Goal: Information Seeking & Learning: Learn about a topic

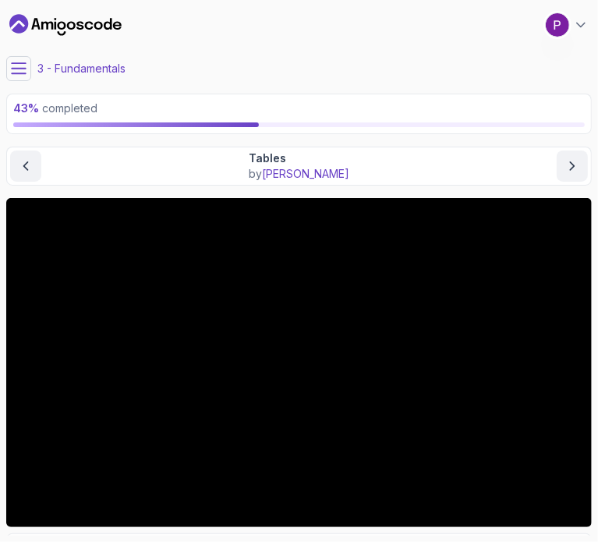
scroll to position [162, 0]
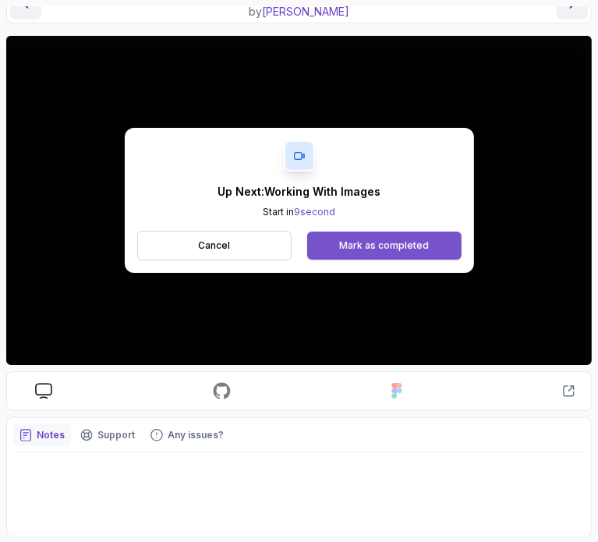
click at [368, 246] on div "Mark as completed" at bounding box center [384, 245] width 90 height 12
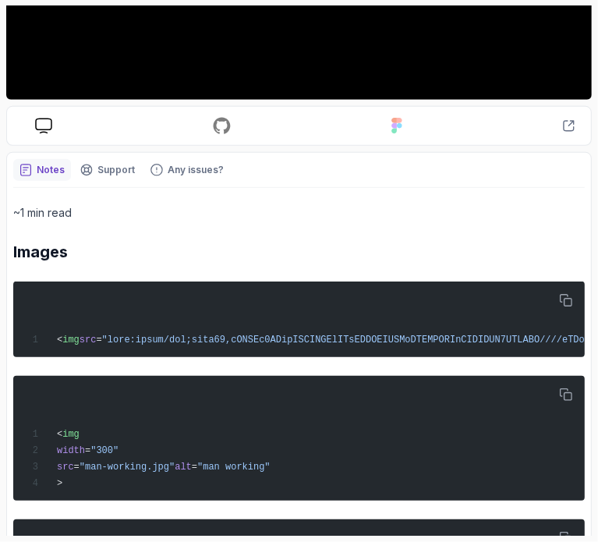
scroll to position [576, 0]
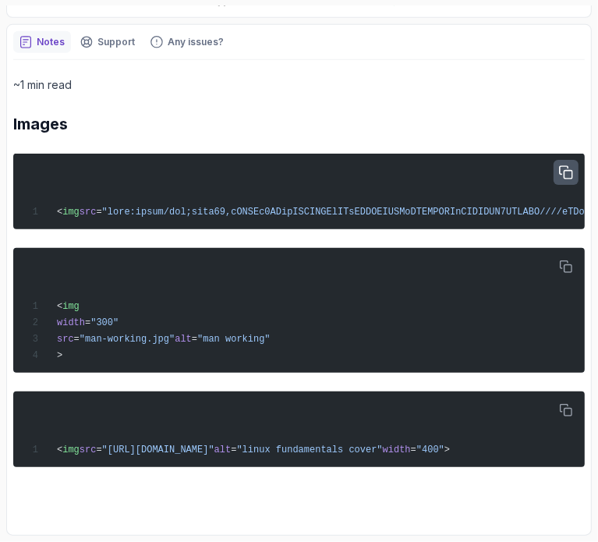
click at [563, 166] on icon "button" at bounding box center [566, 173] width 14 height 14
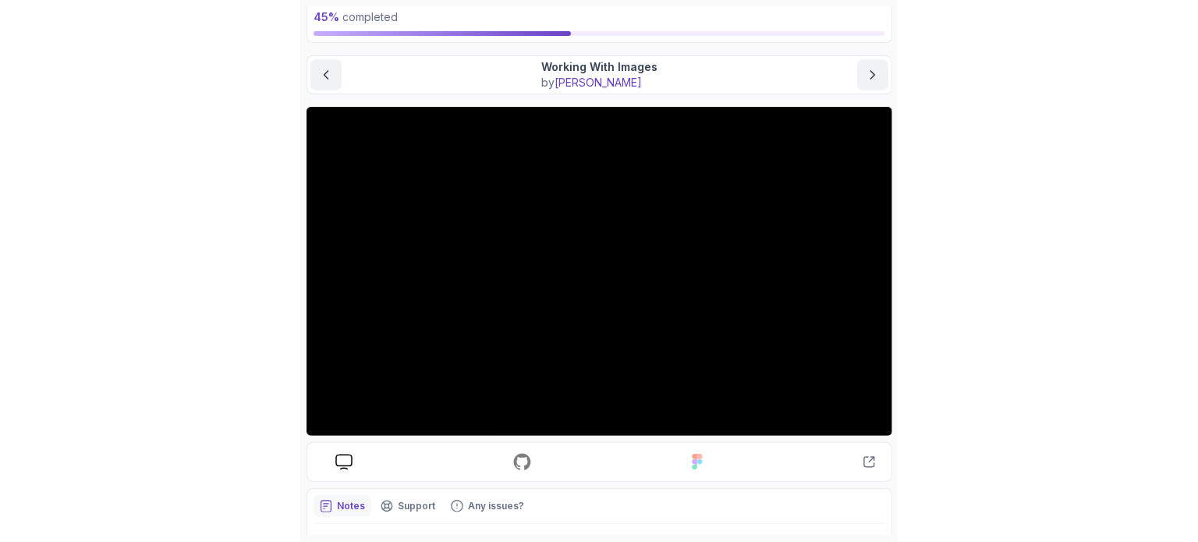
scroll to position [0, 0]
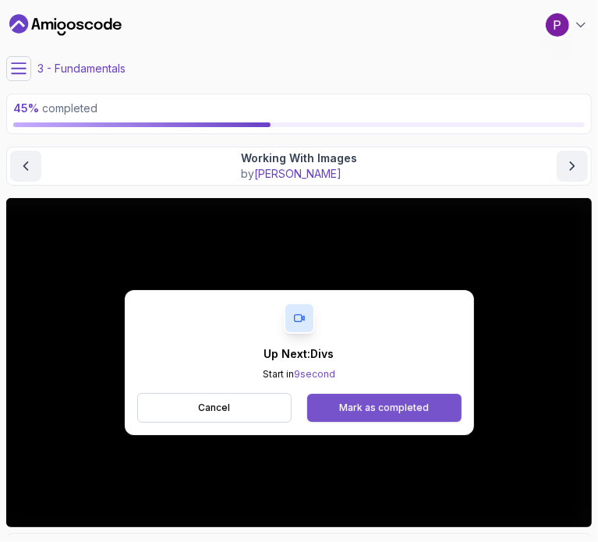
click at [380, 402] on div "Mark as completed" at bounding box center [384, 408] width 90 height 12
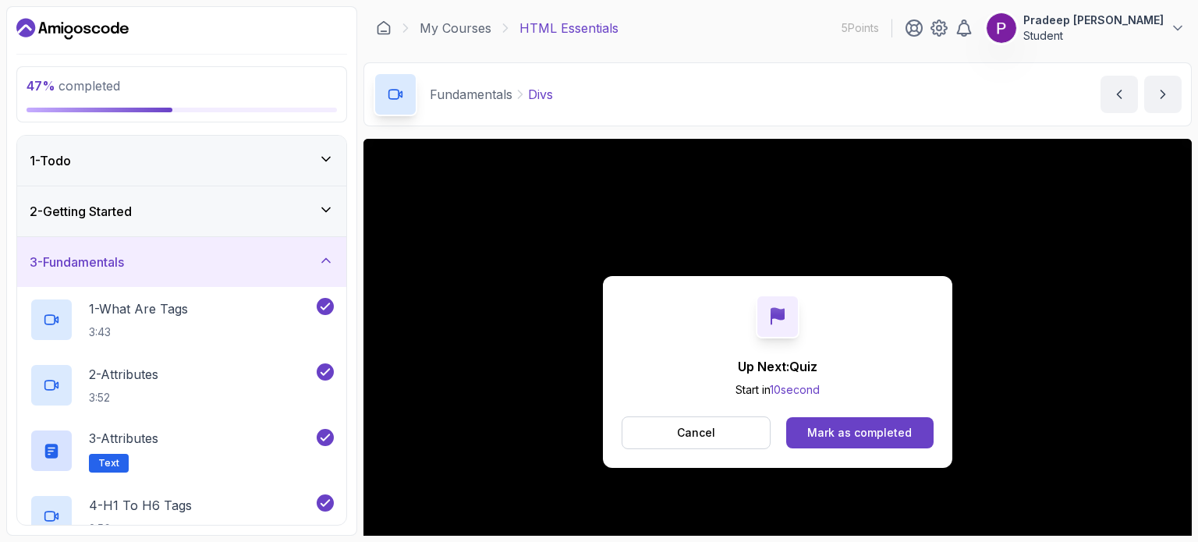
scroll to position [176, 0]
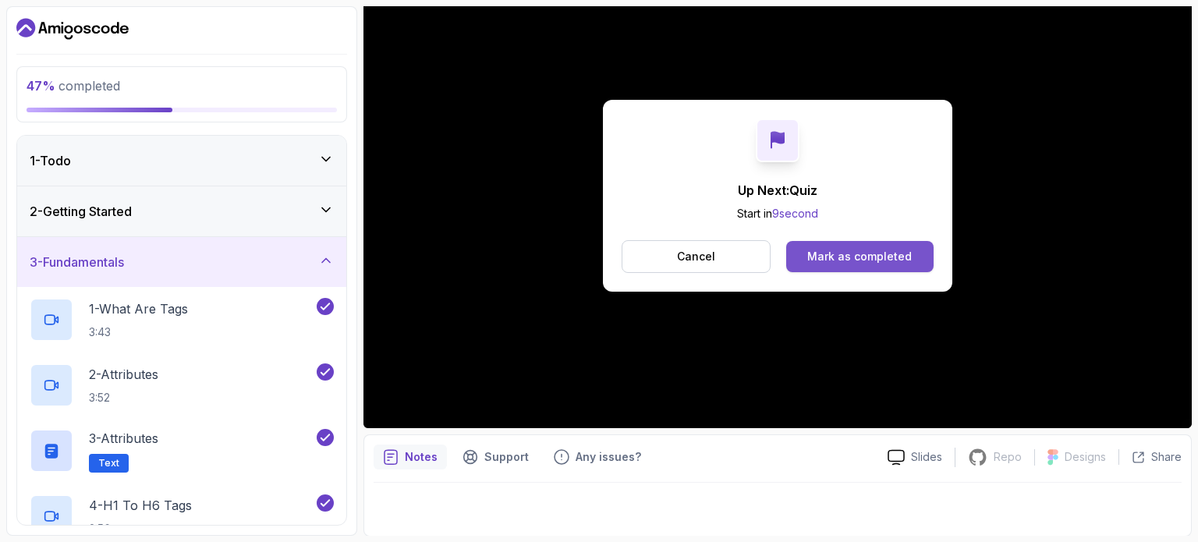
click at [597, 255] on div "Mark as completed" at bounding box center [859, 257] width 104 height 16
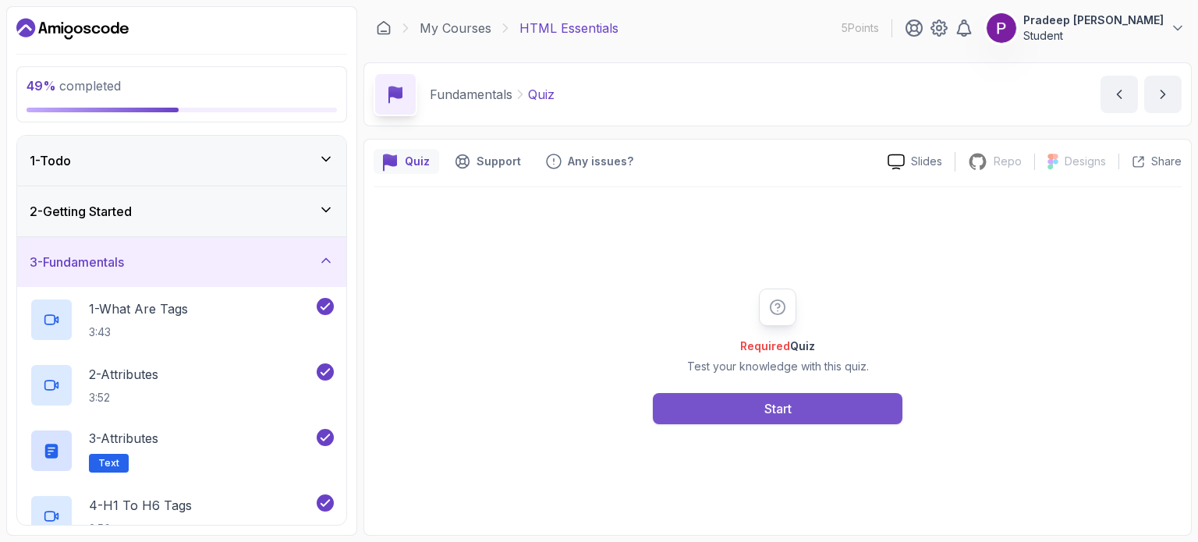
click at [597, 408] on div "Start" at bounding box center [777, 408] width 27 height 19
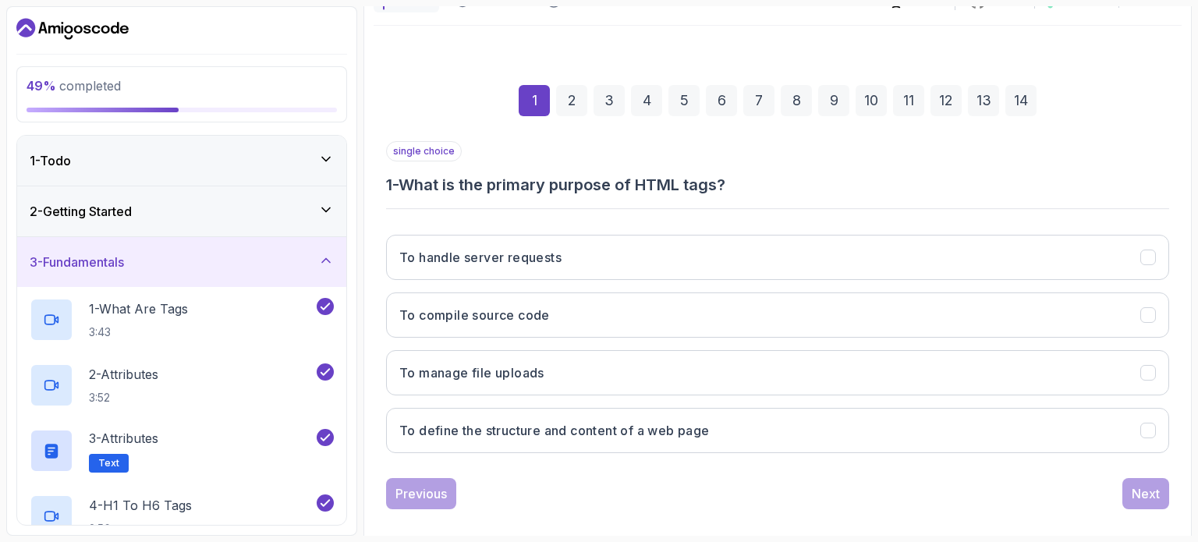
scroll to position [177, 0]
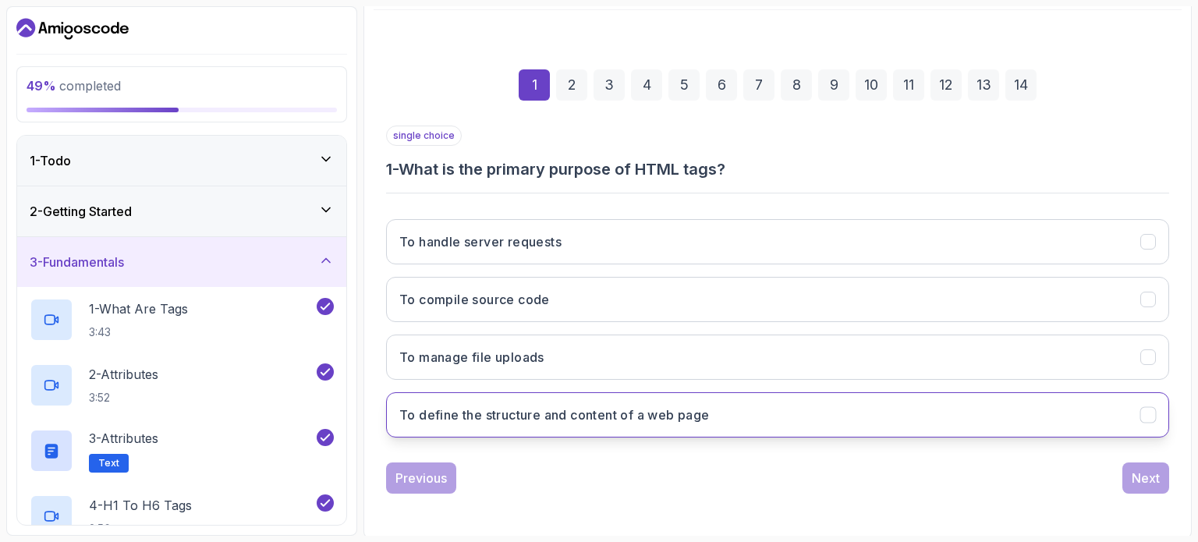
click at [559, 406] on h3 "To define the structure and content of a web page" at bounding box center [554, 414] width 310 height 19
click at [597, 469] on div "Next" at bounding box center [1145, 478] width 28 height 19
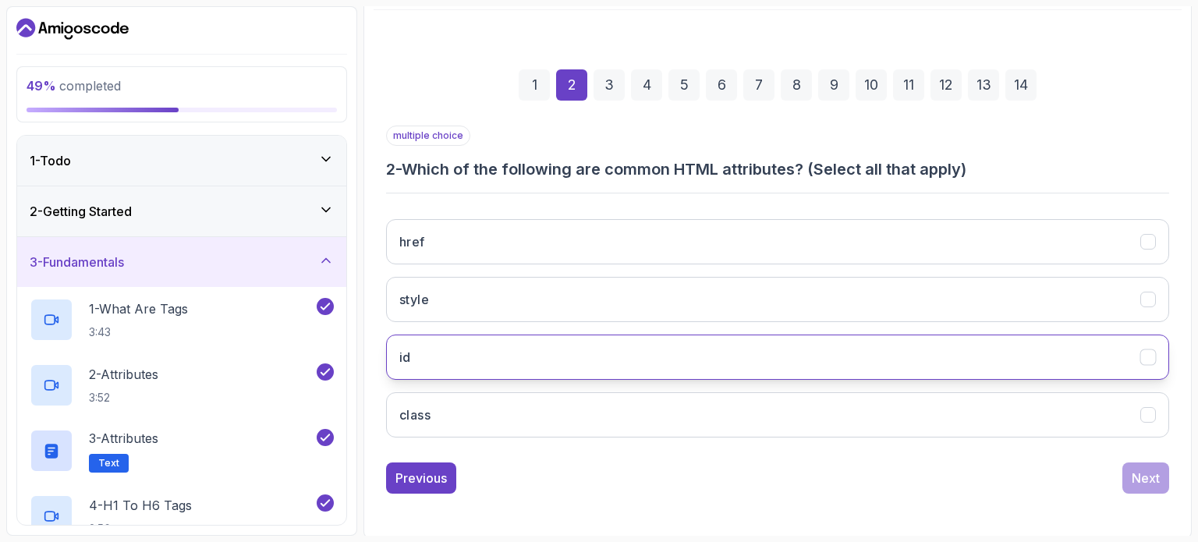
click at [458, 352] on button "id" at bounding box center [777, 356] width 783 height 45
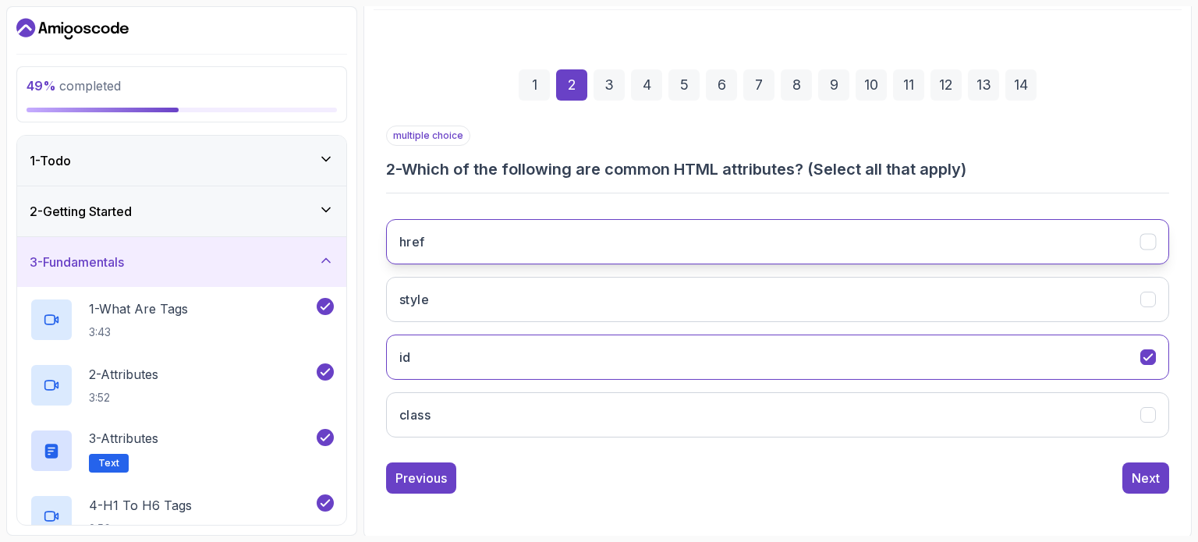
click at [487, 235] on button "href" at bounding box center [777, 241] width 783 height 45
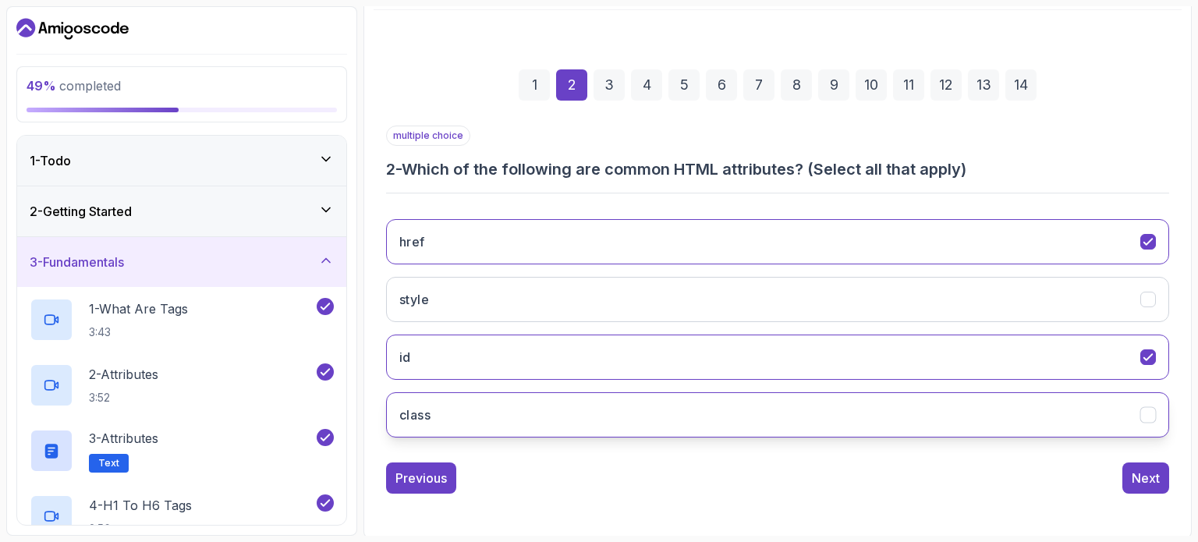
click at [527, 401] on button "class" at bounding box center [777, 414] width 783 height 45
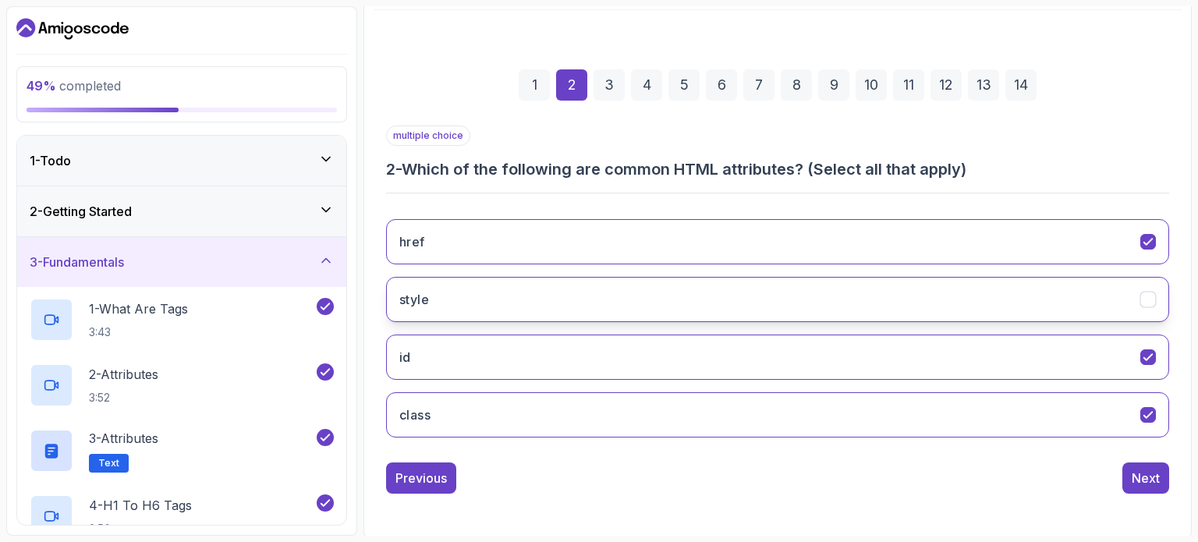
click at [597, 279] on button "style" at bounding box center [777, 299] width 783 height 45
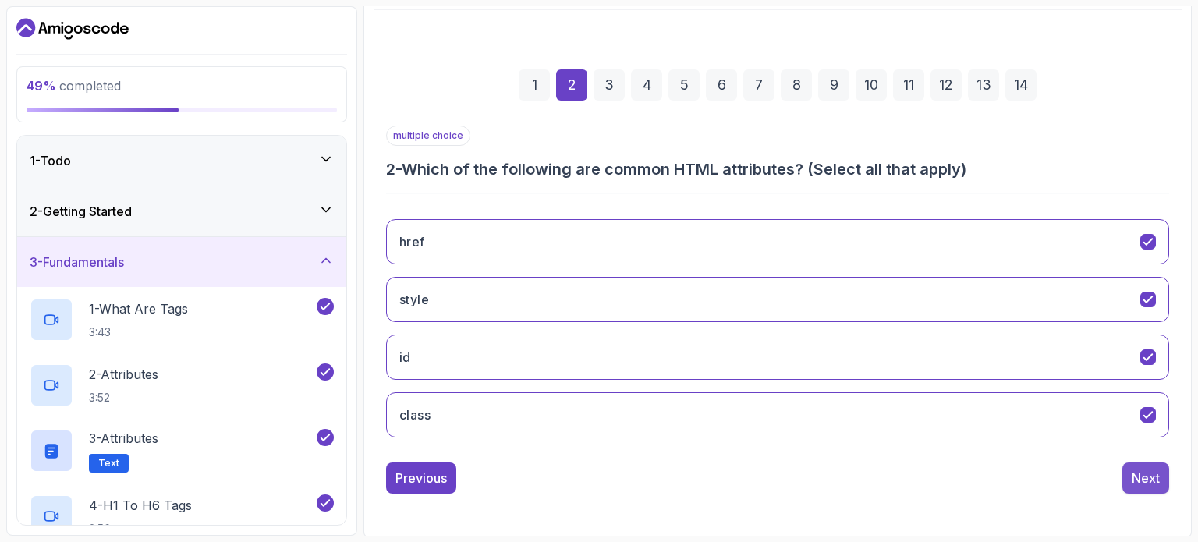
click at [597, 479] on div "Next" at bounding box center [1145, 478] width 28 height 19
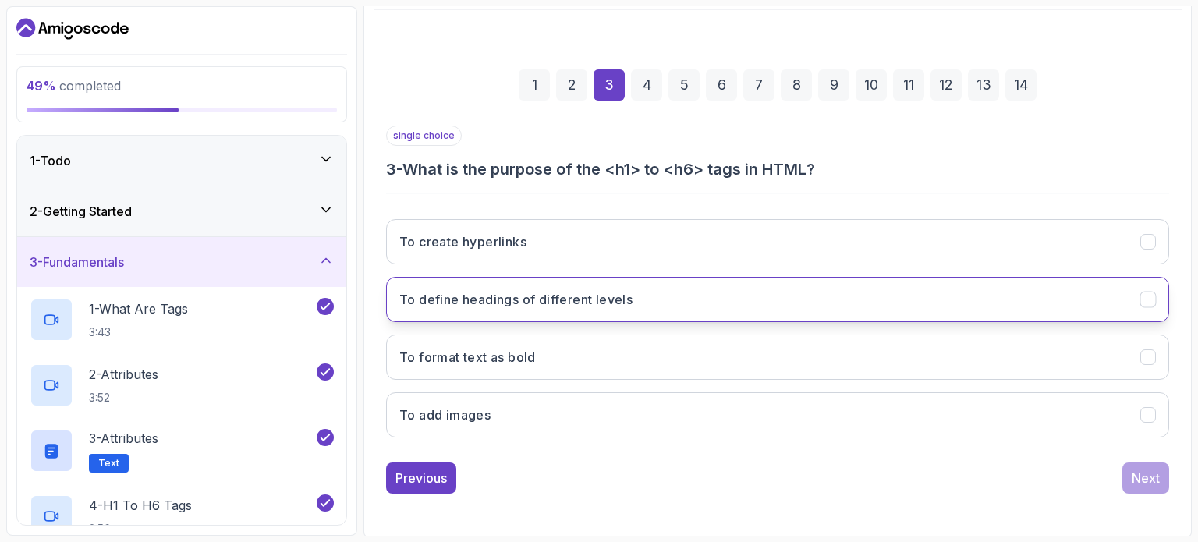
click at [533, 297] on h3 "To define headings of different levels" at bounding box center [515, 299] width 233 height 19
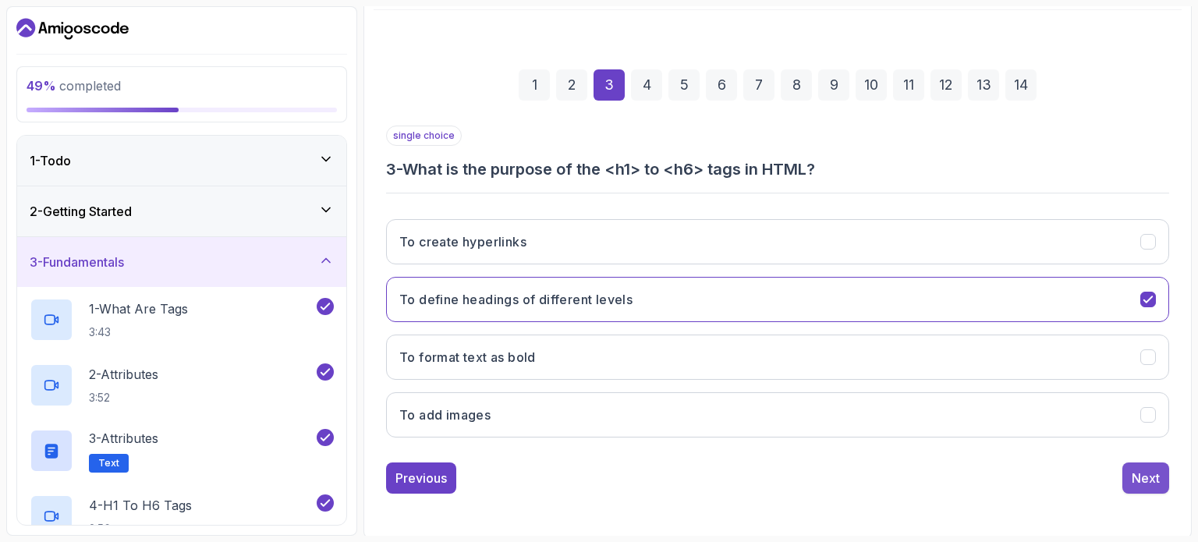
click at [597, 480] on div "Next" at bounding box center [1145, 478] width 28 height 19
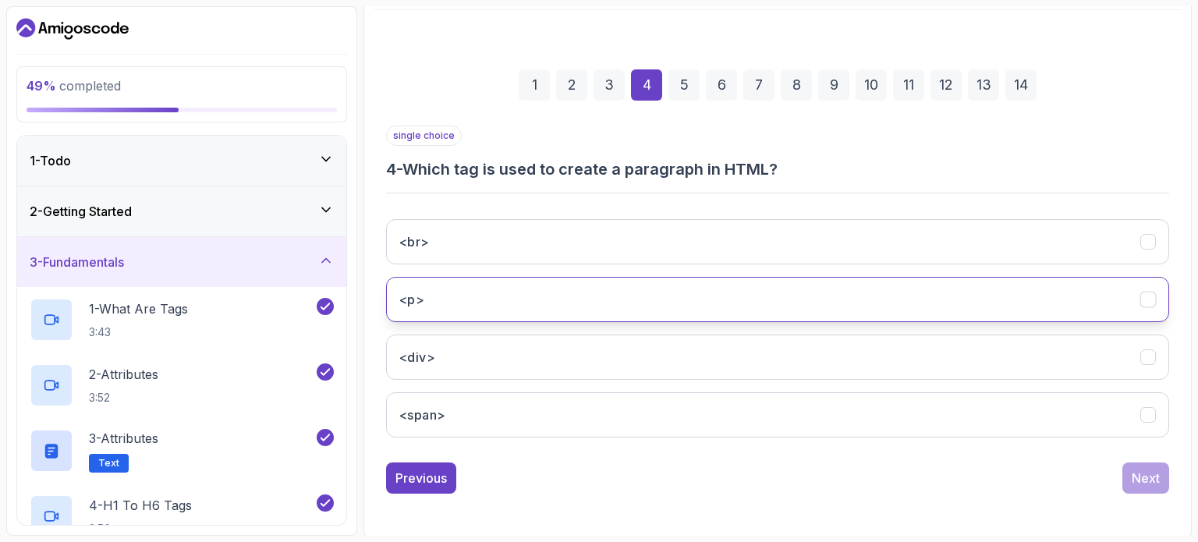
click at [483, 290] on button "<p>" at bounding box center [777, 299] width 783 height 45
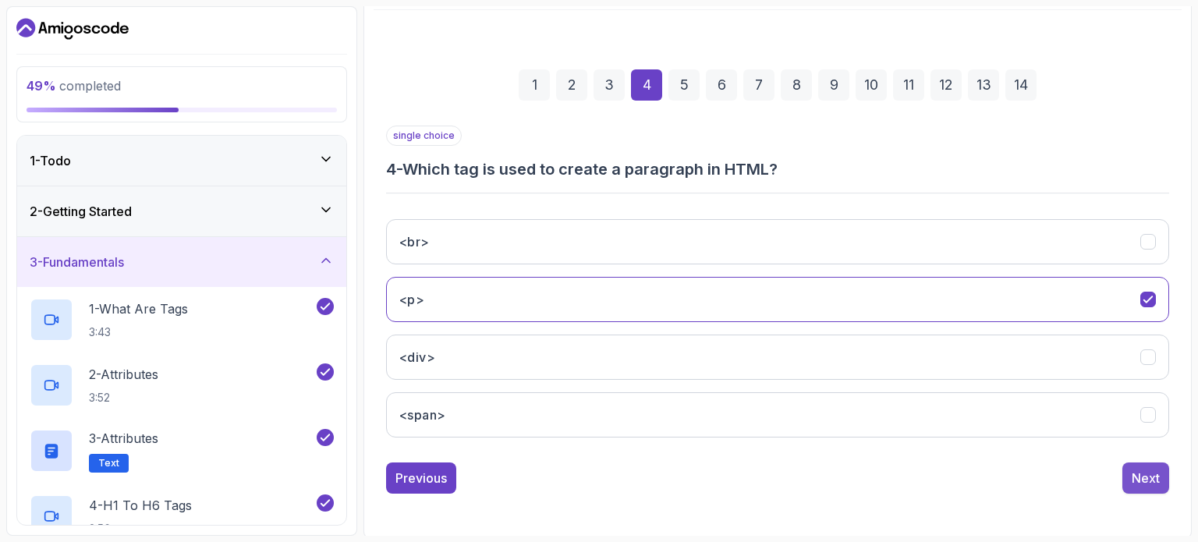
click at [597, 486] on button "Next" at bounding box center [1145, 477] width 47 height 31
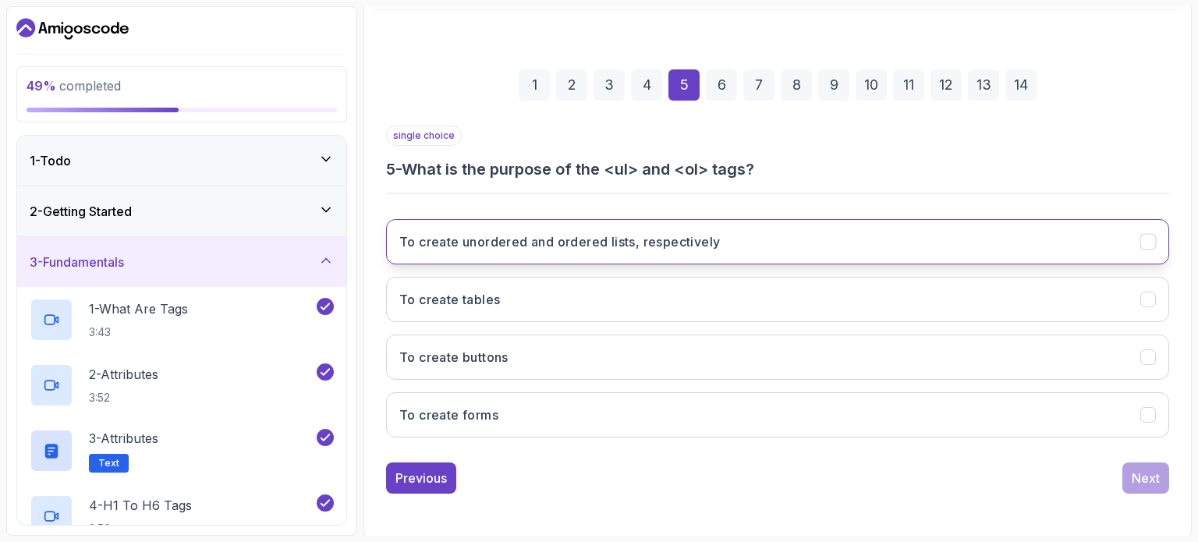
click at [542, 256] on button "To create unordered and ordered lists, respectively" at bounding box center [777, 241] width 783 height 45
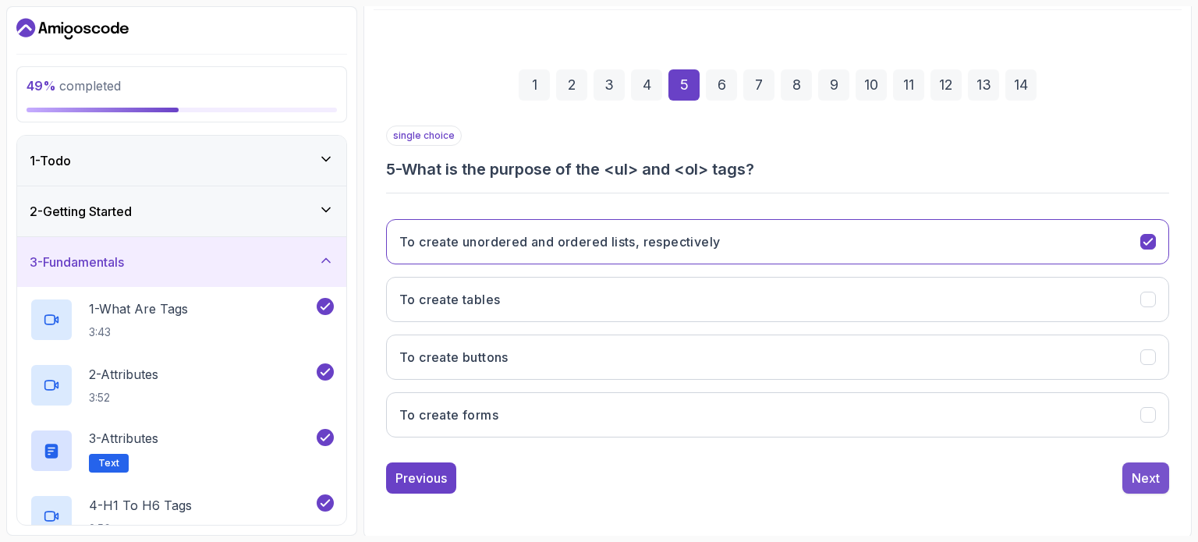
click at [597, 476] on div "Next" at bounding box center [1145, 478] width 28 height 19
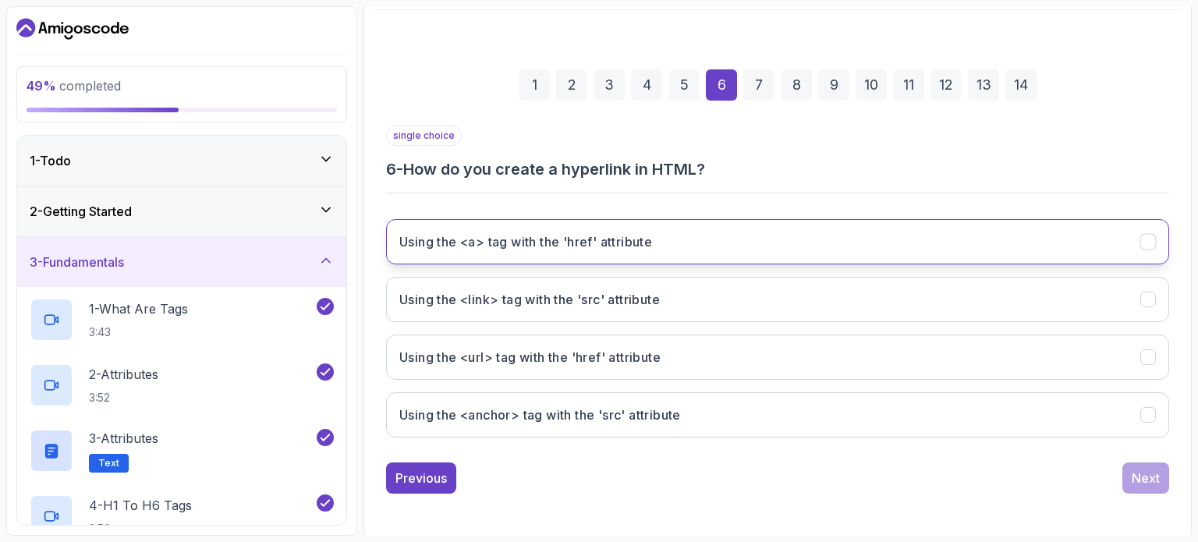
click at [597, 252] on button "Using the <a> tag with the 'href' attribute" at bounding box center [777, 241] width 783 height 45
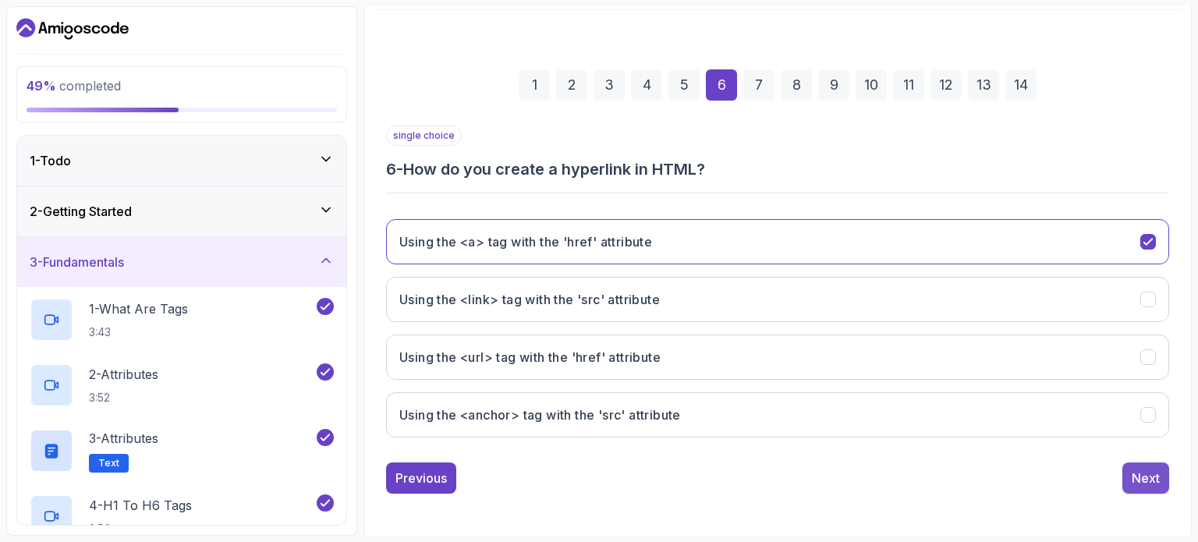
click at [597, 473] on div "Next" at bounding box center [1145, 478] width 28 height 19
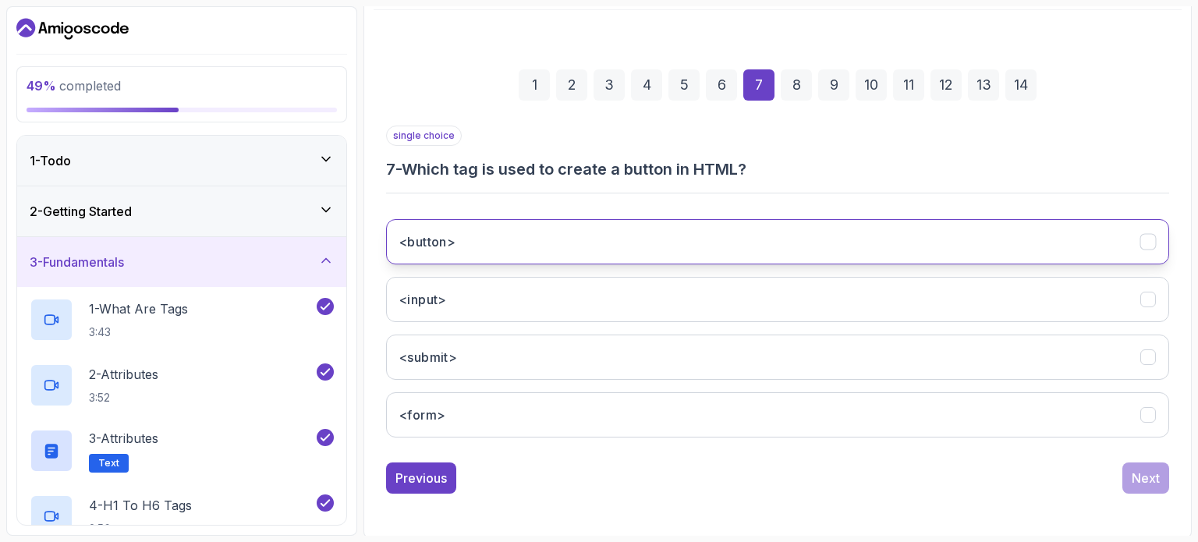
click at [597, 251] on button "<button>" at bounding box center [777, 241] width 783 height 45
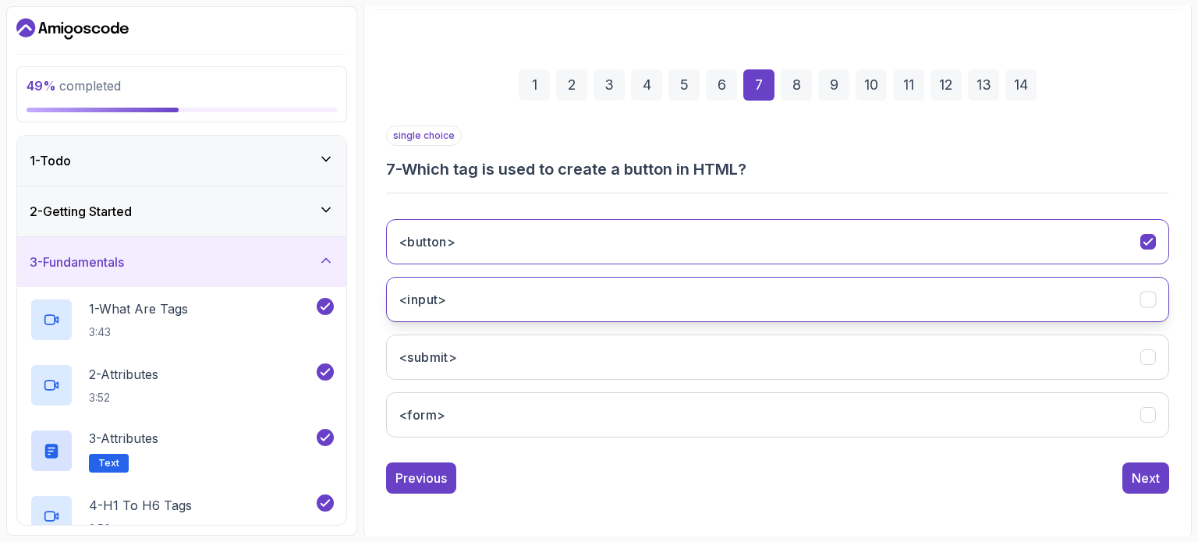
click at [597, 291] on button "<input>" at bounding box center [777, 299] width 783 height 45
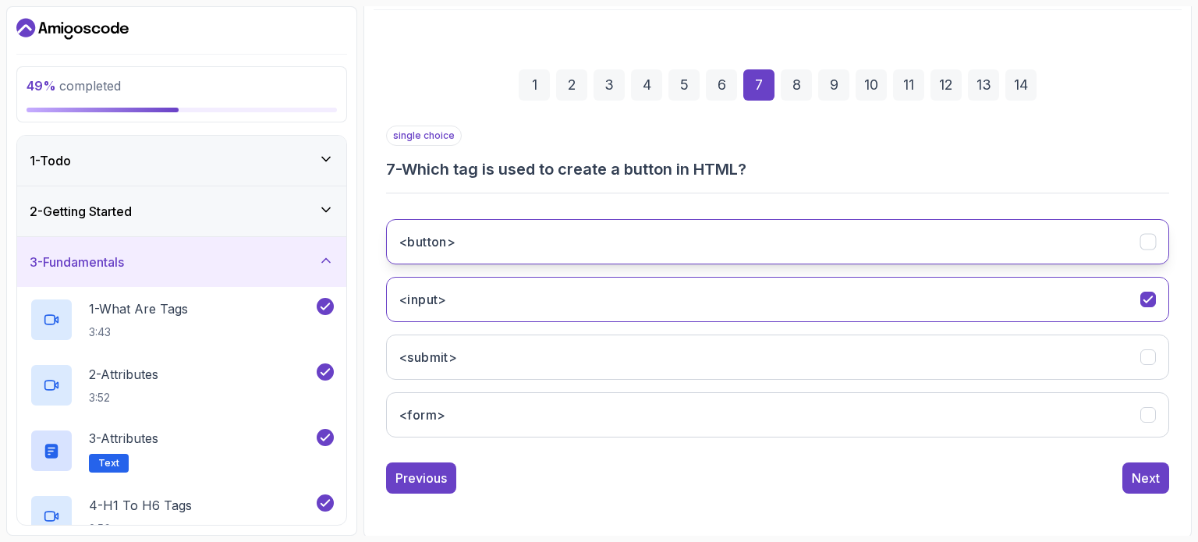
click at [589, 250] on button "<button>" at bounding box center [777, 241] width 783 height 45
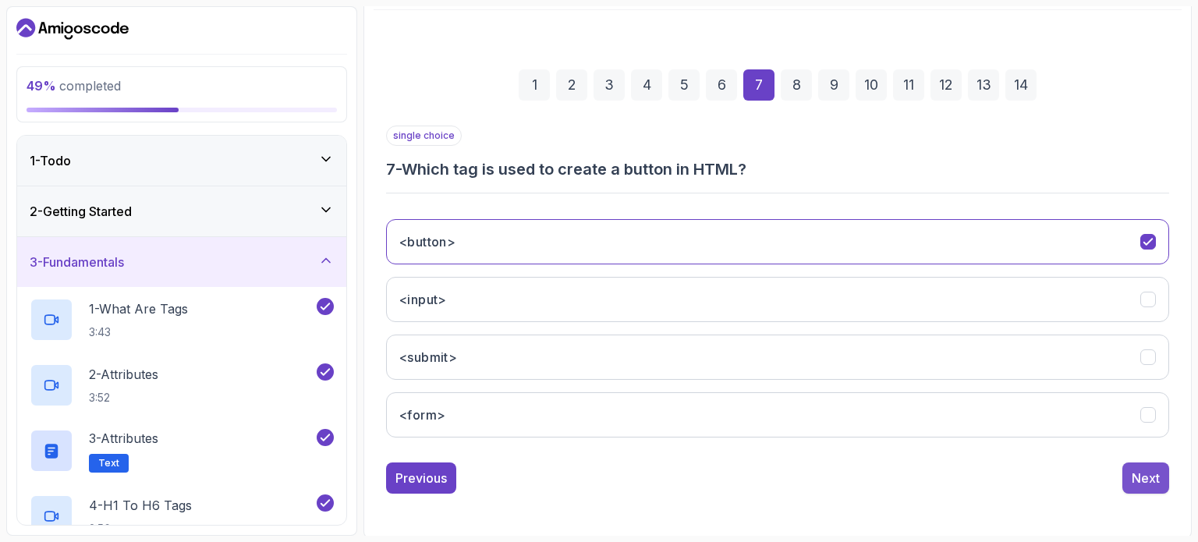
click at [597, 464] on button "Next" at bounding box center [1145, 477] width 47 height 31
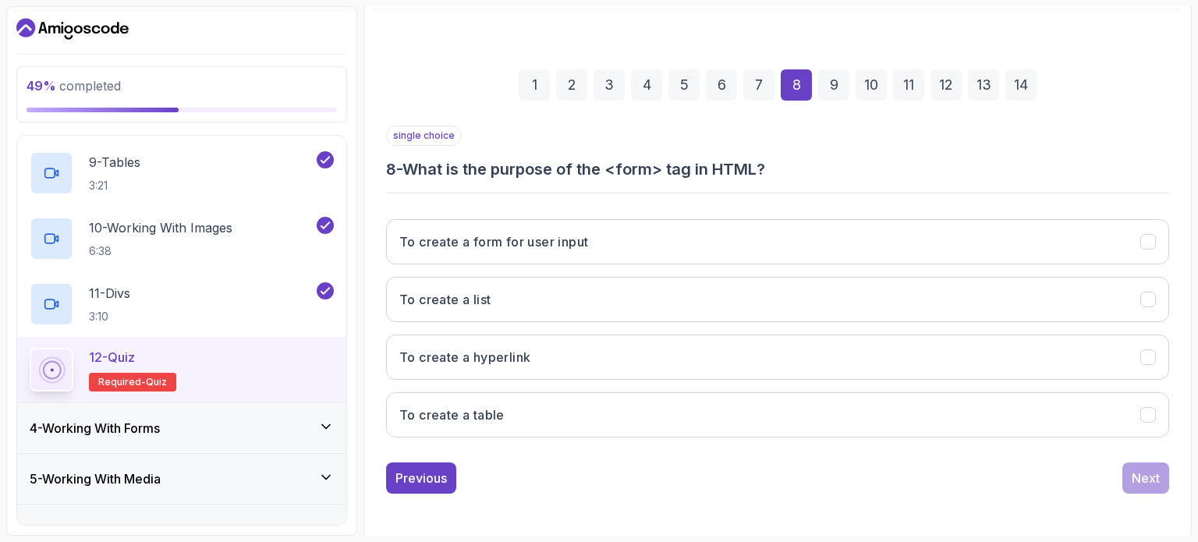
scroll to position [673, 0]
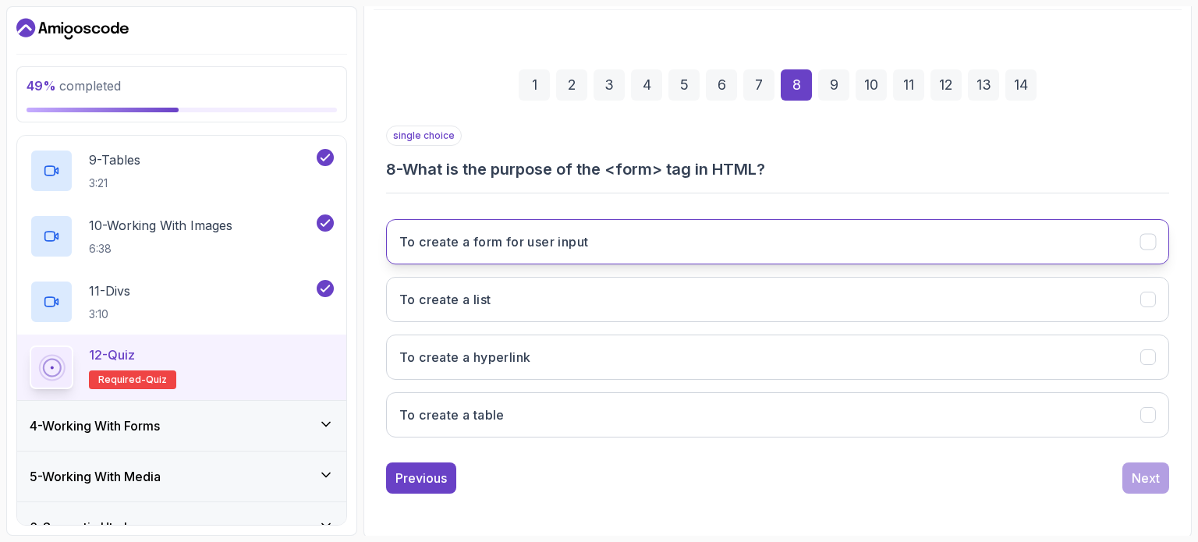
click at [597, 236] on button "To create a form for user input" at bounding box center [777, 241] width 783 height 45
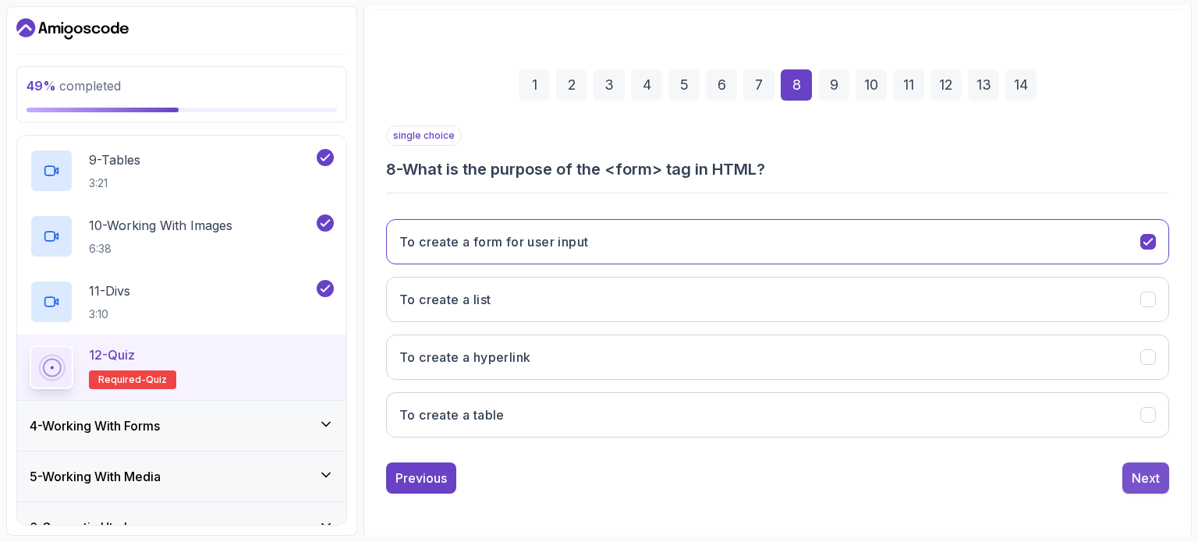
click at [597, 469] on div "Next" at bounding box center [1145, 478] width 28 height 19
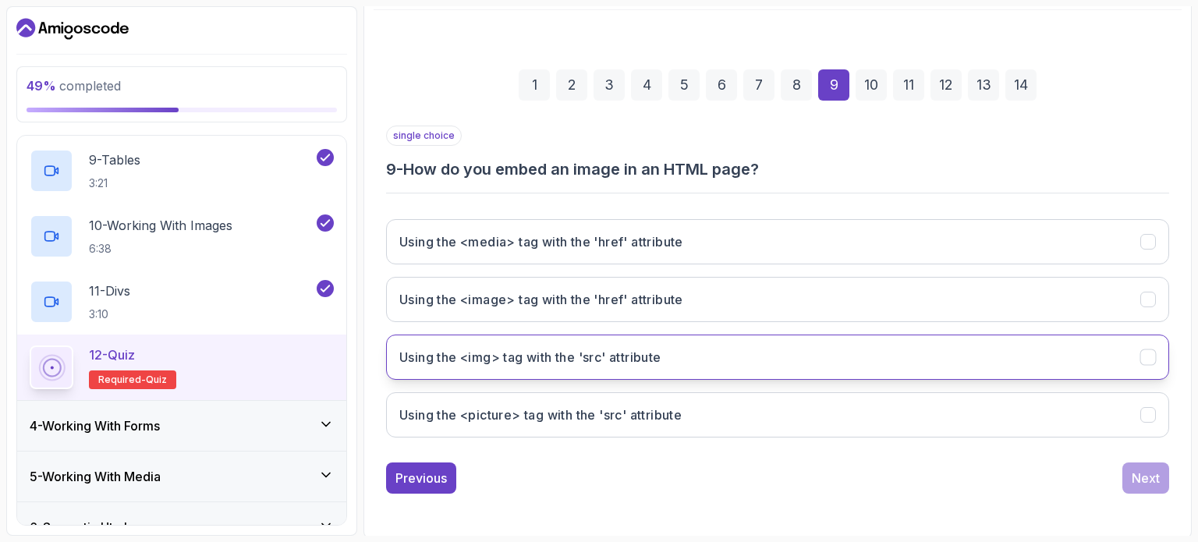
click at [597, 352] on button "Using the <img> tag with the 'src' attribute" at bounding box center [777, 356] width 783 height 45
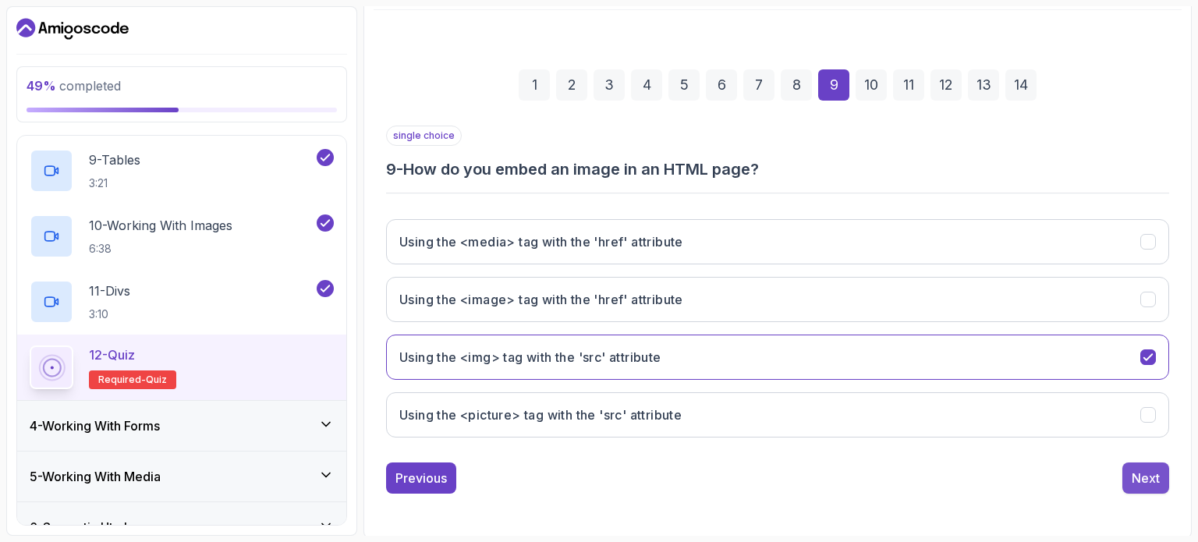
click at [597, 473] on div "Next" at bounding box center [1145, 478] width 28 height 19
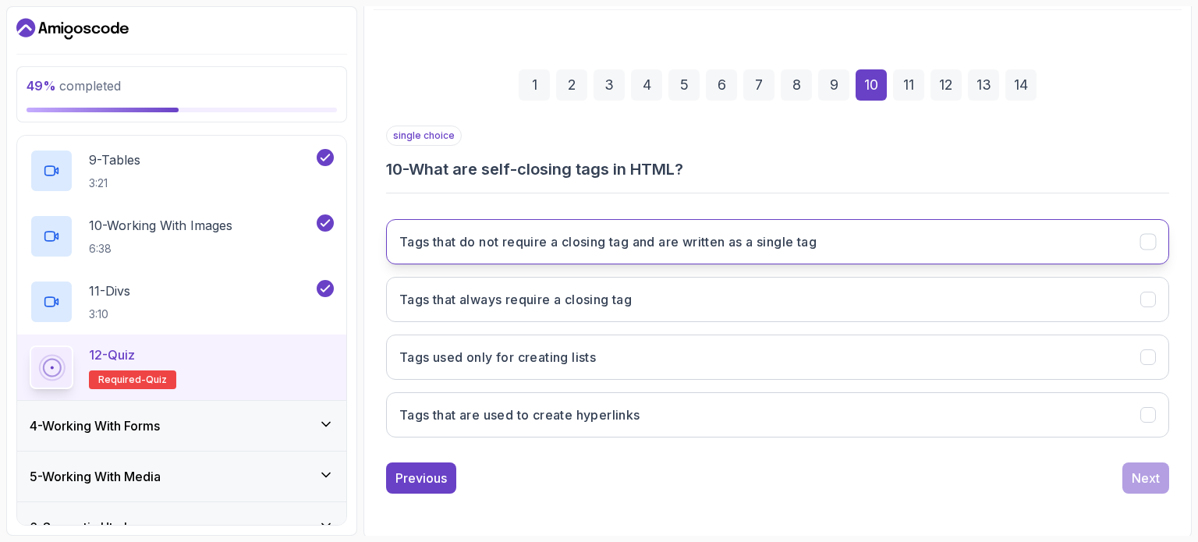
click at [597, 236] on h3 "Tags that do not require a closing tag and are written as a single tag" at bounding box center [607, 241] width 417 height 19
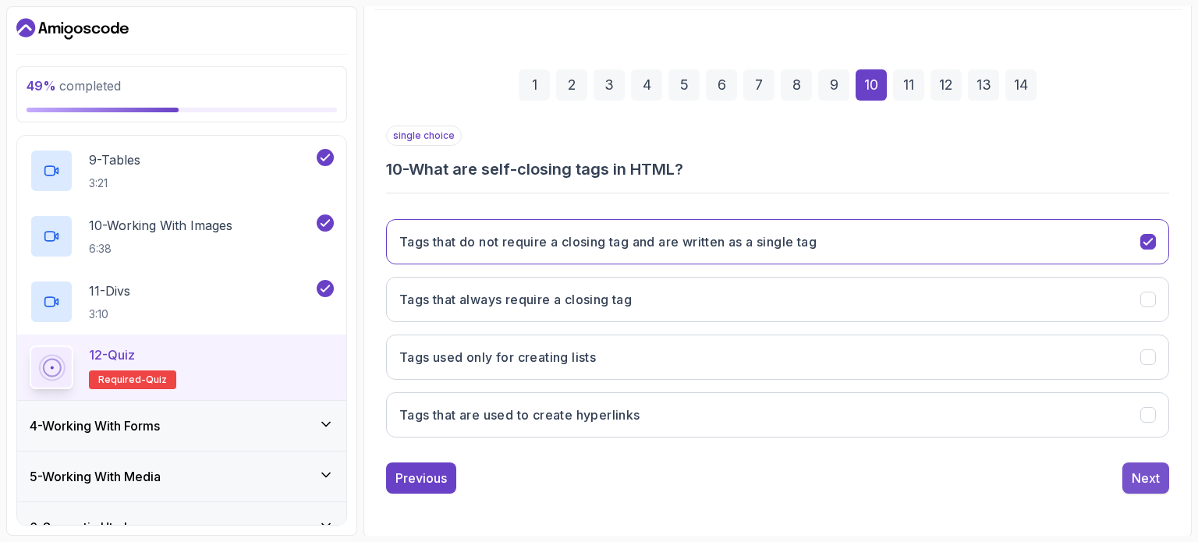
click at [597, 462] on button "Next" at bounding box center [1145, 477] width 47 height 31
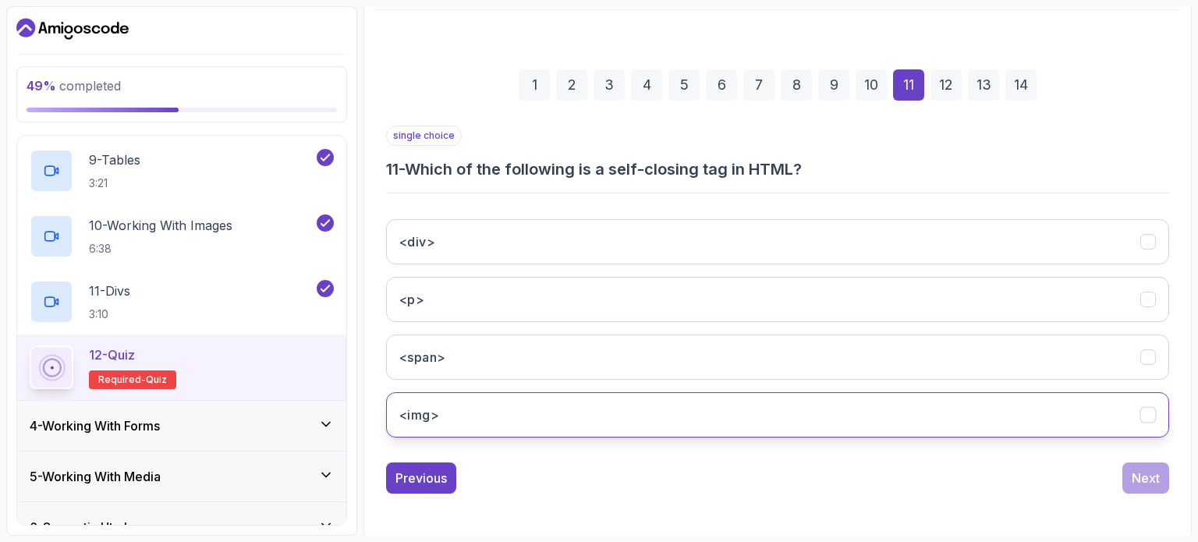
click at [597, 406] on button "<img>" at bounding box center [777, 414] width 783 height 45
click at [597, 469] on button "Next" at bounding box center [1145, 477] width 47 height 31
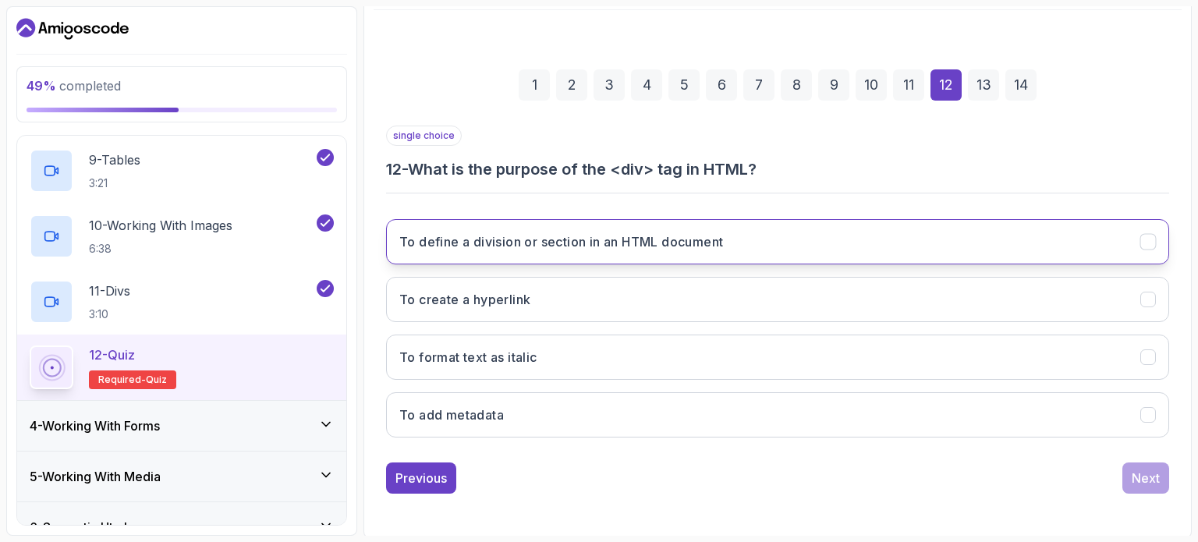
click at [597, 236] on button "To define a division or section in an HTML document" at bounding box center [777, 241] width 783 height 45
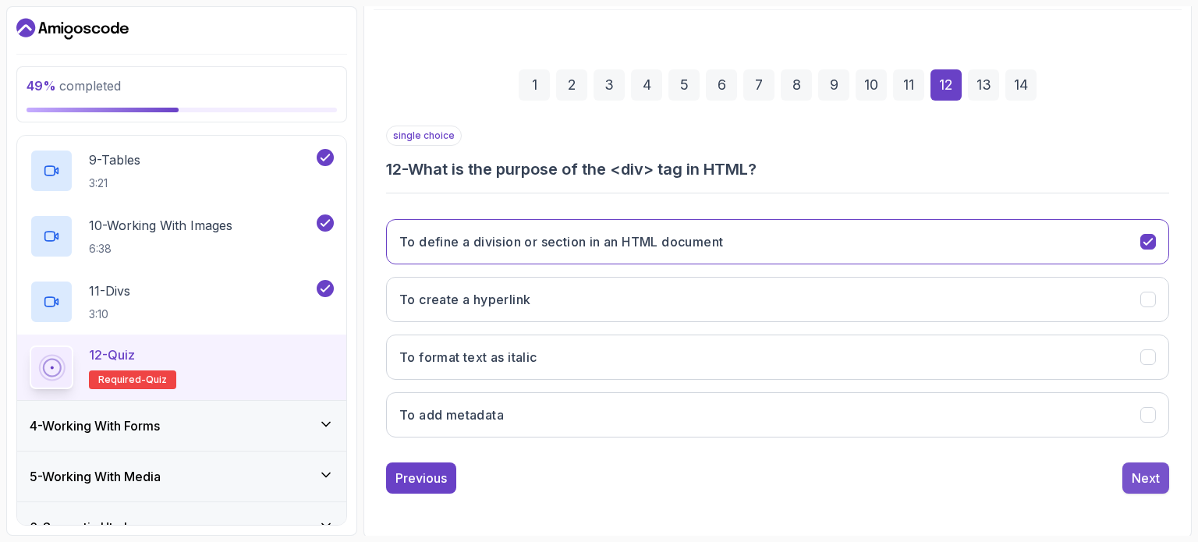
click at [597, 483] on button "Next" at bounding box center [1145, 477] width 47 height 31
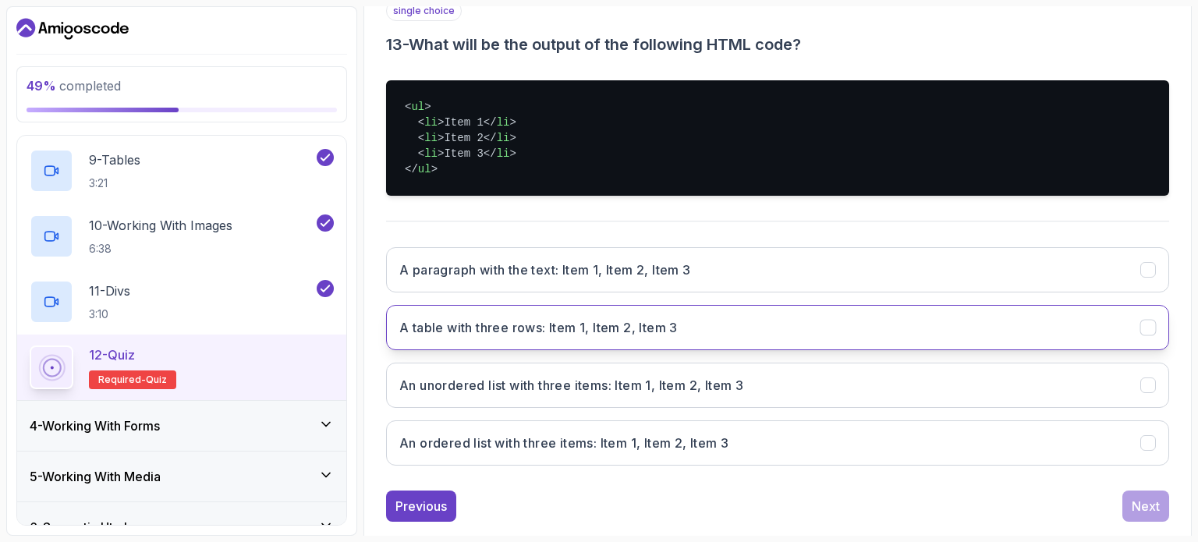
scroll to position [303, 0]
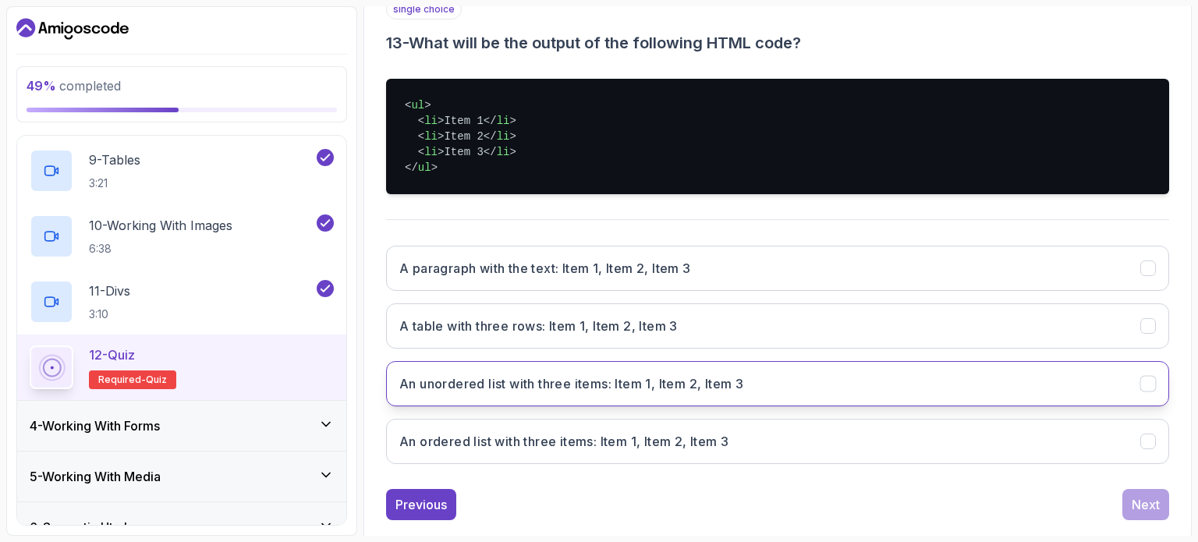
click at [597, 386] on button "An unordered list with three items: Item 1, Item 2, Item 3" at bounding box center [777, 383] width 783 height 45
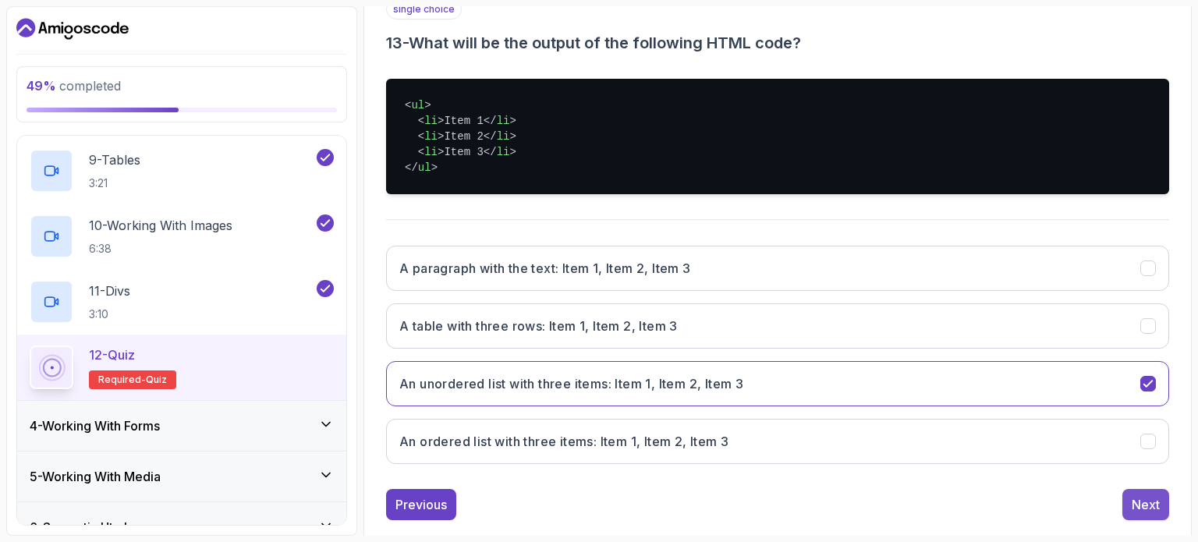
click at [597, 497] on div "Next" at bounding box center [1145, 504] width 28 height 19
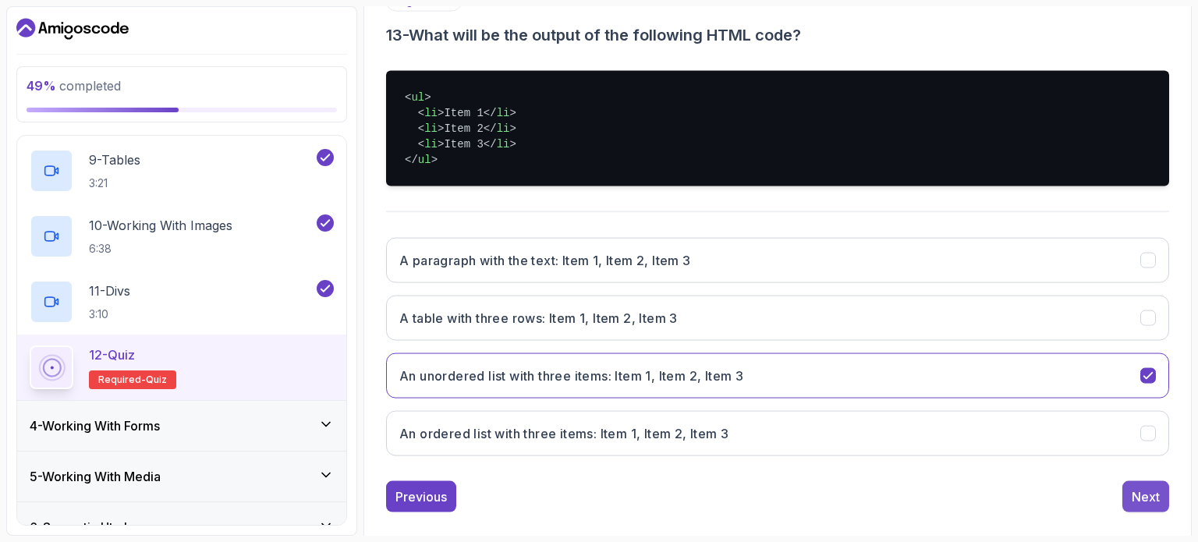
scroll to position [267, 0]
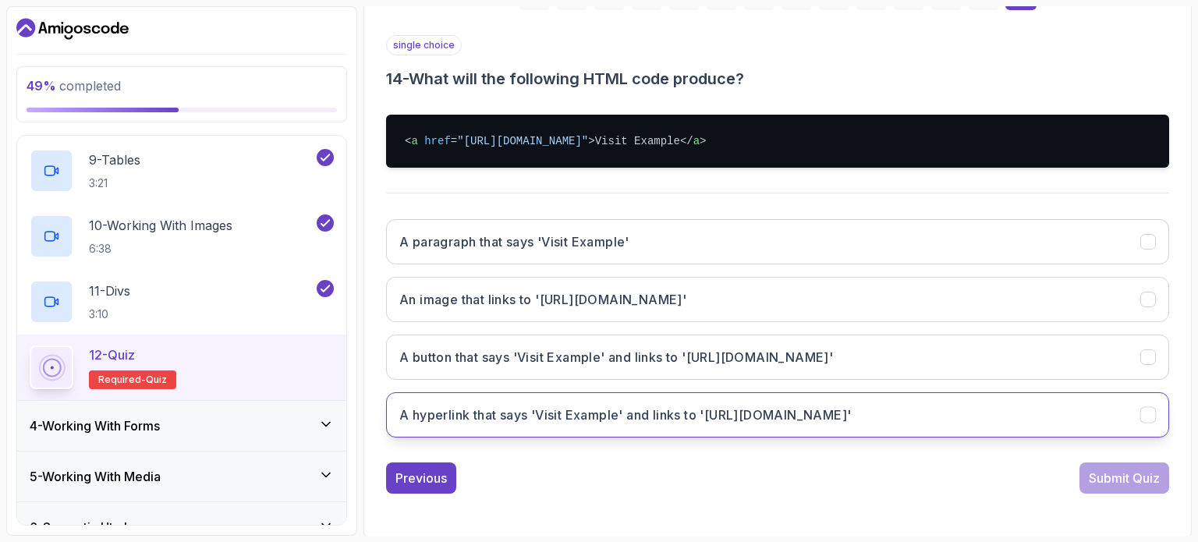
click at [597, 417] on h3 "A hyperlink that says 'Visit Example' and links to '[URL][DOMAIN_NAME]'" at bounding box center [624, 414] width 451 height 19
click at [597, 480] on div "Submit Quiz" at bounding box center [1123, 478] width 71 height 19
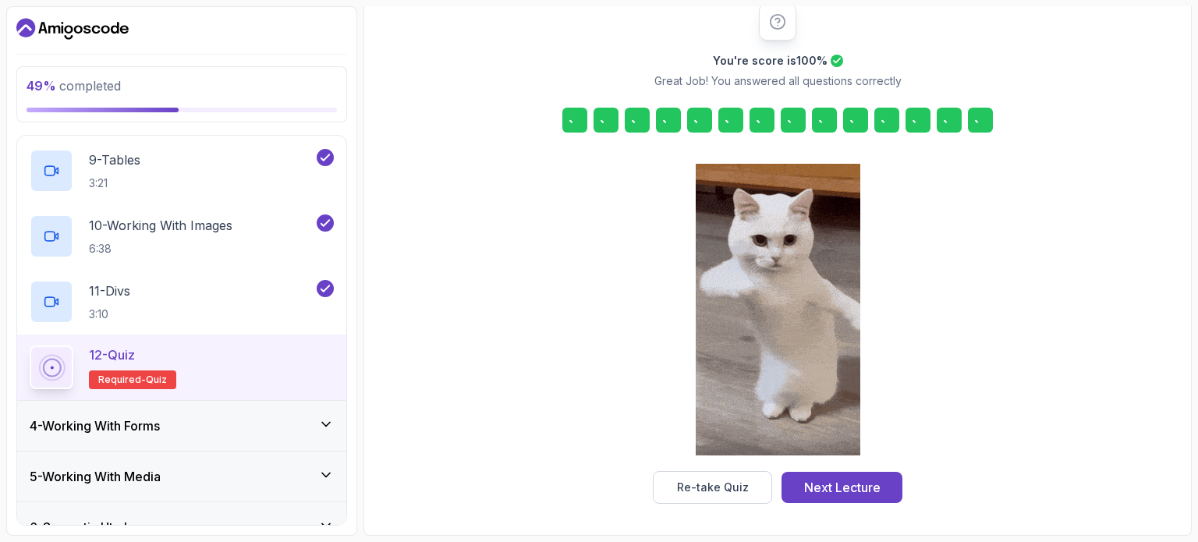
scroll to position [204, 0]
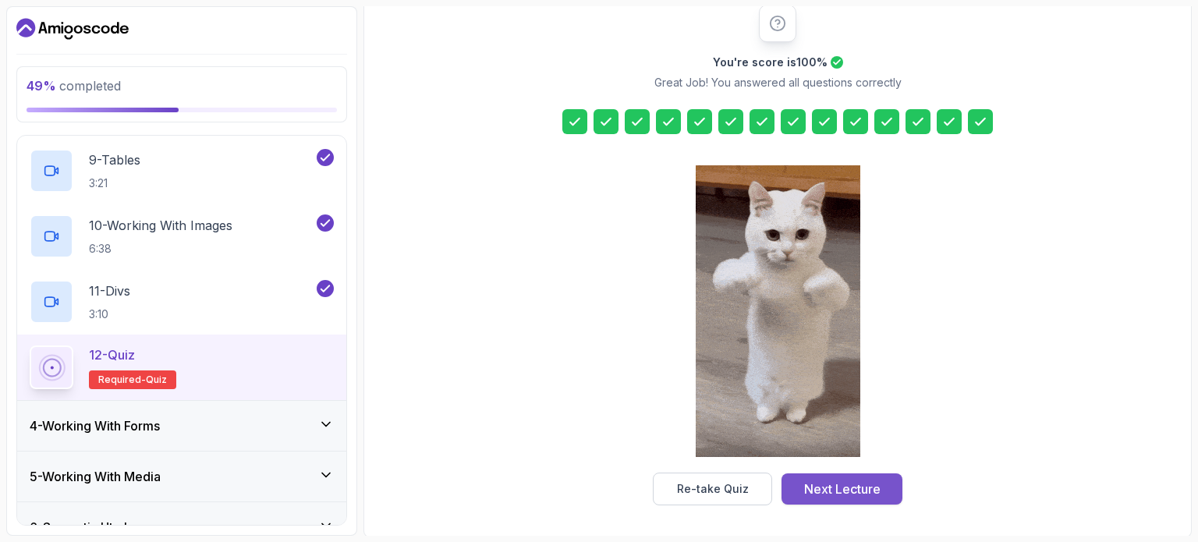
click at [597, 483] on button "Next Lecture" at bounding box center [841, 488] width 121 height 31
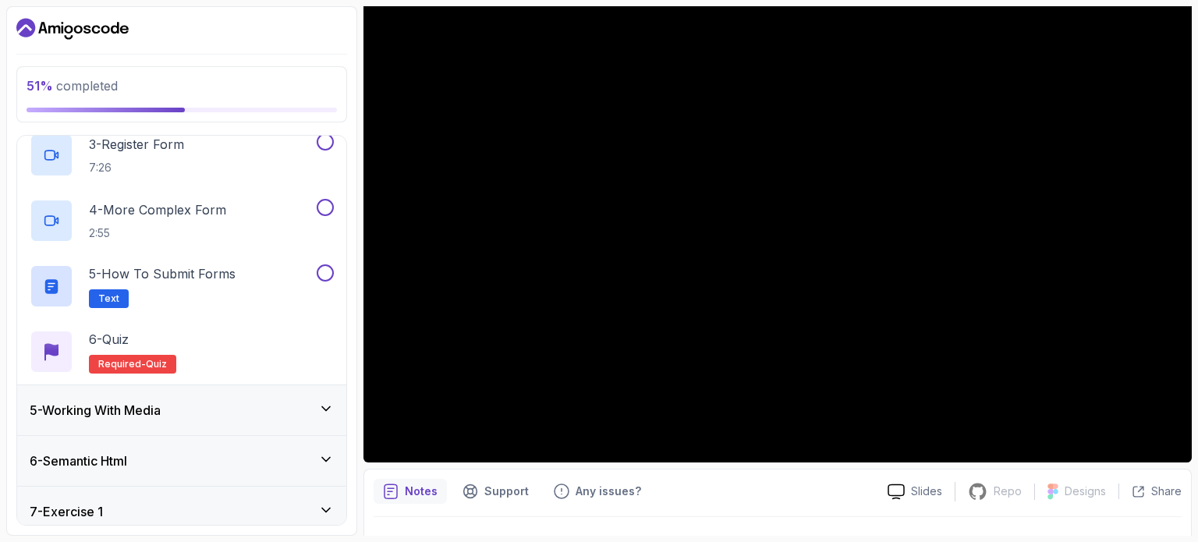
scroll to position [352, 0]
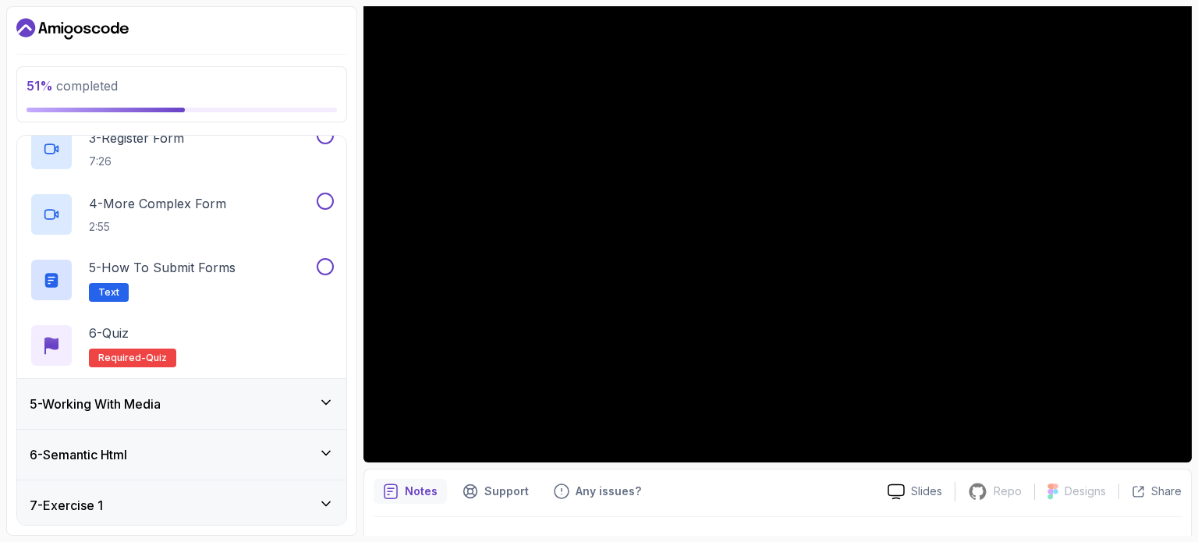
click at [273, 402] on div "5 - Working With Media" at bounding box center [182, 404] width 304 height 19
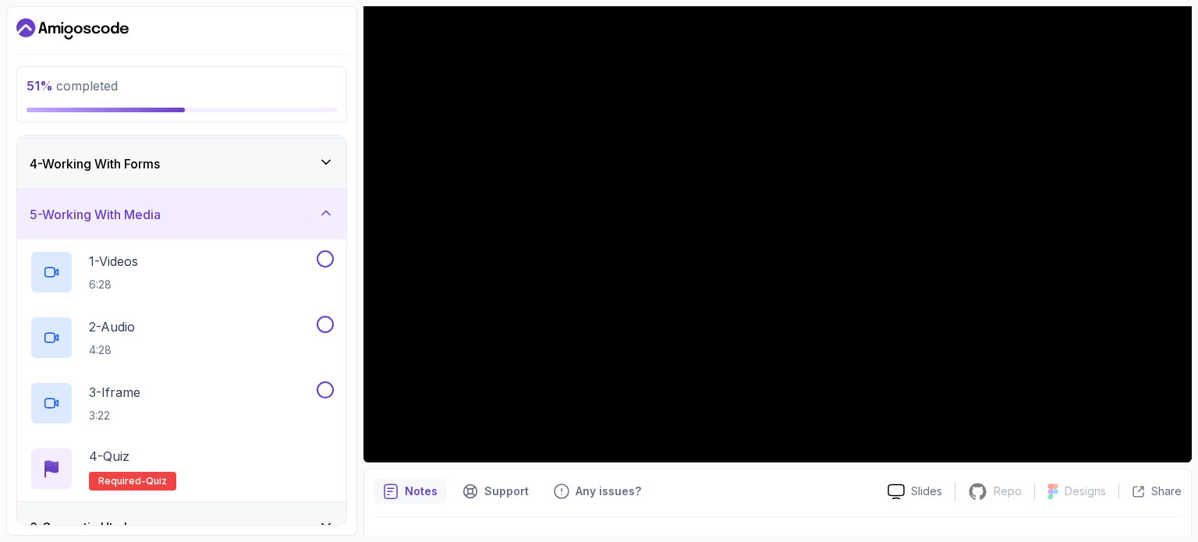
scroll to position [148, 0]
click at [232, 218] on div "5 - Working With Media" at bounding box center [182, 215] width 304 height 19
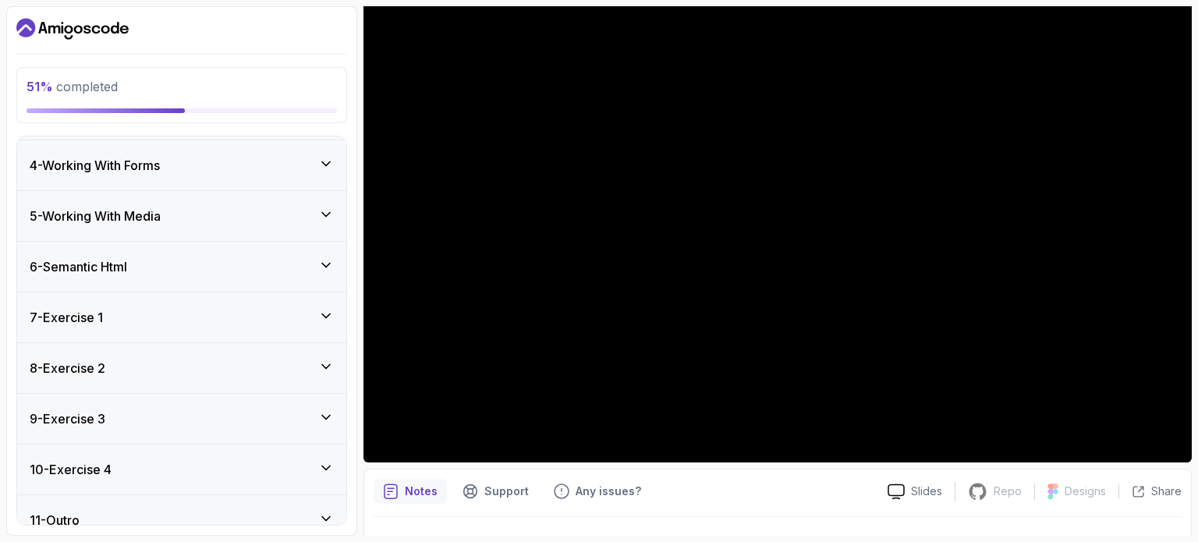
click at [225, 253] on div "6 - Semantic Html" at bounding box center [181, 267] width 329 height 50
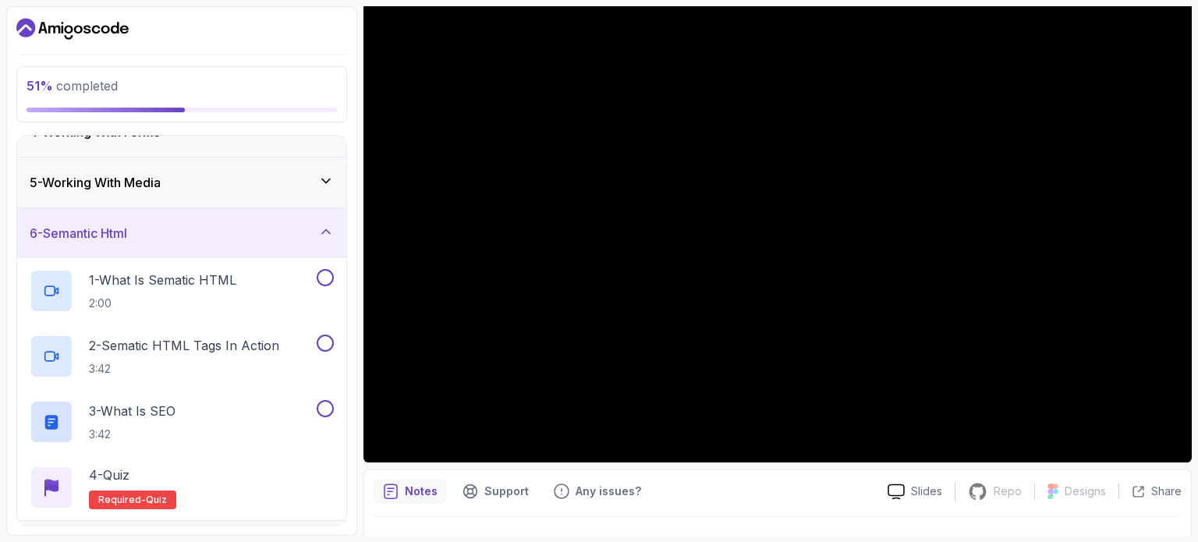
scroll to position [182, 0]
click at [224, 232] on div "6 - Semantic Html" at bounding box center [182, 231] width 304 height 19
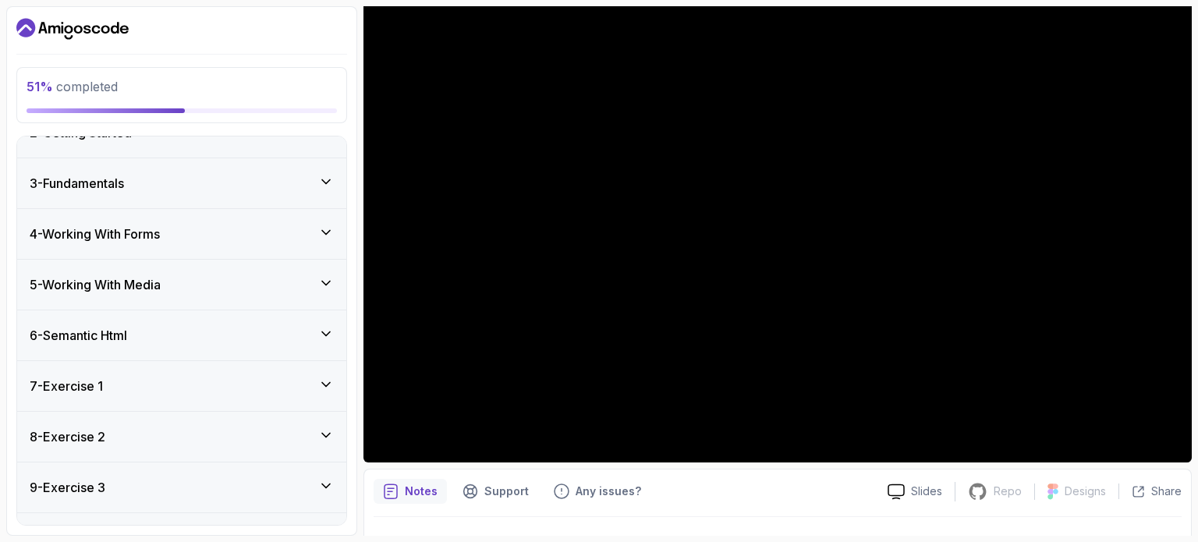
scroll to position [64, 0]
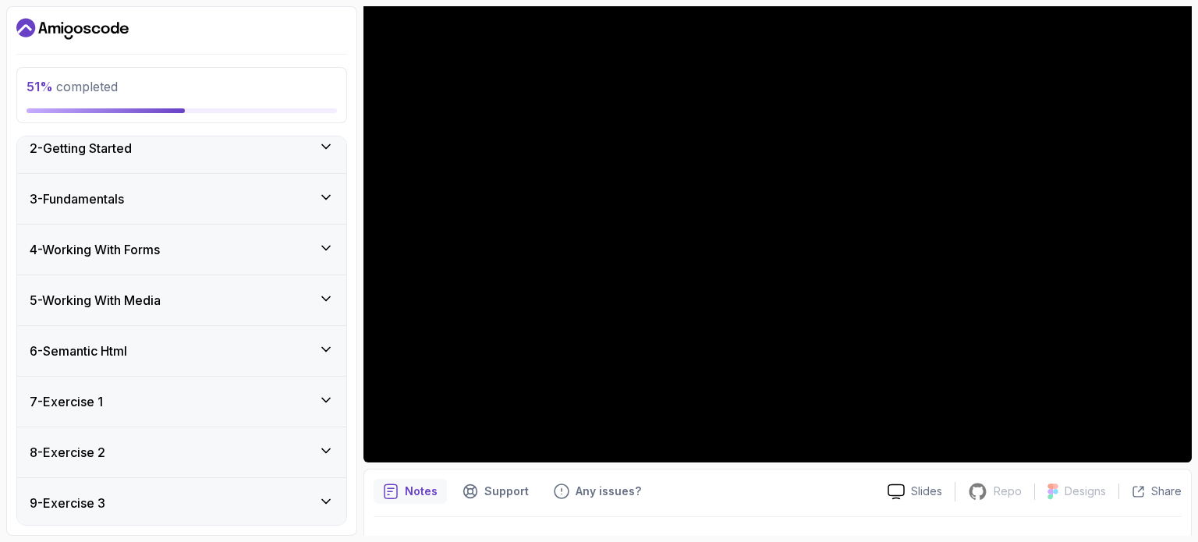
click at [248, 201] on div "3 - Fundamentals" at bounding box center [182, 198] width 304 height 19
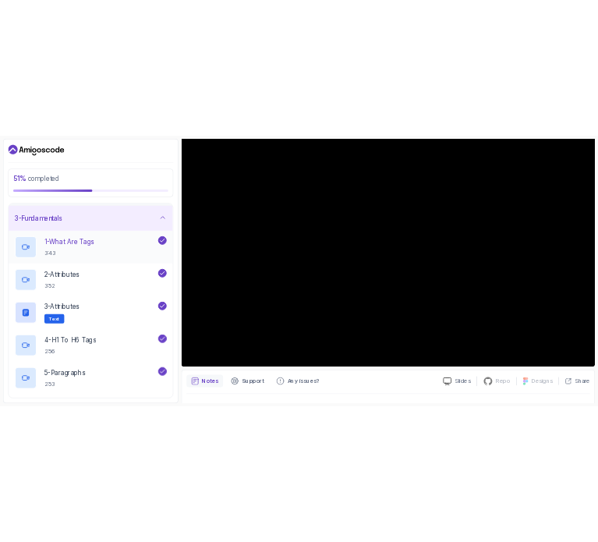
scroll to position [85, 0]
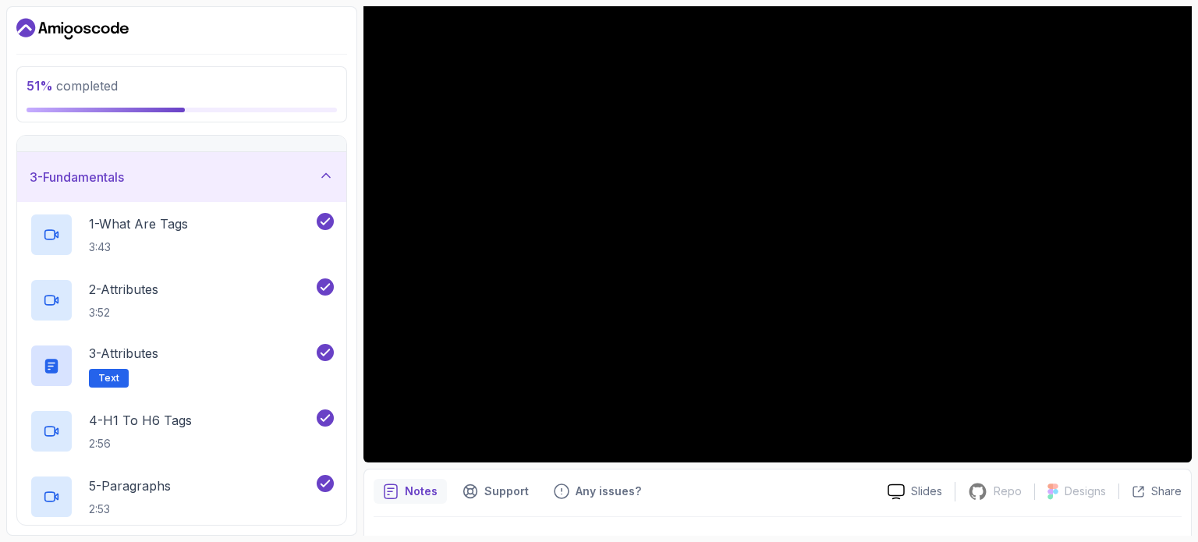
click at [278, 175] on div "3 - Fundamentals" at bounding box center [182, 177] width 304 height 19
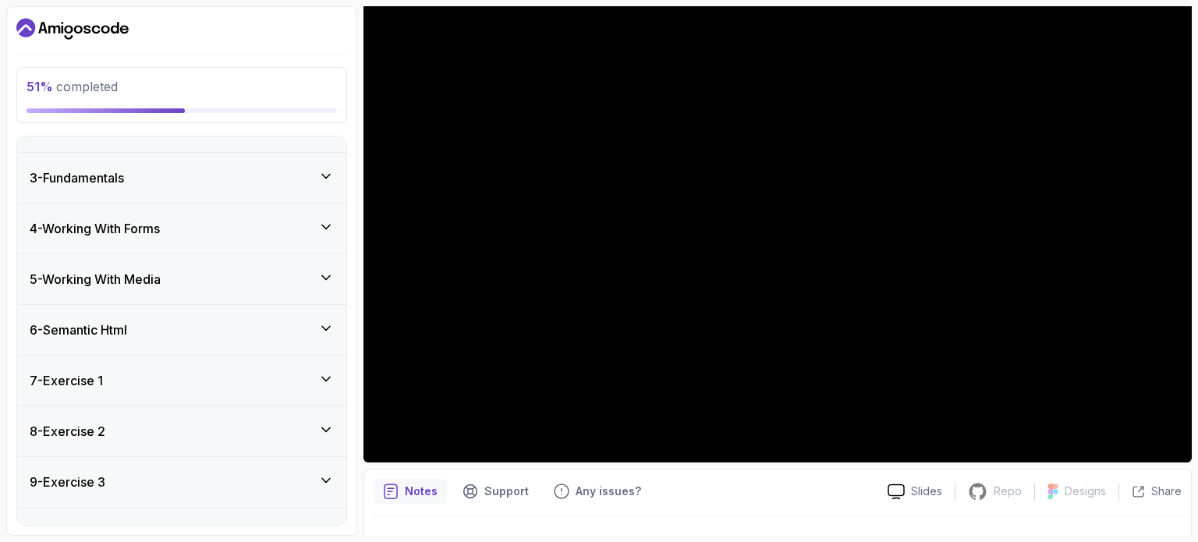
click at [258, 235] on div "4 - Working With Forms" at bounding box center [182, 228] width 304 height 19
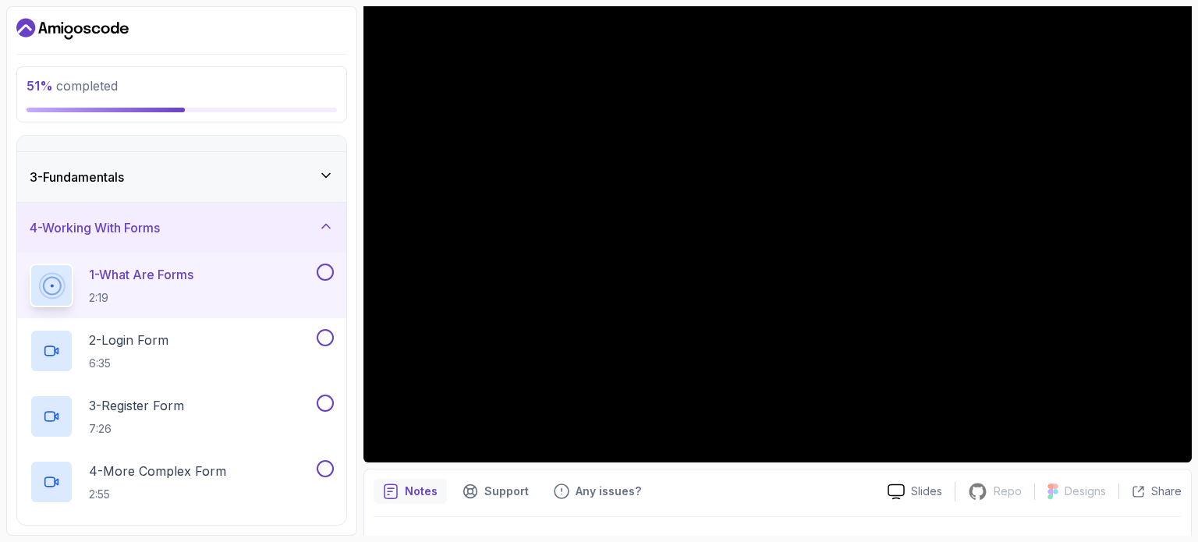
scroll to position [136, 0]
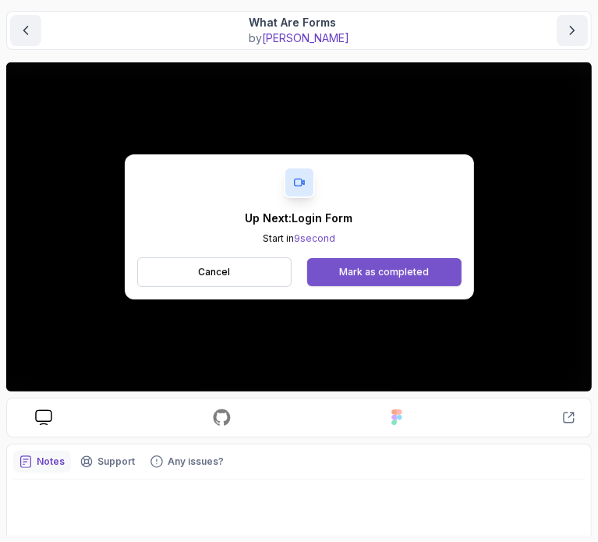
click at [380, 267] on div "Mark as completed" at bounding box center [384, 272] width 90 height 12
click at [378, 274] on div "Mark as completed" at bounding box center [384, 272] width 90 height 12
click at [434, 264] on button "Mark as completed" at bounding box center [384, 272] width 154 height 28
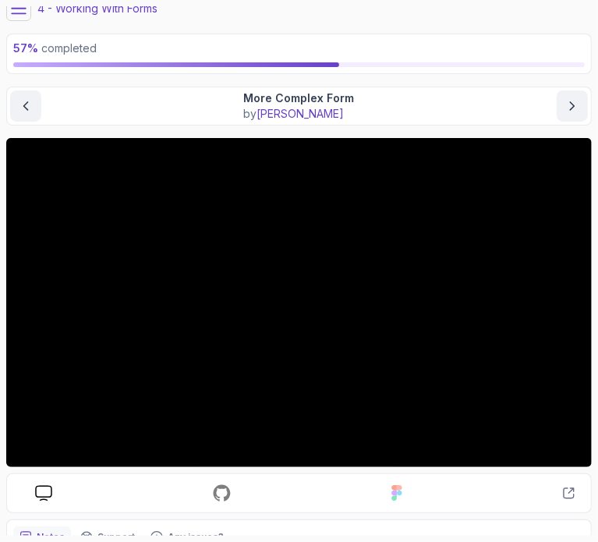
scroll to position [62, 0]
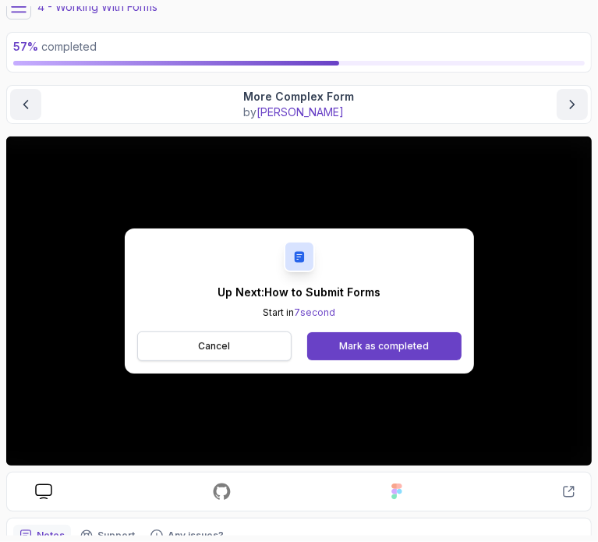
click at [282, 345] on button "Cancel" at bounding box center [214, 346] width 155 height 30
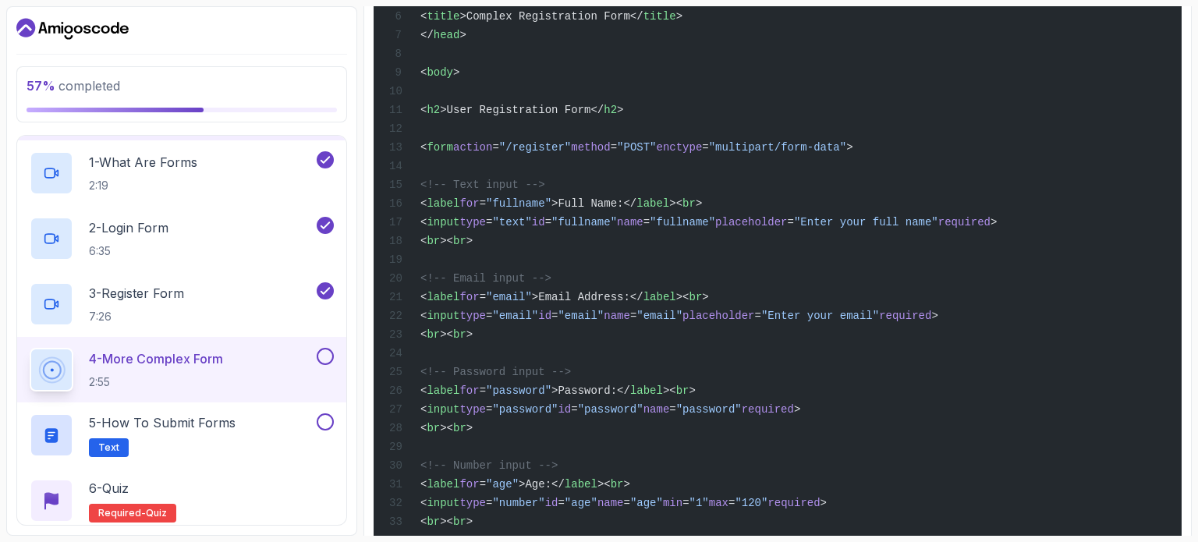
scroll to position [917, 0]
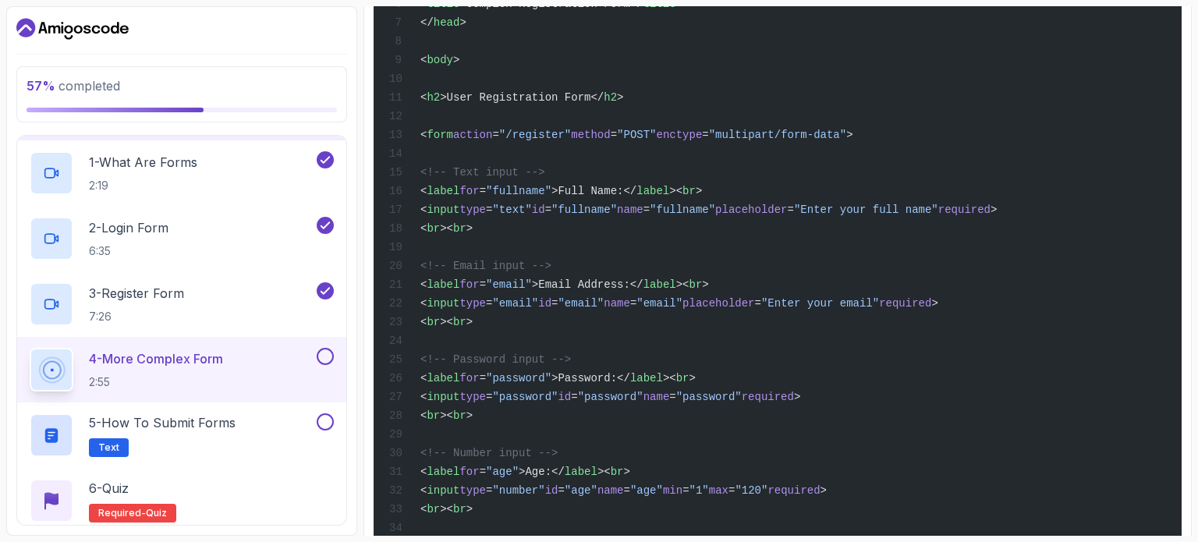
click at [325, 356] on button at bounding box center [325, 356] width 17 height 17
click at [235, 441] on h2 "5 - How to Submit Forms Text" at bounding box center [162, 435] width 147 height 44
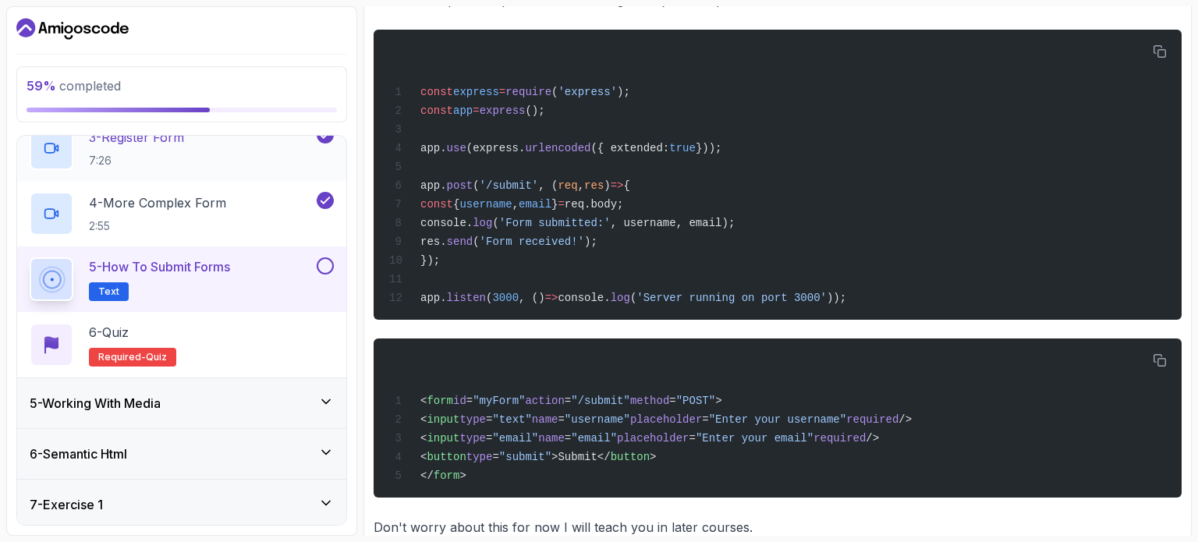
scroll to position [356, 0]
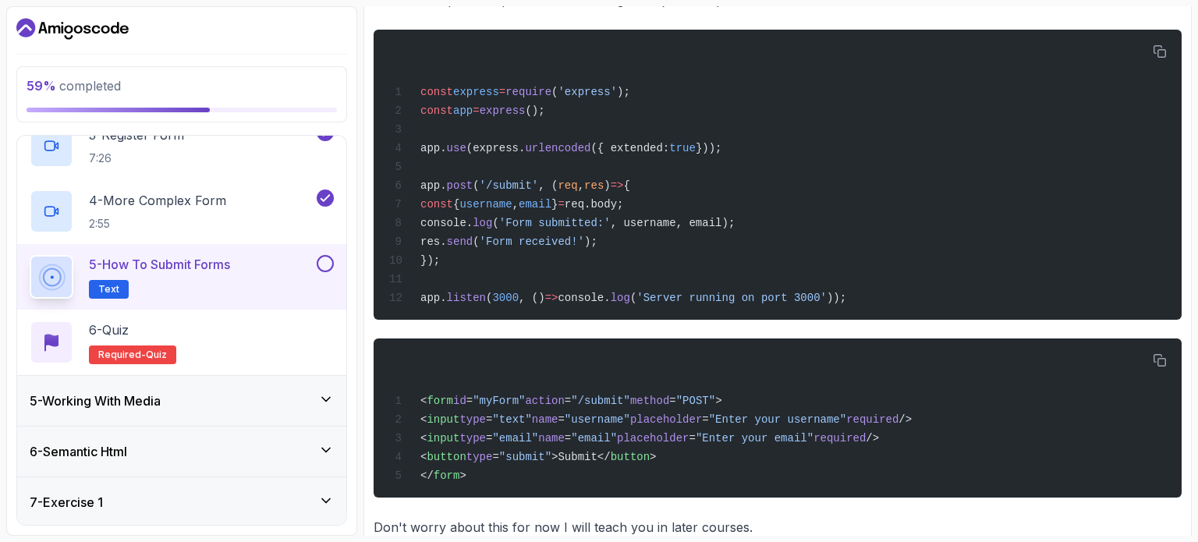
click at [326, 263] on button at bounding box center [325, 263] width 17 height 17
click at [206, 335] on div "6 - Quiz Required- quiz" at bounding box center [182, 342] width 304 height 44
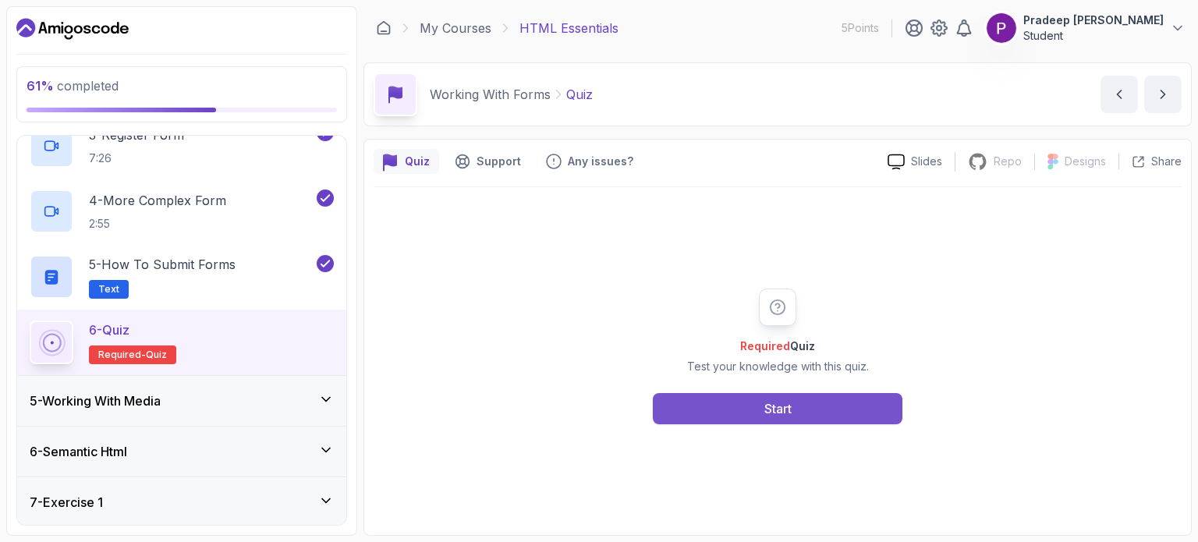
click at [597, 403] on button "Start" at bounding box center [778, 408] width 250 height 31
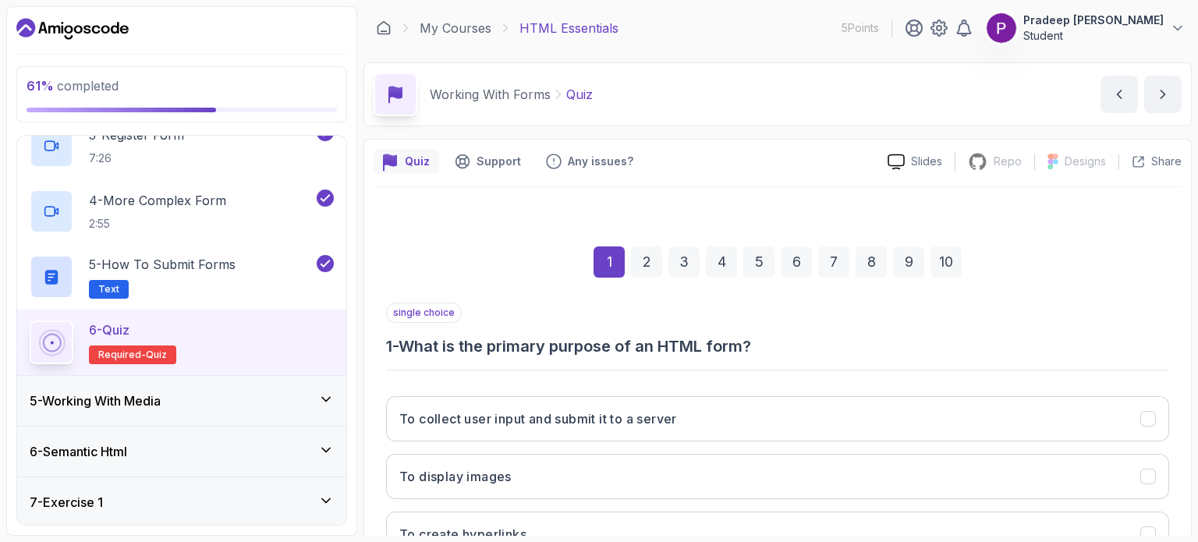
scroll to position [177, 0]
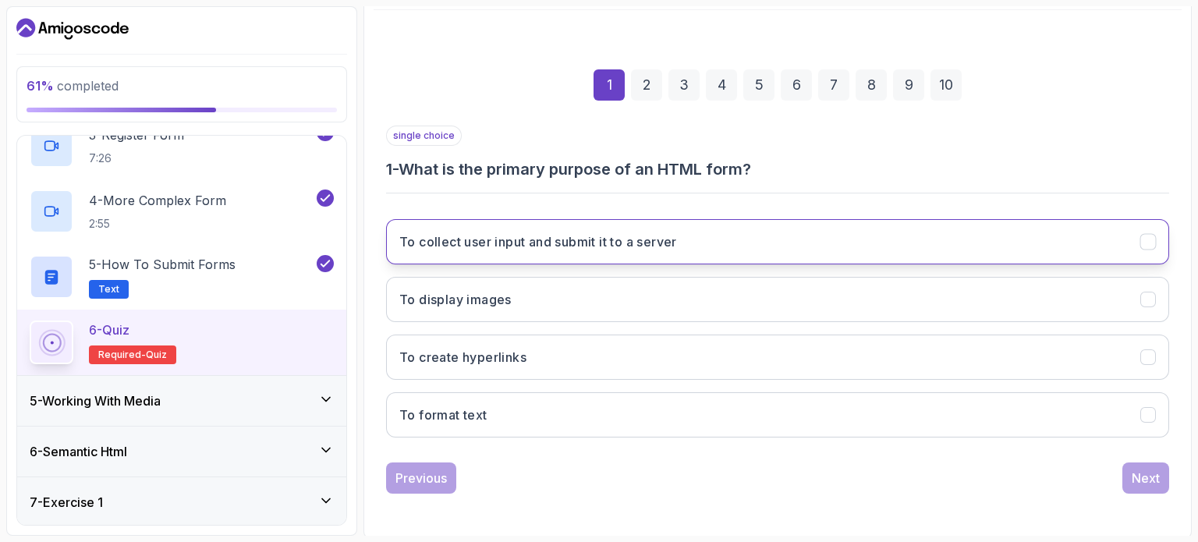
click at [597, 250] on button "To collect user input and submit it to a server" at bounding box center [777, 241] width 783 height 45
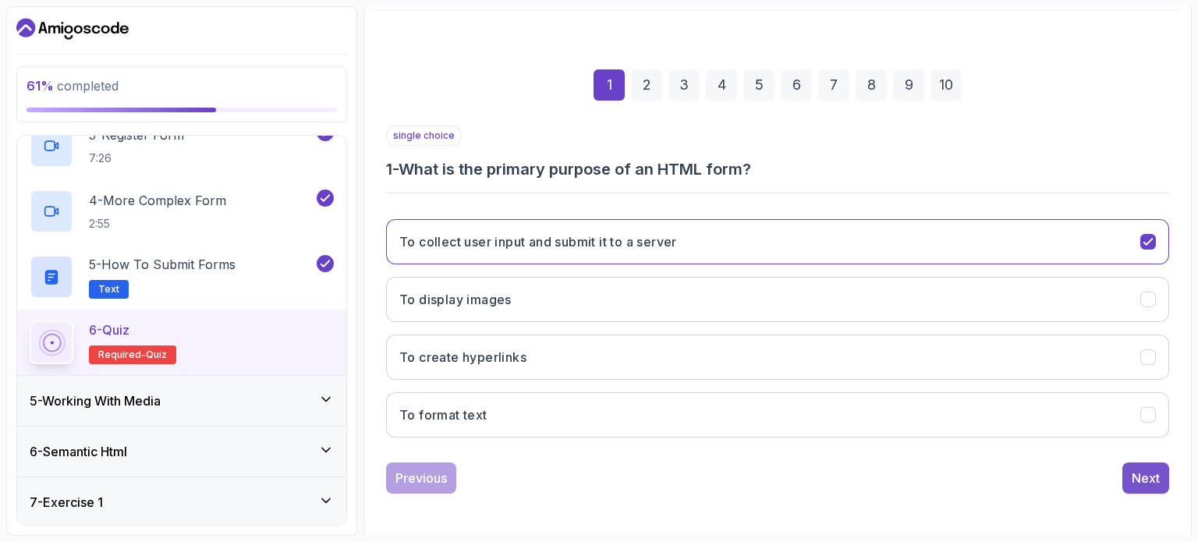
click at [597, 476] on div "Next" at bounding box center [1145, 478] width 28 height 19
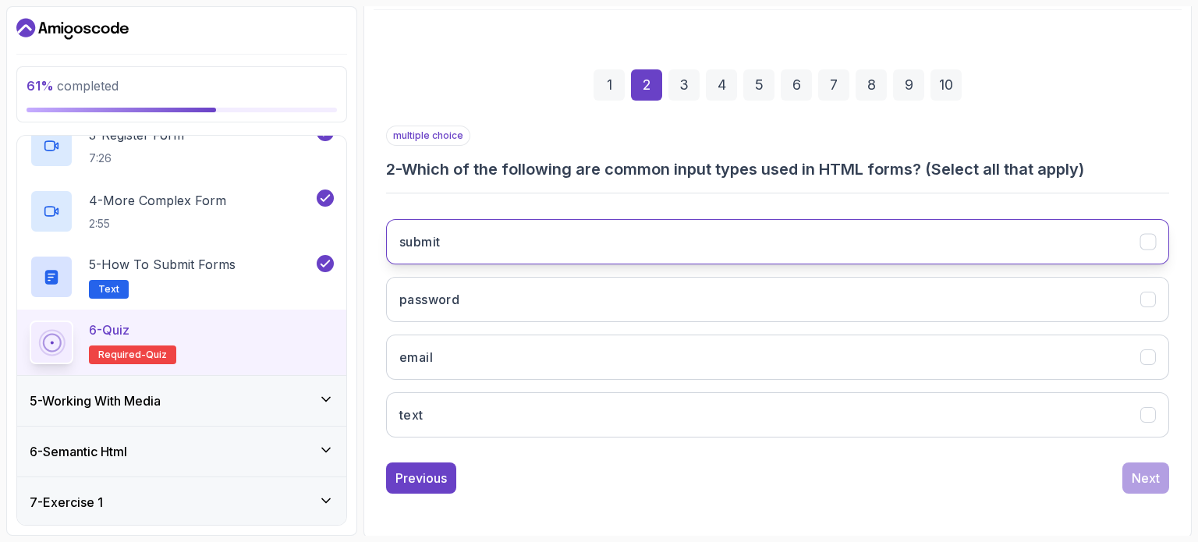
click at [597, 235] on button "submit" at bounding box center [777, 241] width 783 height 45
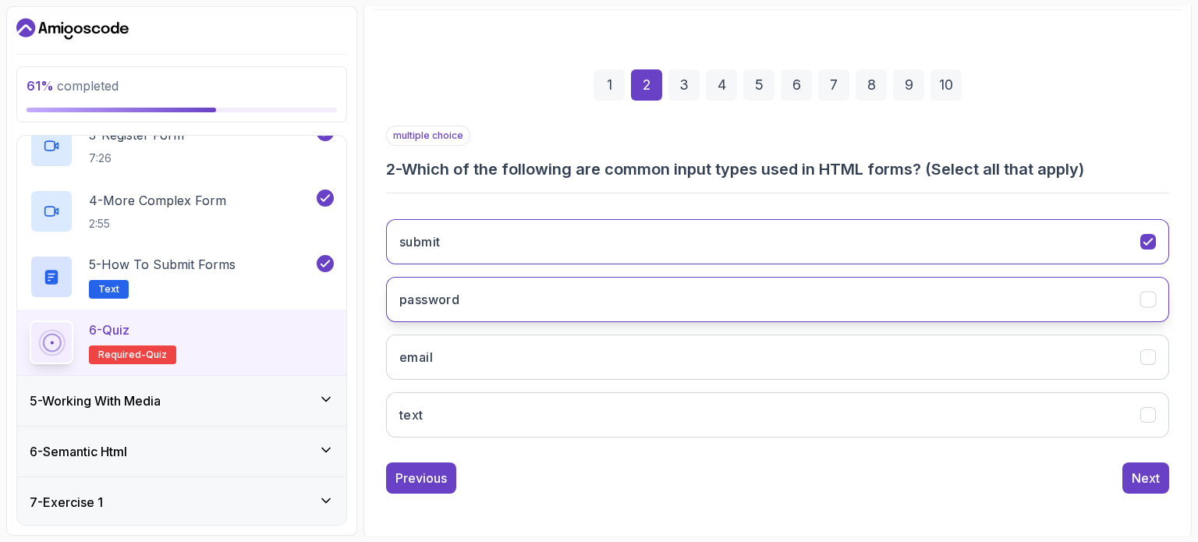
click at [597, 292] on button "password" at bounding box center [777, 299] width 783 height 45
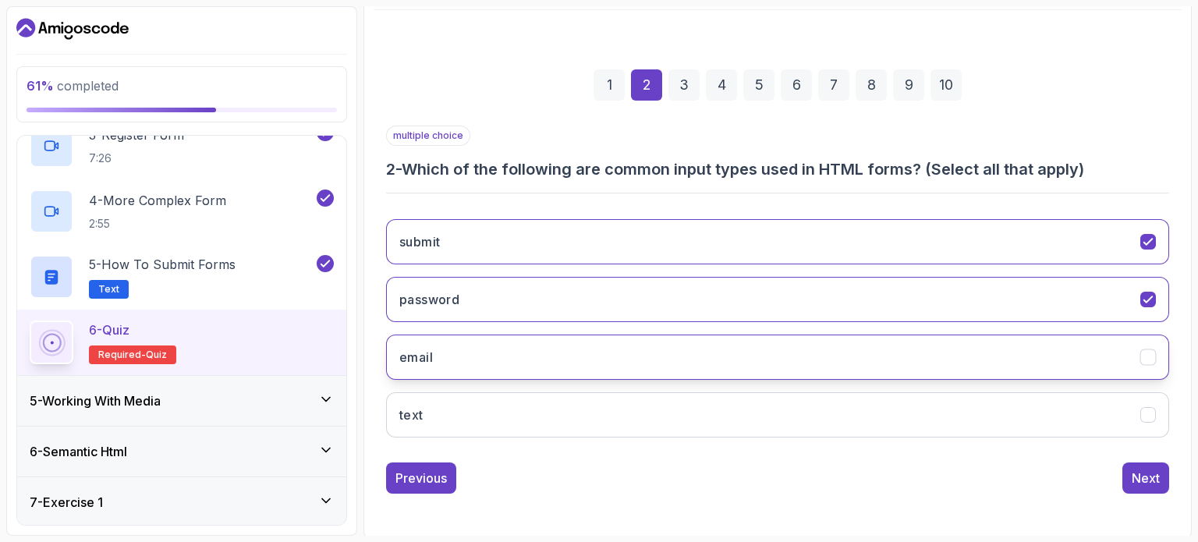
click at [597, 335] on button "email" at bounding box center [777, 356] width 783 height 45
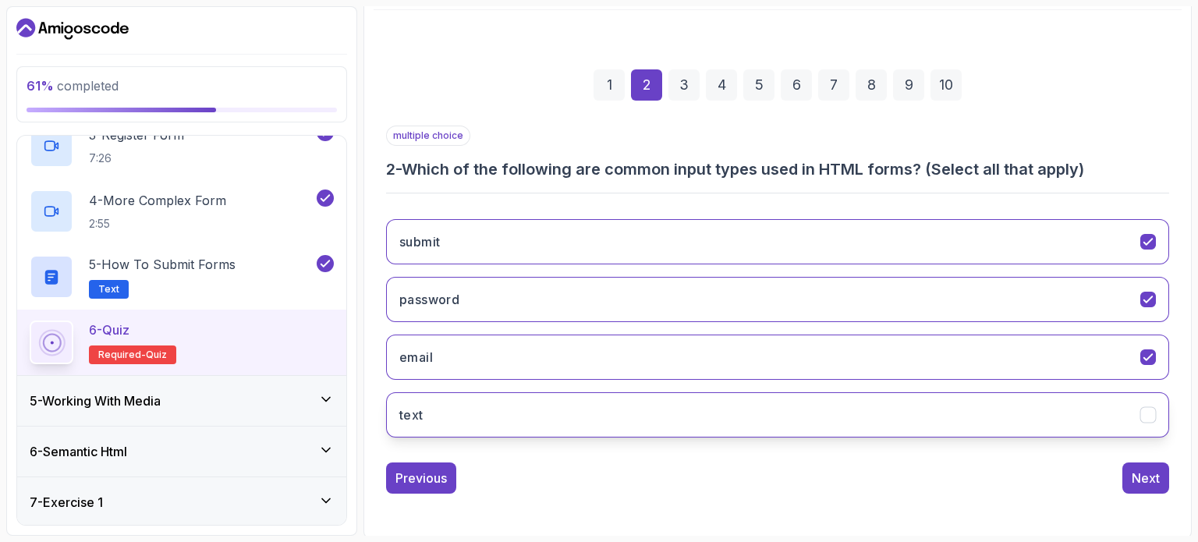
click at [597, 393] on button "text" at bounding box center [777, 414] width 783 height 45
click at [597, 477] on div "Next" at bounding box center [1145, 478] width 28 height 19
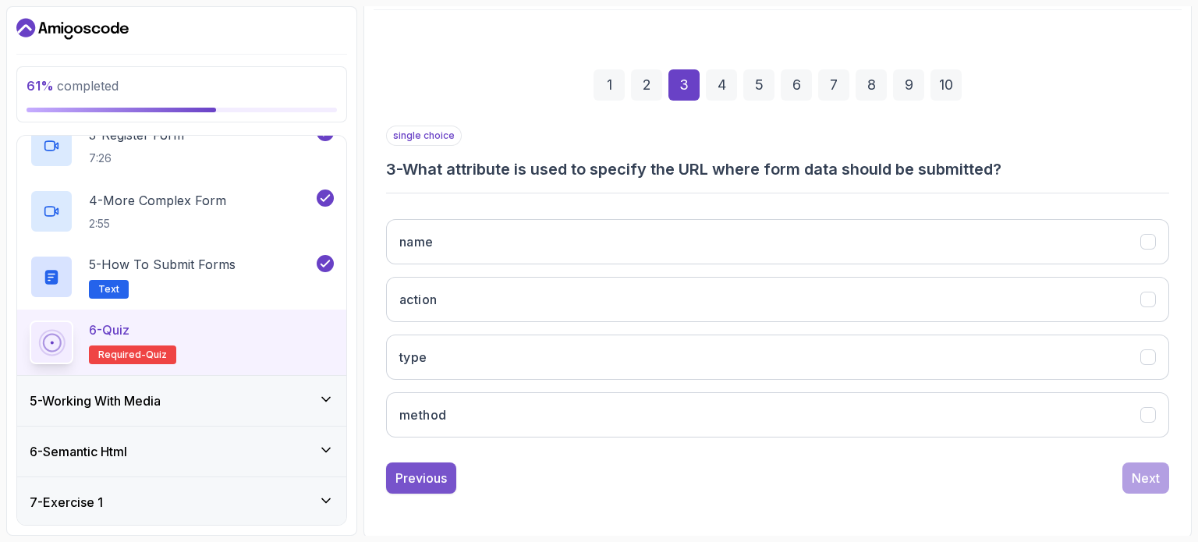
click at [426, 469] on div "Previous" at bounding box center [420, 478] width 51 height 19
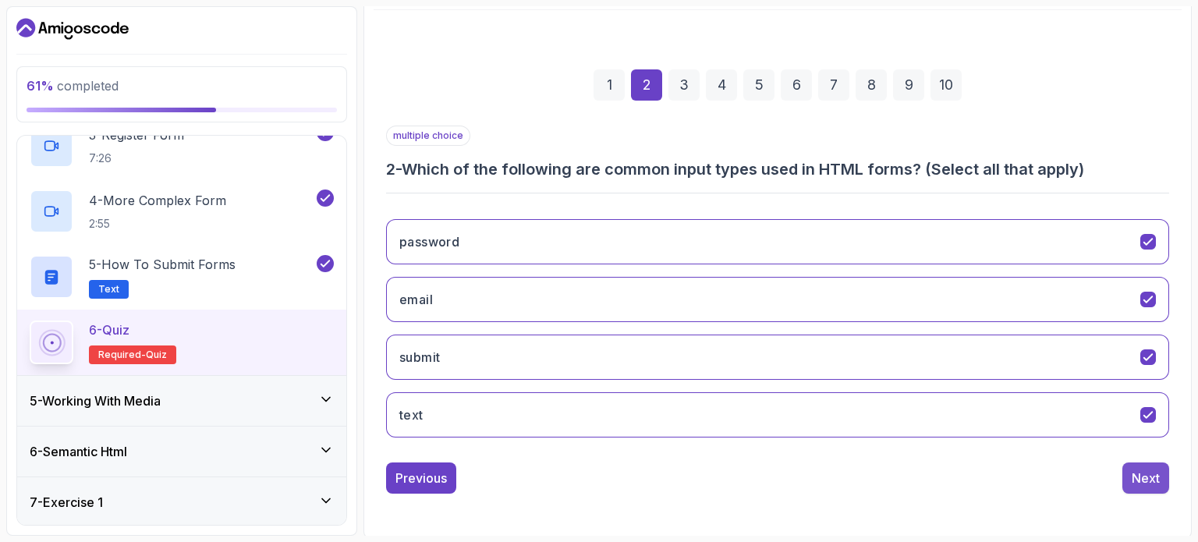
click at [597, 482] on div "Next" at bounding box center [1145, 478] width 28 height 19
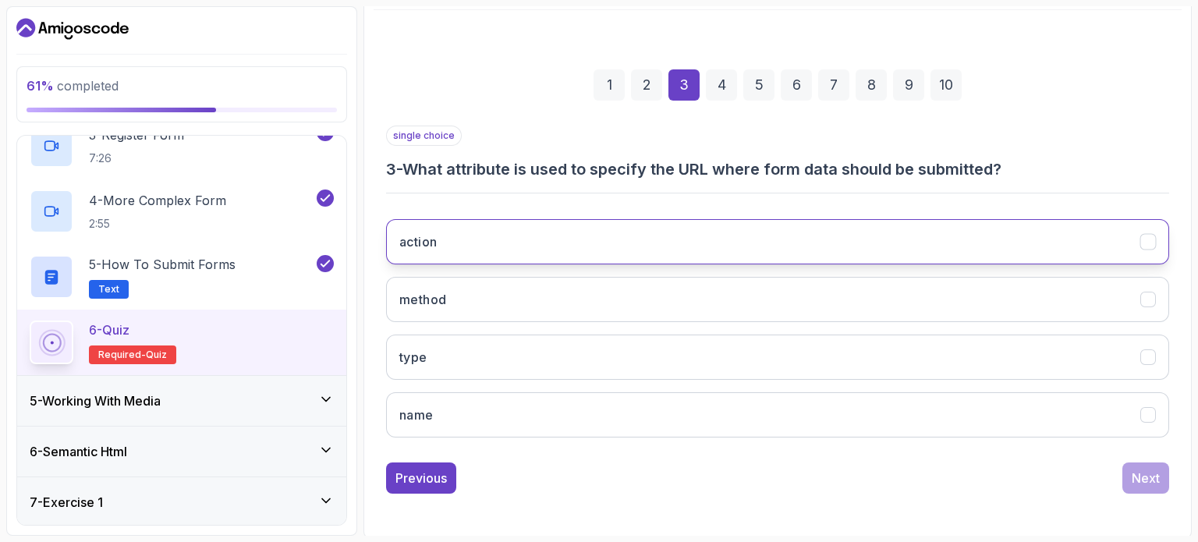
click at [597, 223] on button "action" at bounding box center [777, 241] width 783 height 45
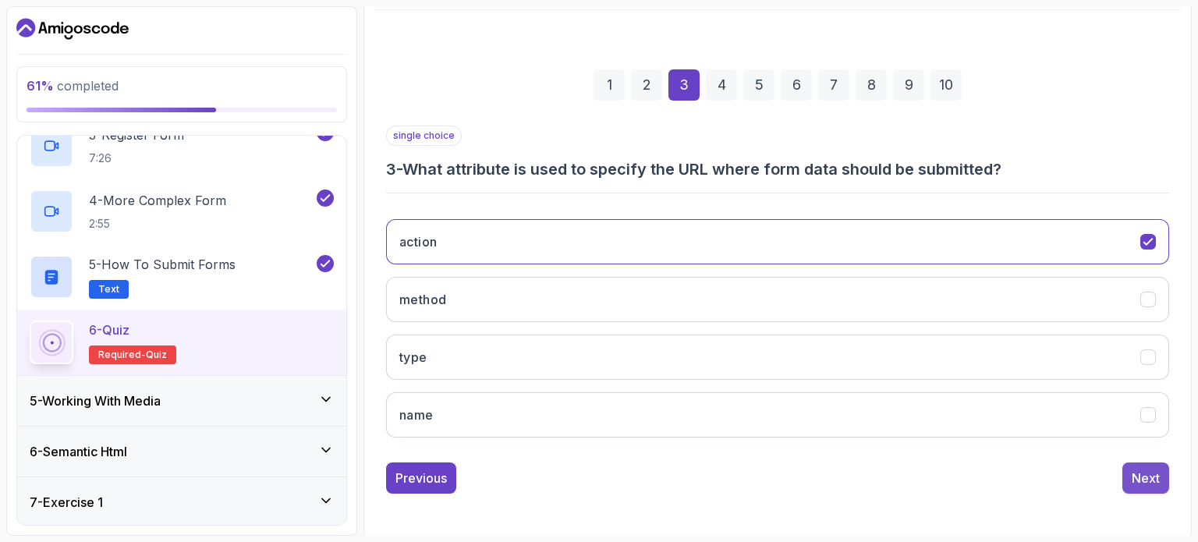
click at [597, 482] on div "Next" at bounding box center [1145, 478] width 28 height 19
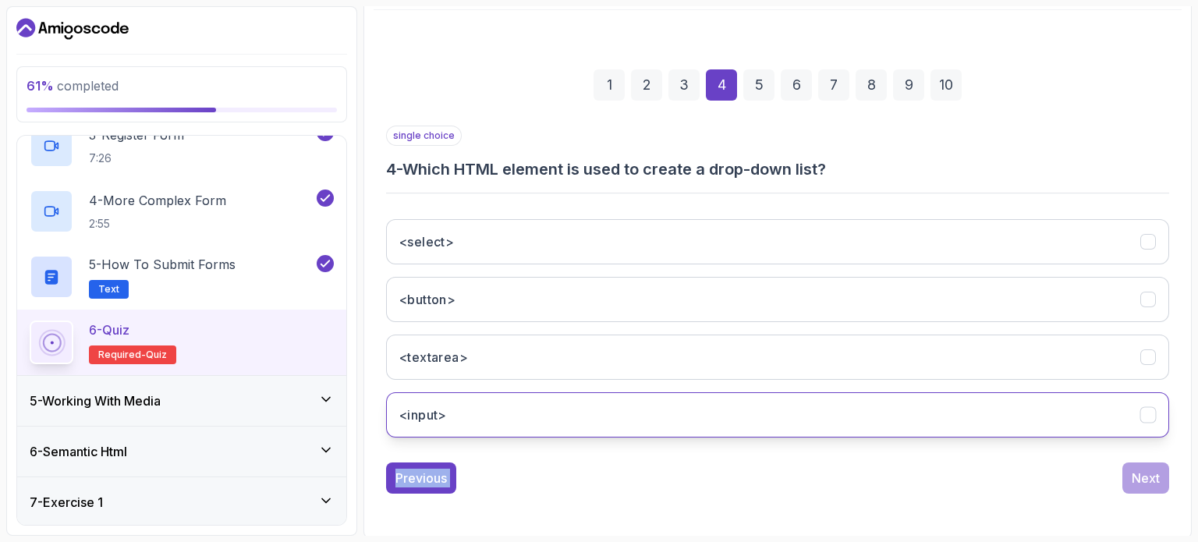
drag, startPoint x: 1019, startPoint y: 501, endPoint x: 934, endPoint y: 430, distance: 111.2
click at [597, 430] on div "1 2 3 4 5 6 7 8 9 10 single choice 4 - Which HTML element is used to create a d…" at bounding box center [777, 269] width 808 height 474
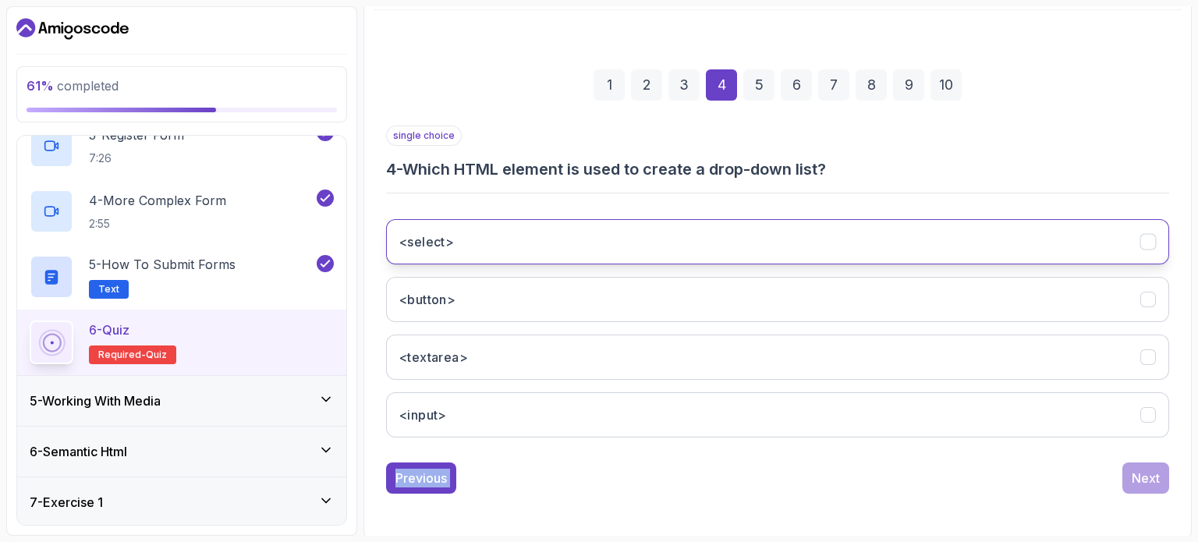
click at [597, 245] on button "<select>" at bounding box center [777, 241] width 783 height 45
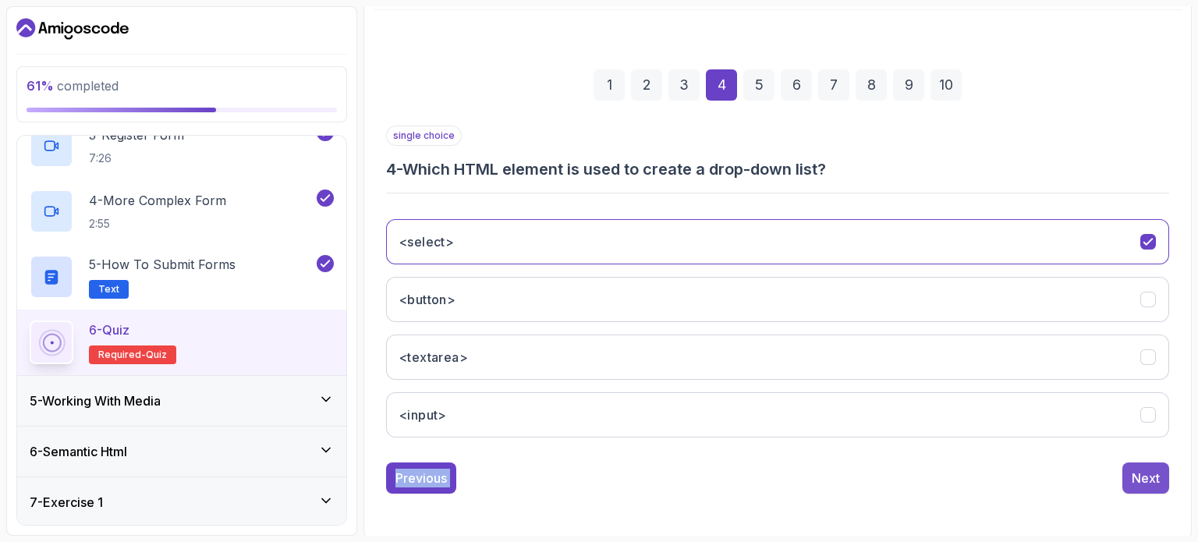
click at [597, 472] on div "Next" at bounding box center [1145, 478] width 28 height 19
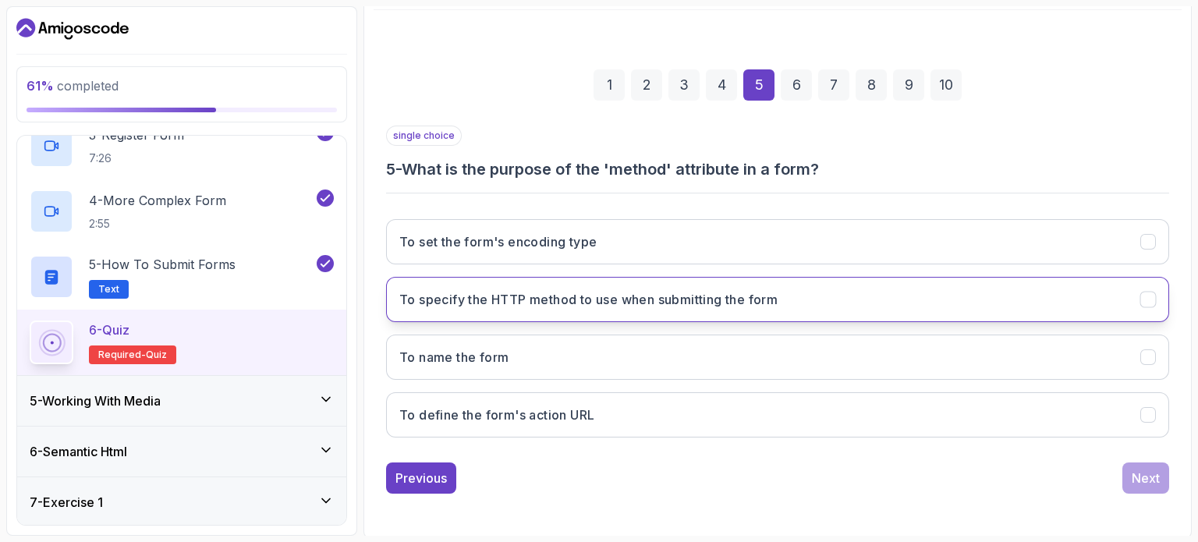
click at [597, 313] on button "To specify the HTTP method to use when submitting the form" at bounding box center [777, 299] width 783 height 45
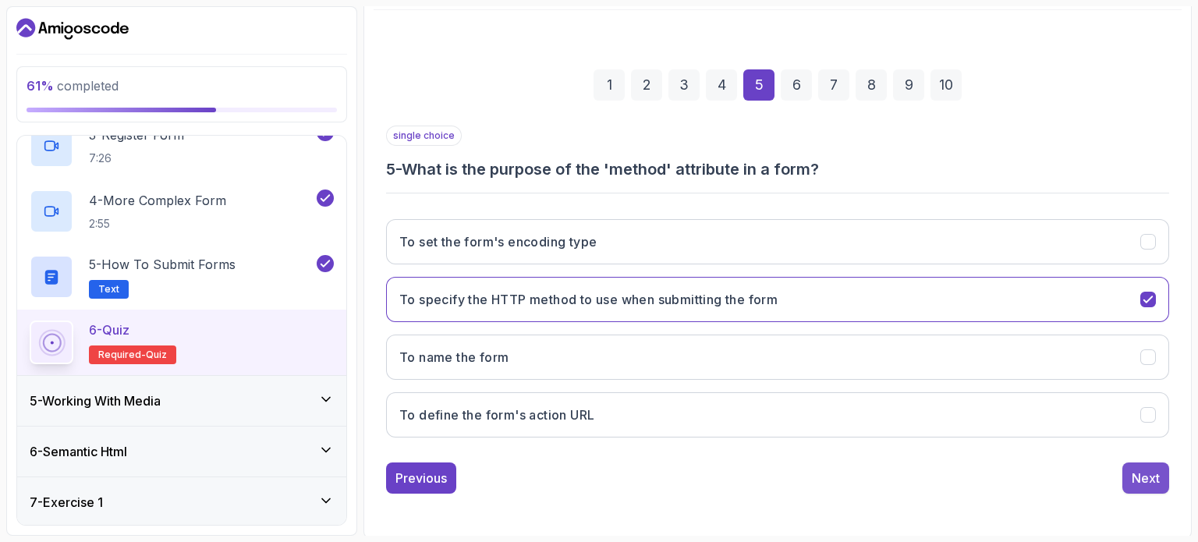
click at [597, 472] on div "Next" at bounding box center [1145, 478] width 28 height 19
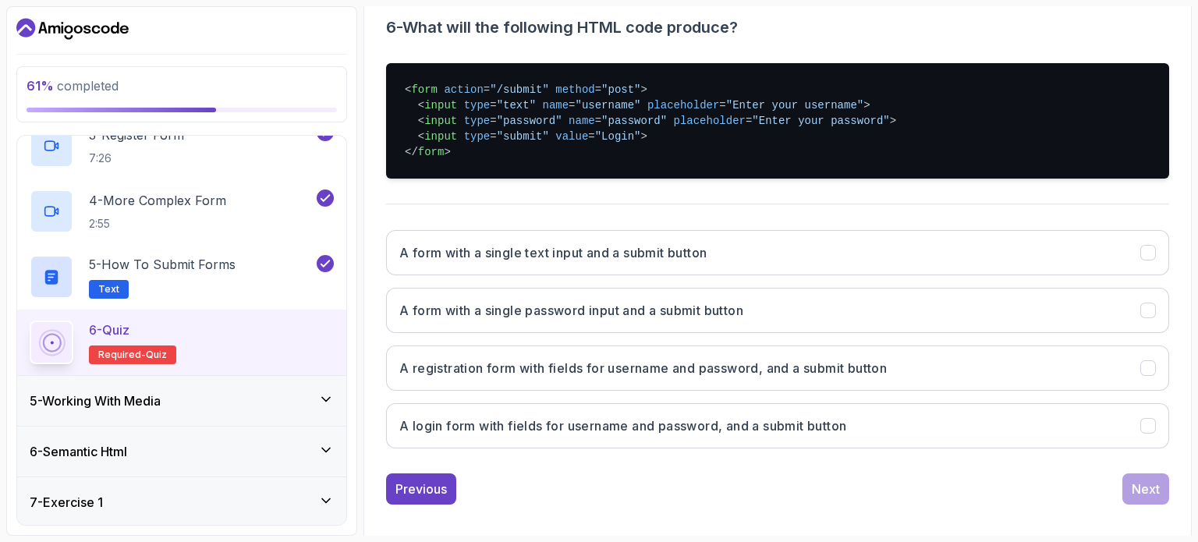
scroll to position [320, 0]
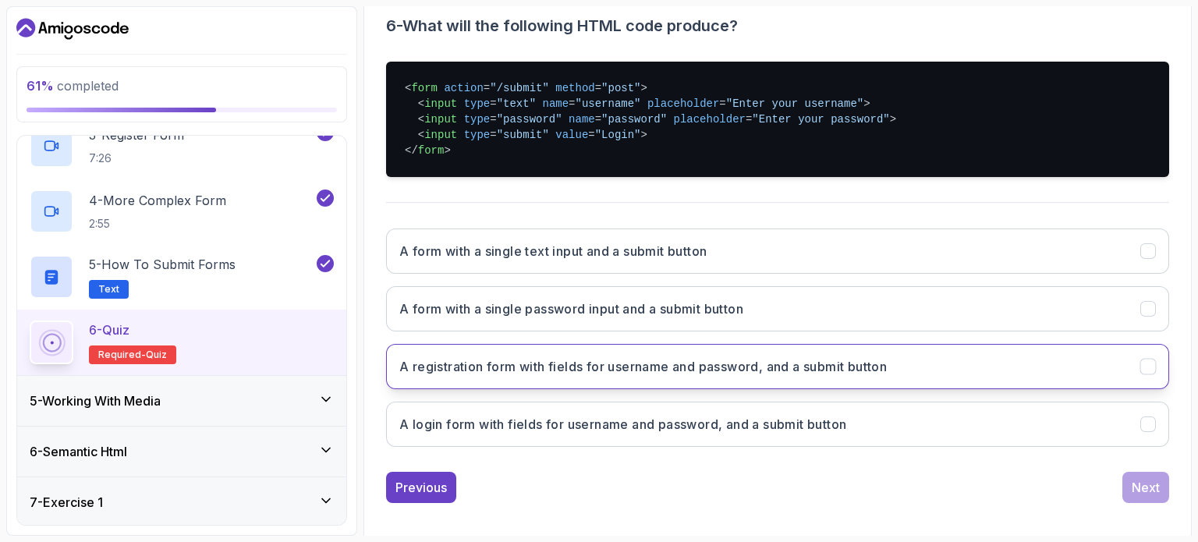
click at [597, 372] on button "A registration form with fields for username and password, and a submit button" at bounding box center [777, 366] width 783 height 45
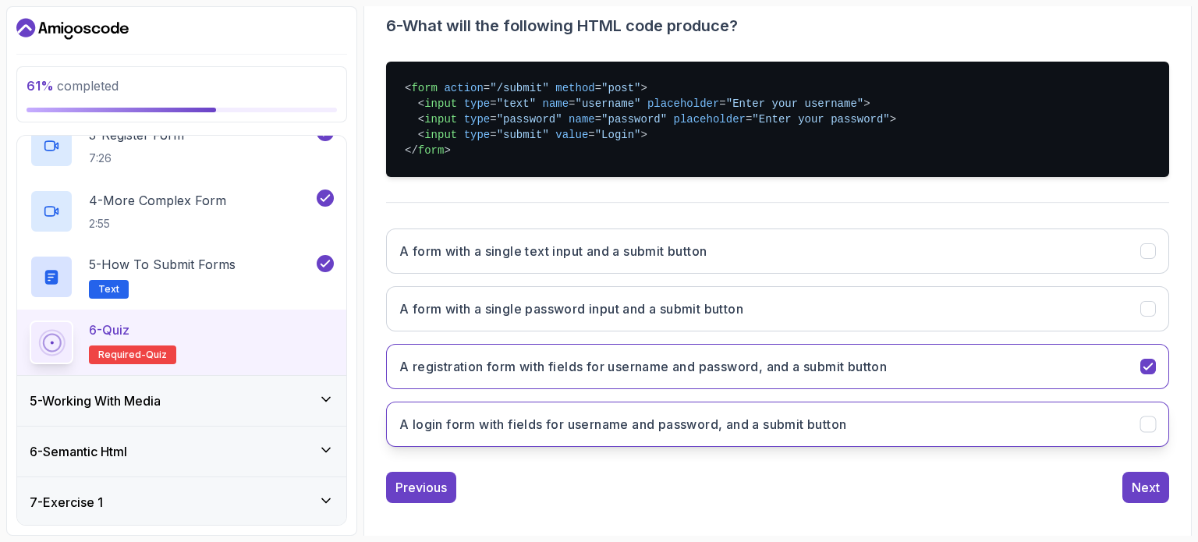
click at [597, 409] on button "A login form with fields for username and password, and a submit button" at bounding box center [777, 424] width 783 height 45
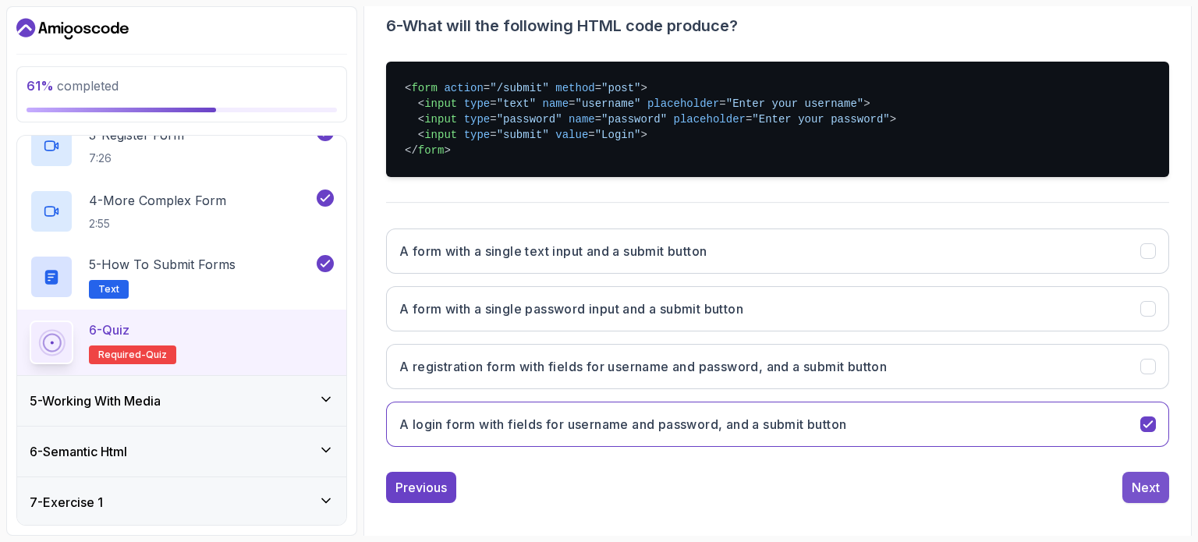
click at [597, 480] on div "Next" at bounding box center [1145, 487] width 28 height 19
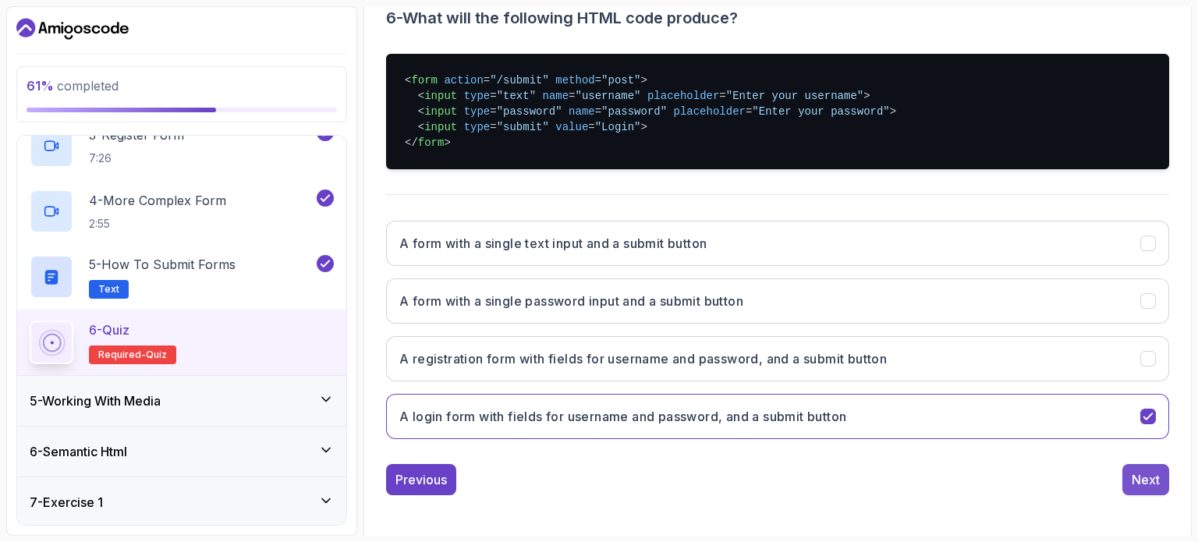
scroll to position [177, 0]
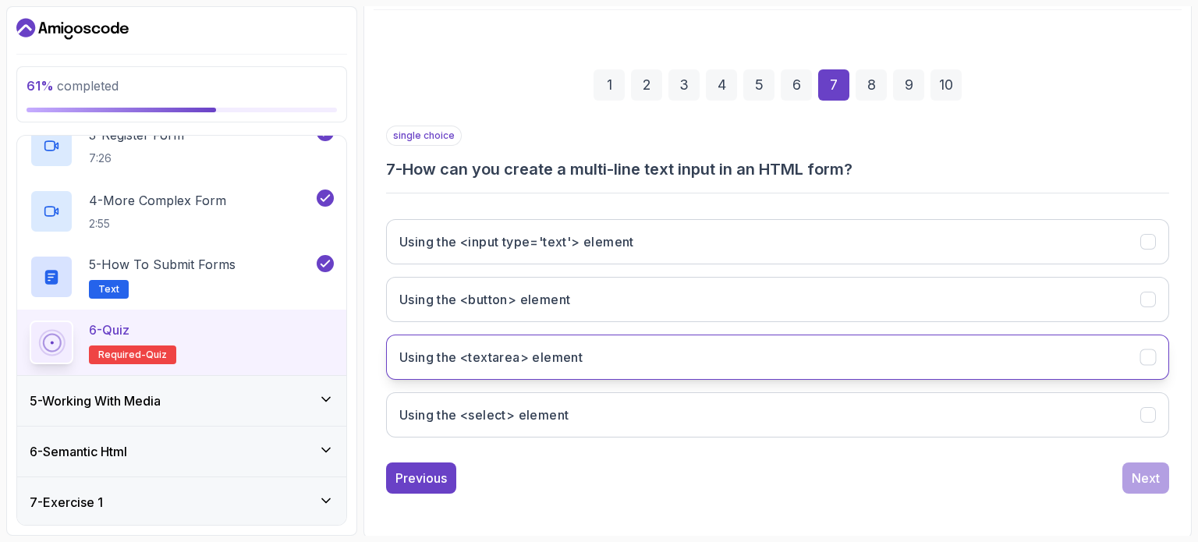
click at [597, 350] on button "Using the <textarea> element" at bounding box center [777, 356] width 783 height 45
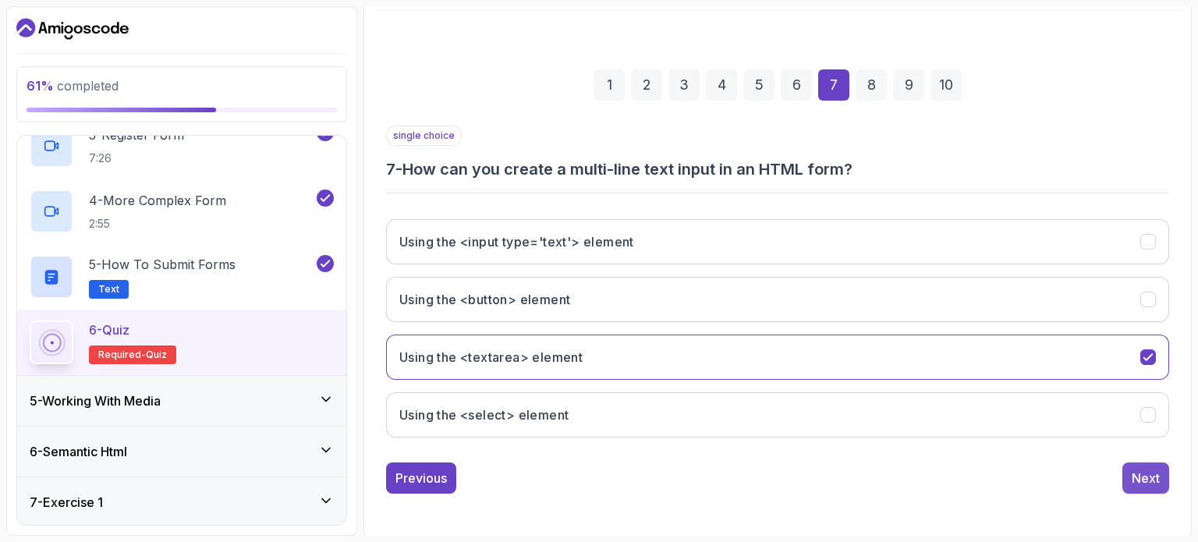
click at [597, 481] on div "Next" at bounding box center [1145, 478] width 28 height 19
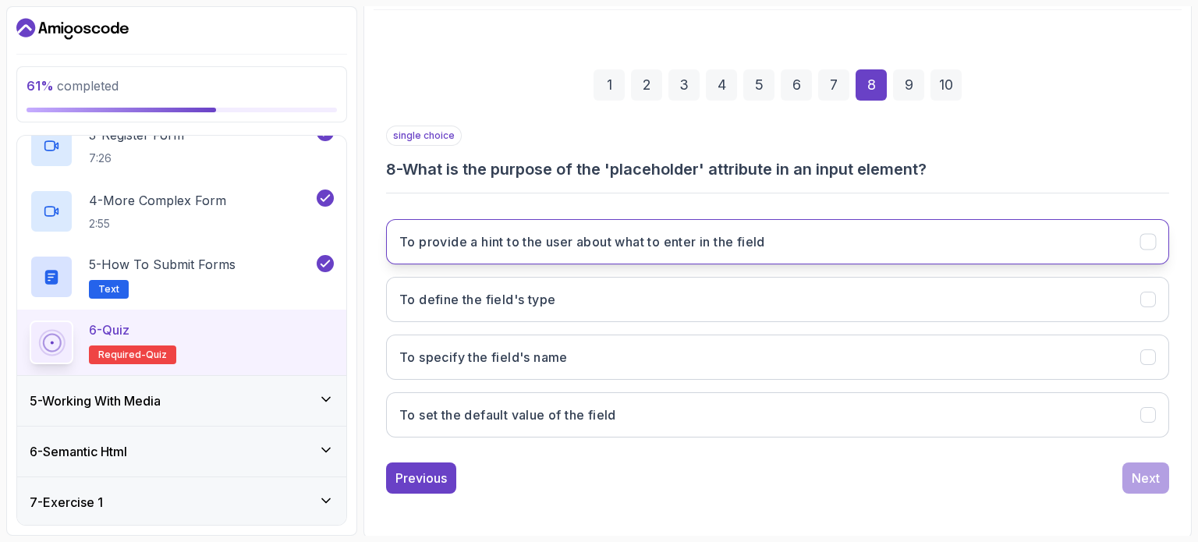
click at [597, 246] on button "To provide a hint to the user about what to enter in the field" at bounding box center [777, 241] width 783 height 45
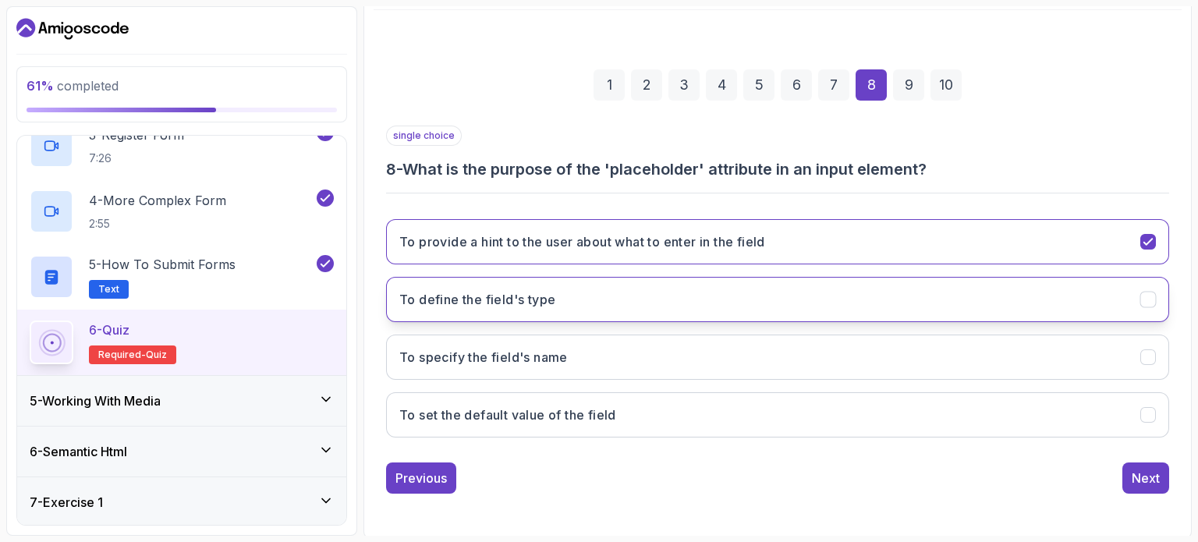
click at [597, 292] on button "To define the field's type" at bounding box center [777, 299] width 783 height 45
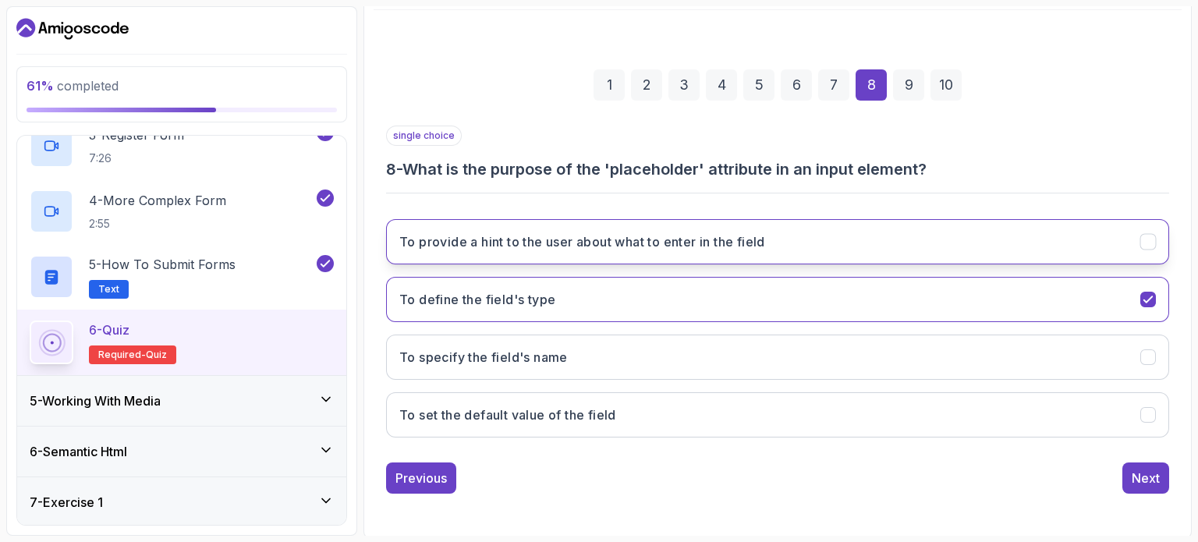
click at [597, 246] on button "To provide a hint to the user about what to enter in the field" at bounding box center [777, 241] width 783 height 45
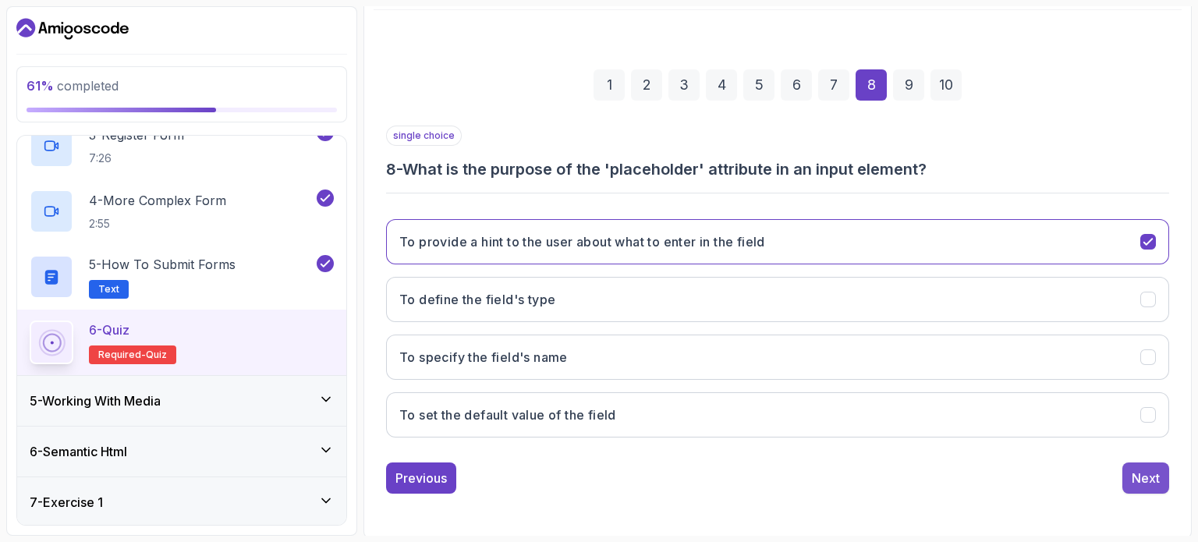
click at [597, 474] on button "Next" at bounding box center [1145, 477] width 47 height 31
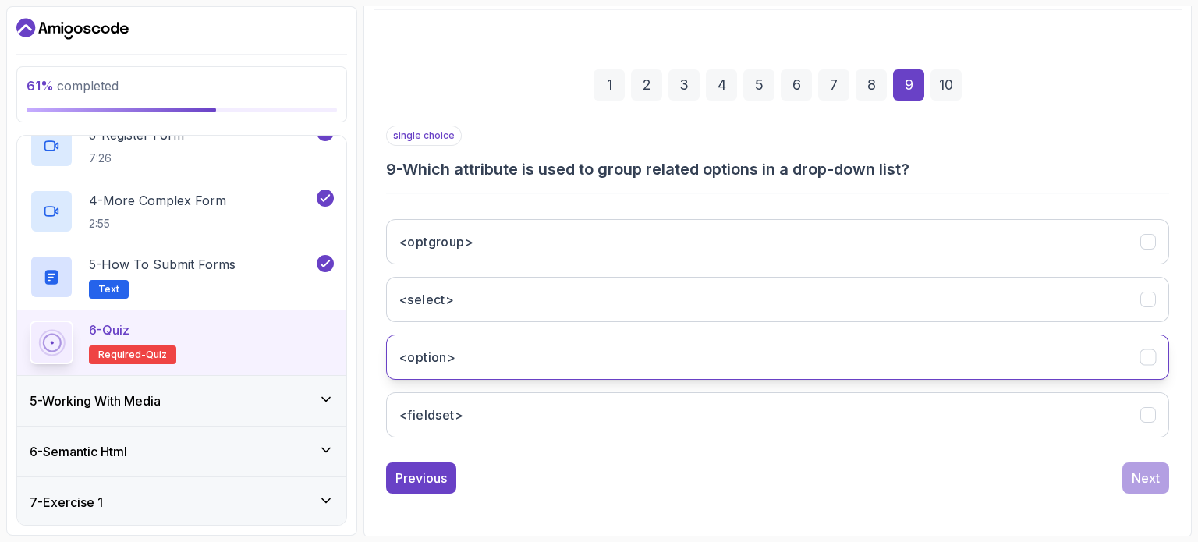
click at [597, 351] on button "<option>" at bounding box center [777, 356] width 783 height 45
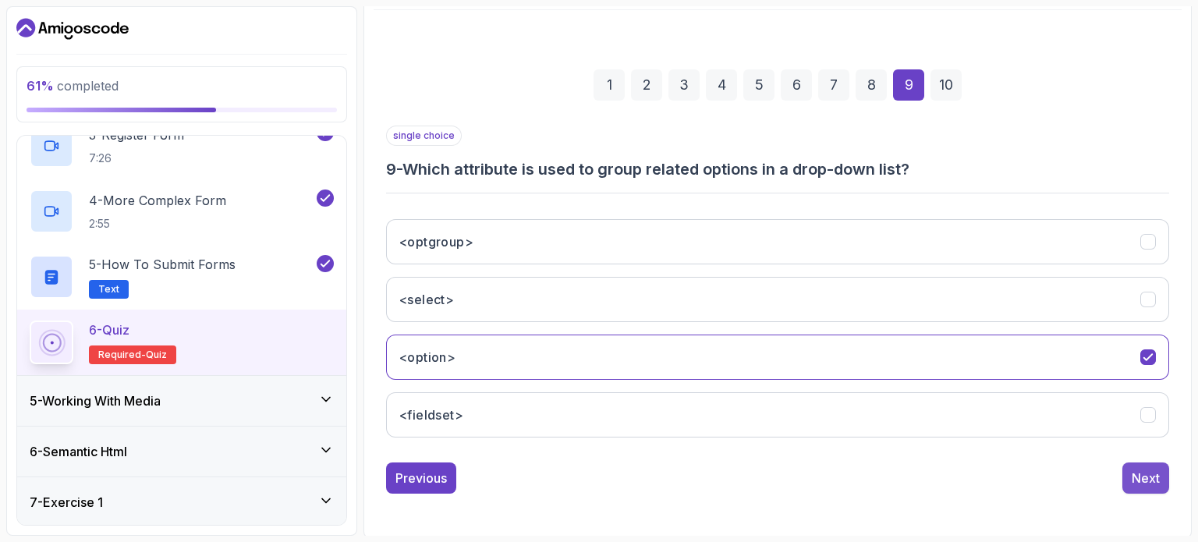
click at [597, 474] on div "Next" at bounding box center [1145, 478] width 28 height 19
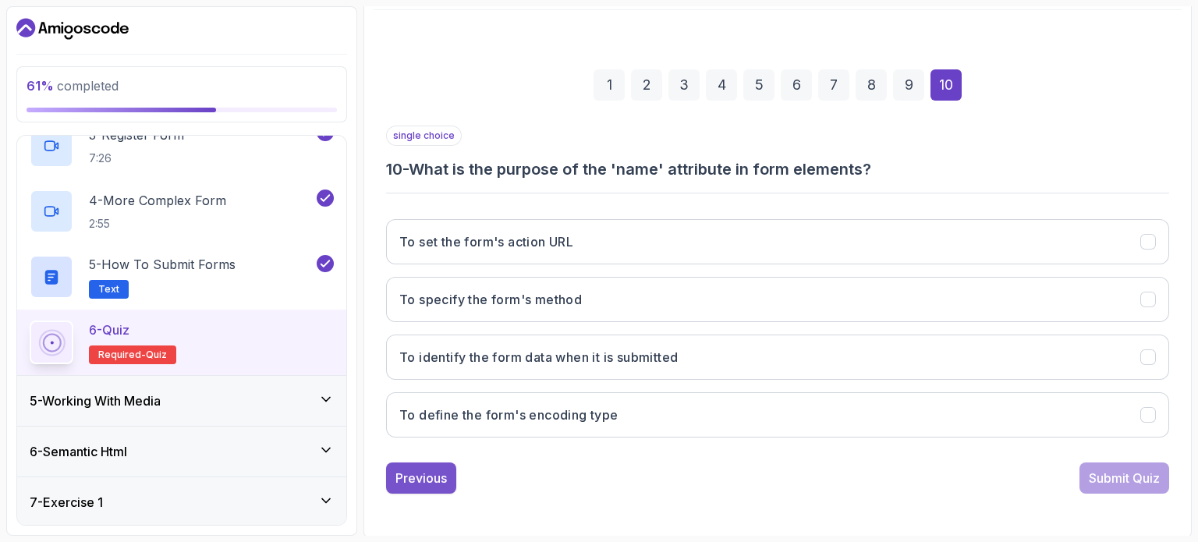
click at [426, 463] on button "Previous" at bounding box center [421, 477] width 70 height 31
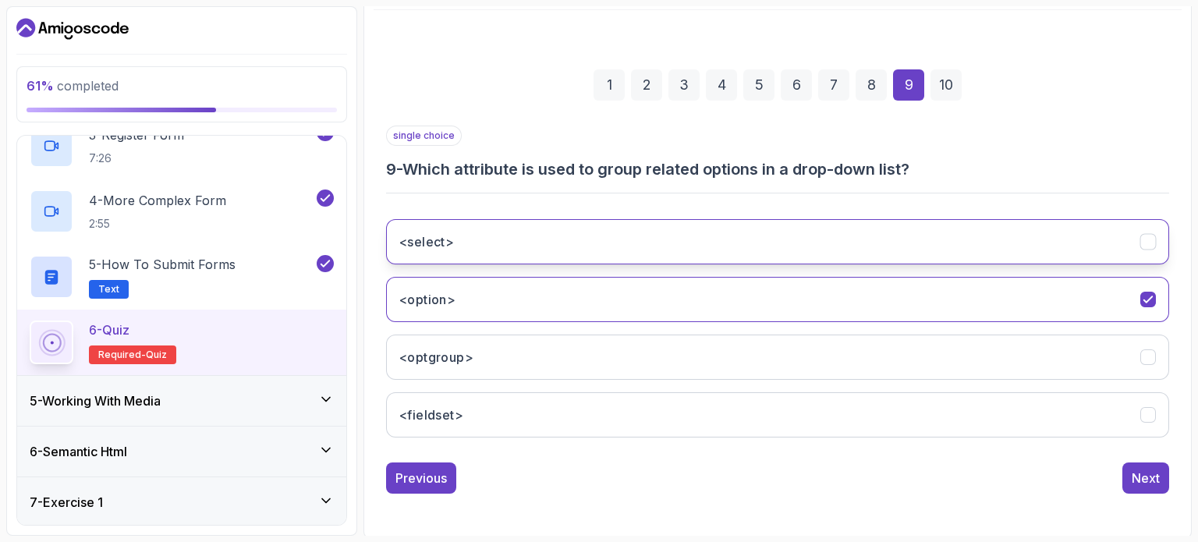
click at [540, 249] on button "<select>" at bounding box center [777, 241] width 783 height 45
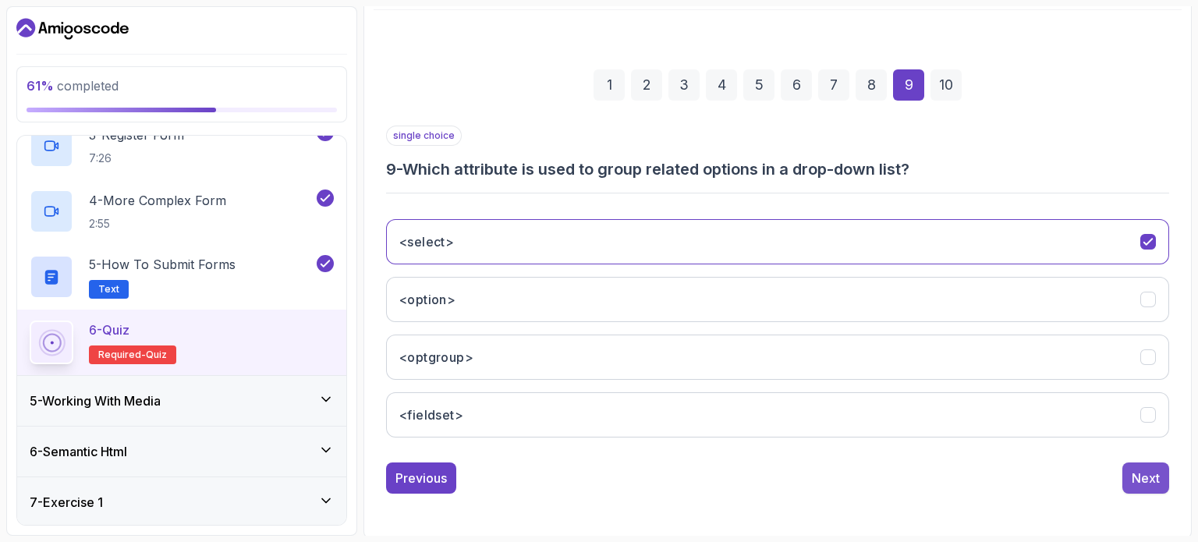
click at [597, 469] on button "Next" at bounding box center [1145, 477] width 47 height 31
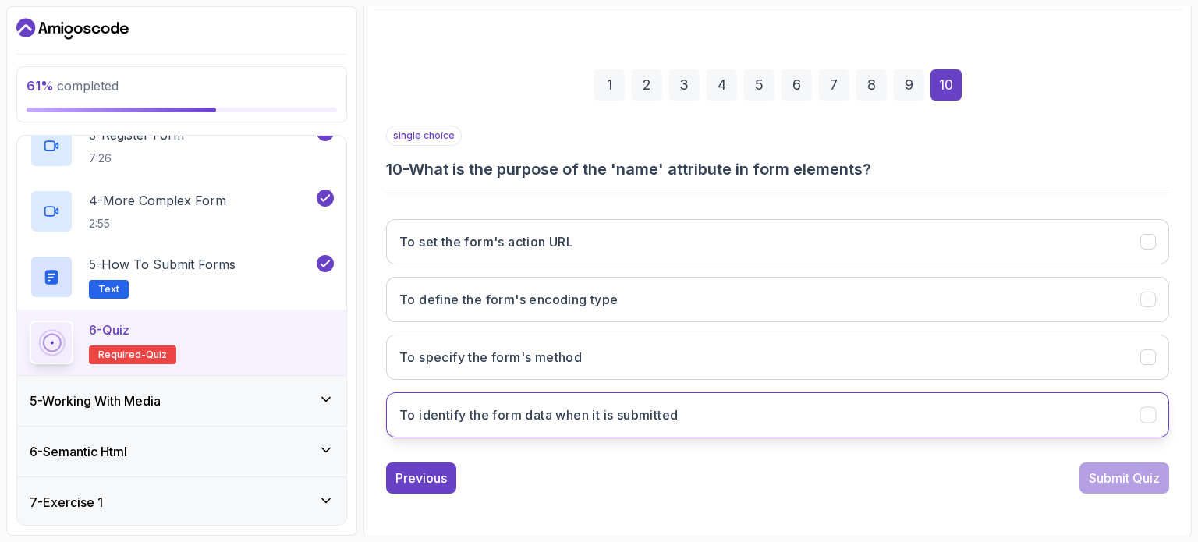
click at [589, 420] on h3 "To identify the form data when it is submitted" at bounding box center [538, 414] width 278 height 19
click at [597, 472] on div "Submit Quiz" at bounding box center [1123, 478] width 71 height 19
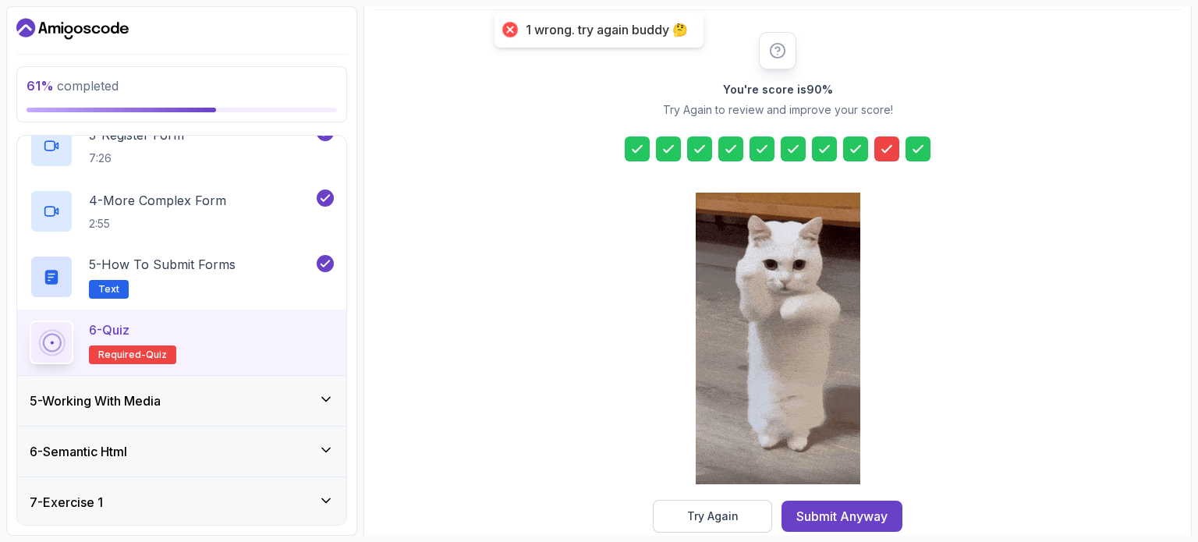
click at [597, 148] on div at bounding box center [886, 148] width 25 height 25
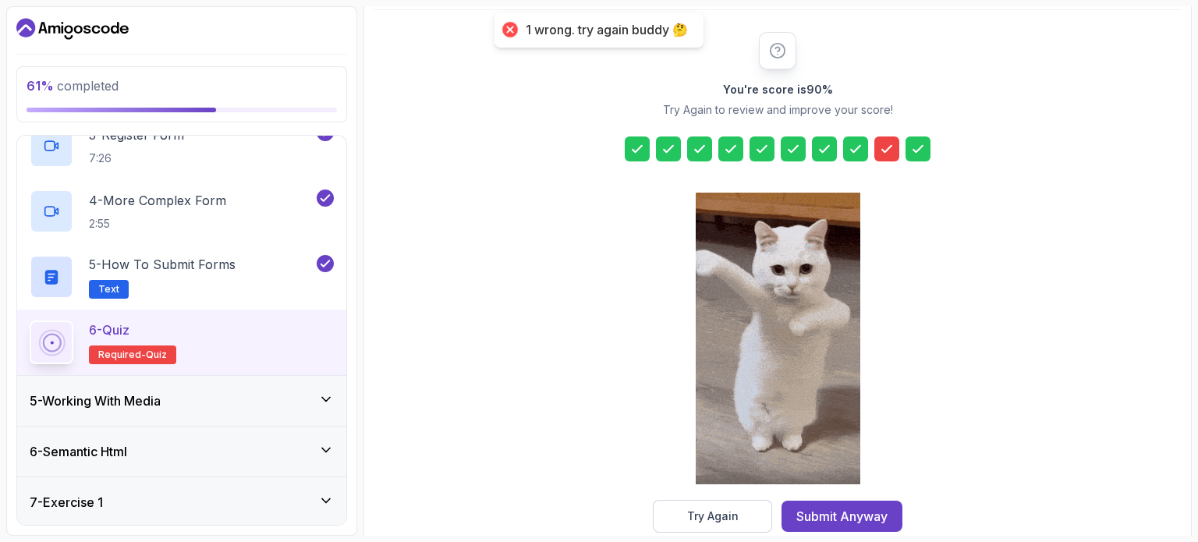
click at [597, 148] on div at bounding box center [886, 148] width 25 height 25
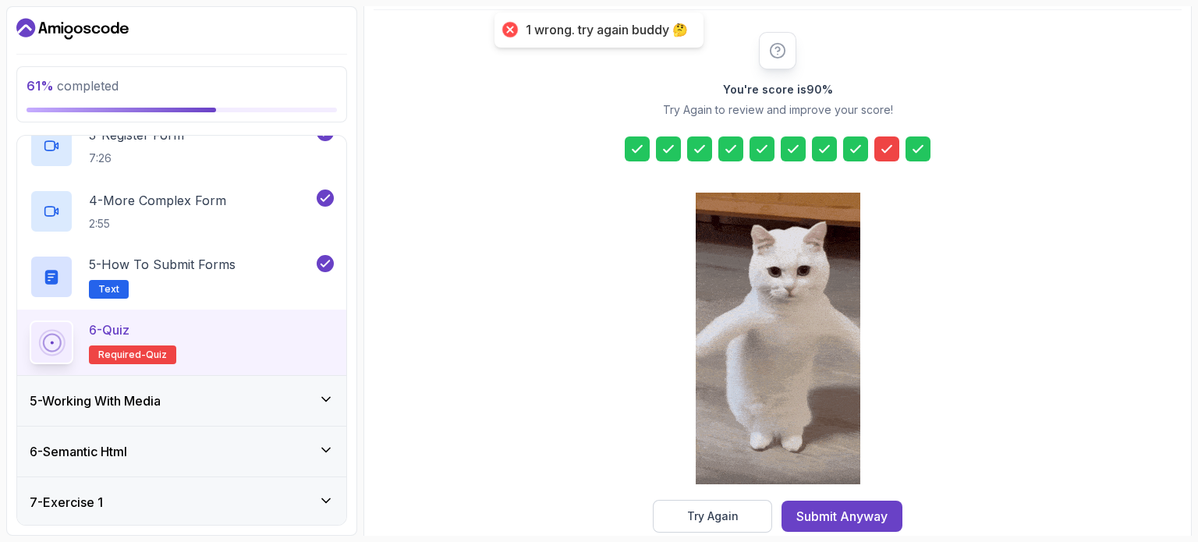
scroll to position [204, 0]
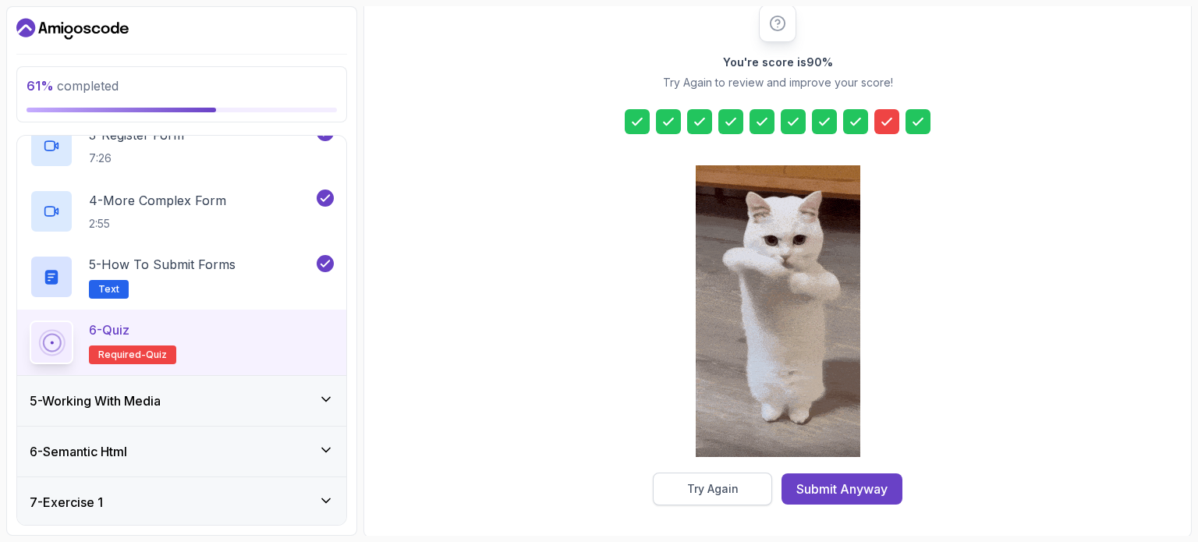
click at [597, 479] on button "Try Again" at bounding box center [712, 488] width 119 height 33
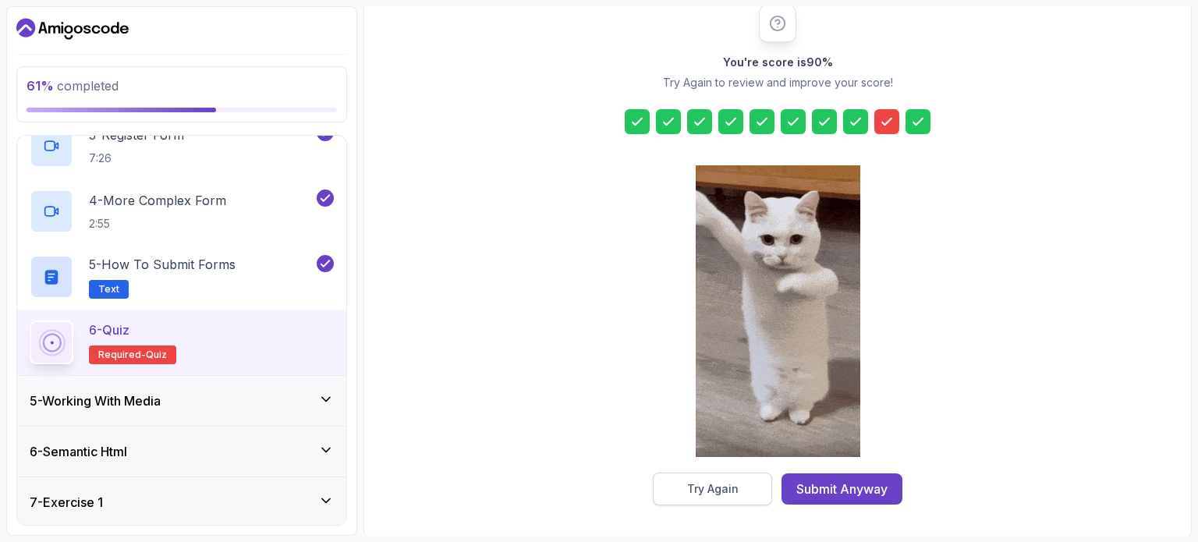
scroll to position [177, 0]
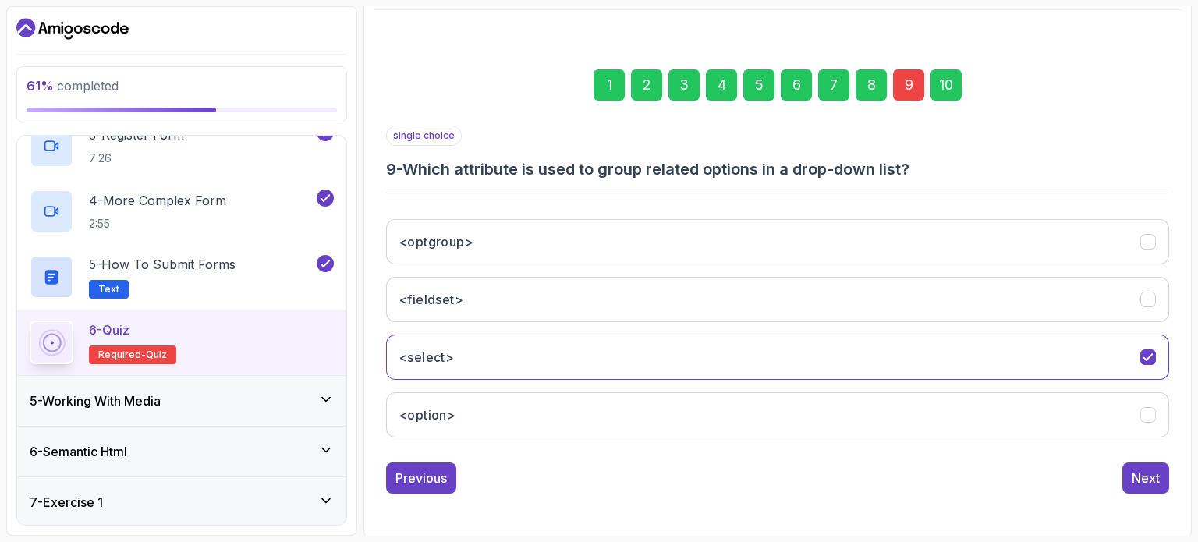
click at [597, 83] on div "9" at bounding box center [908, 84] width 31 height 31
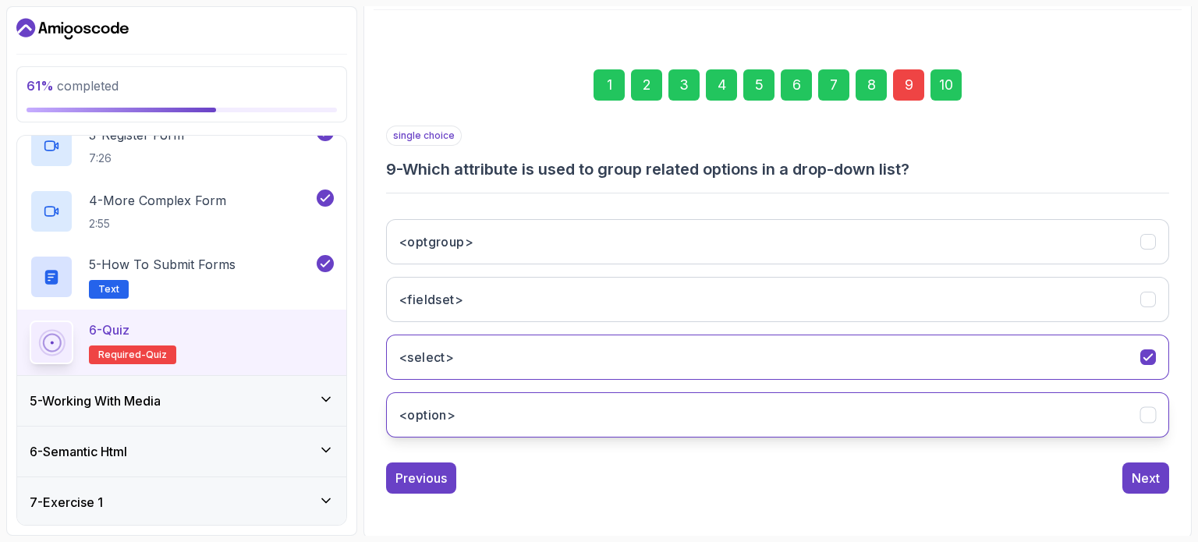
click at [597, 418] on button "<option>" at bounding box center [777, 414] width 783 height 45
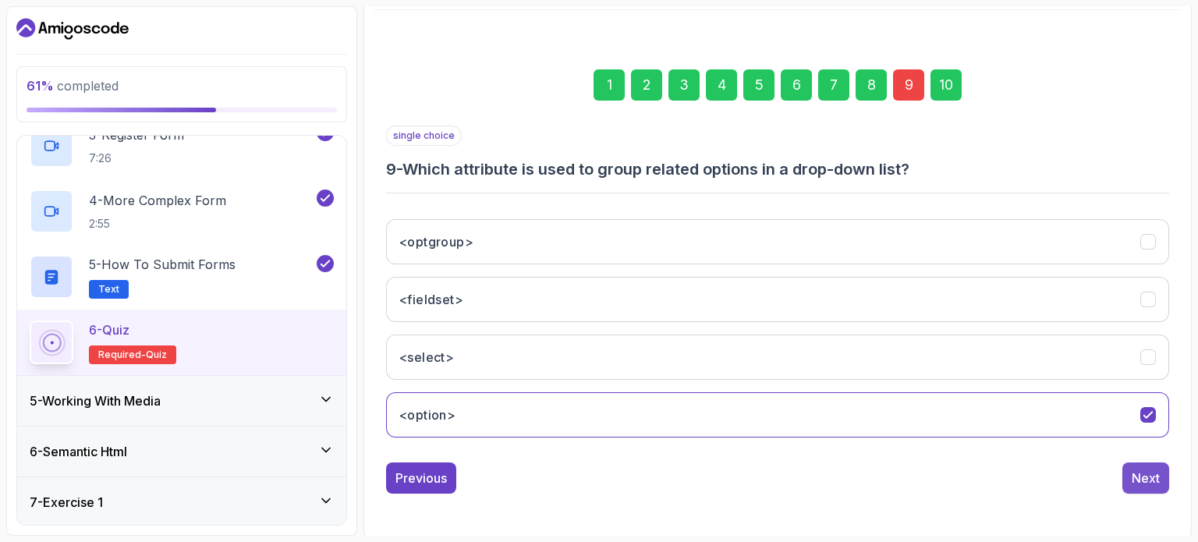
click at [597, 480] on div "Next" at bounding box center [1145, 478] width 28 height 19
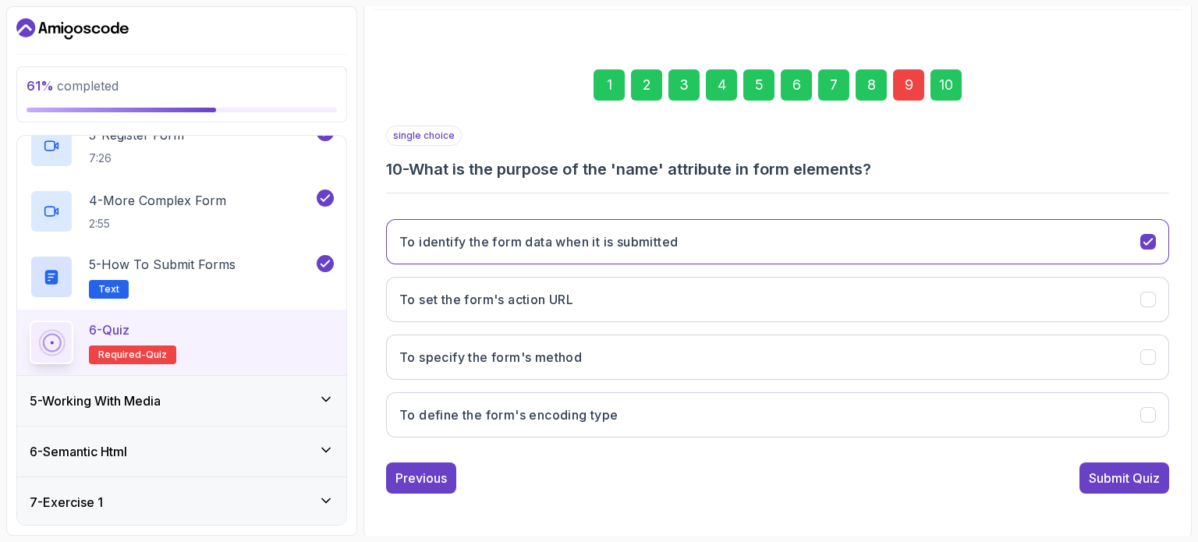
click at [597, 480] on div "Submit Quiz" at bounding box center [1123, 478] width 71 height 19
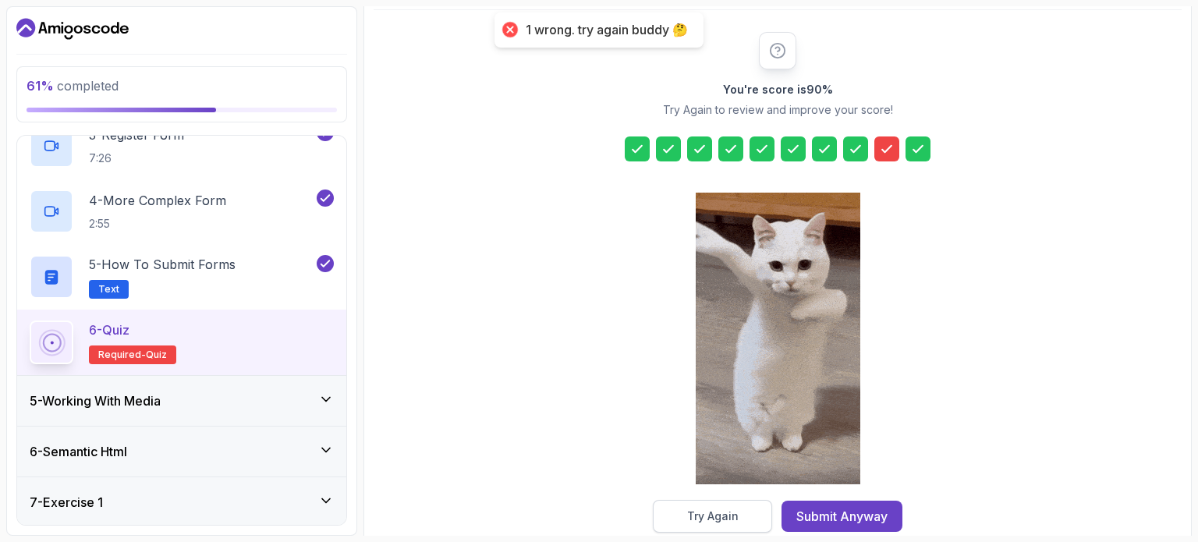
click at [597, 522] on div "Try Again" at bounding box center [712, 516] width 51 height 16
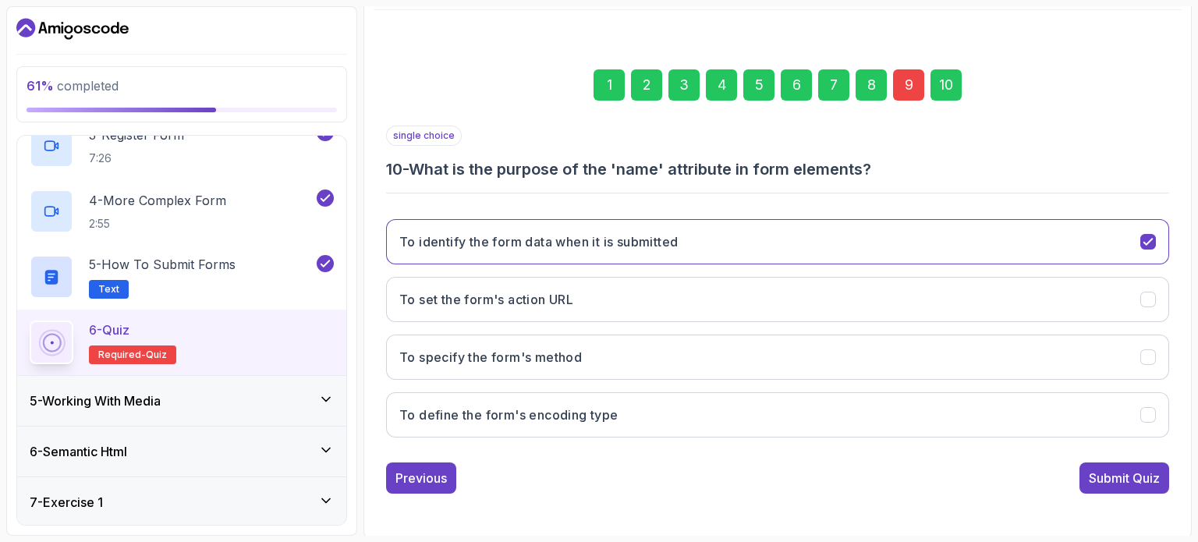
click at [597, 86] on div "9" at bounding box center [908, 84] width 31 height 31
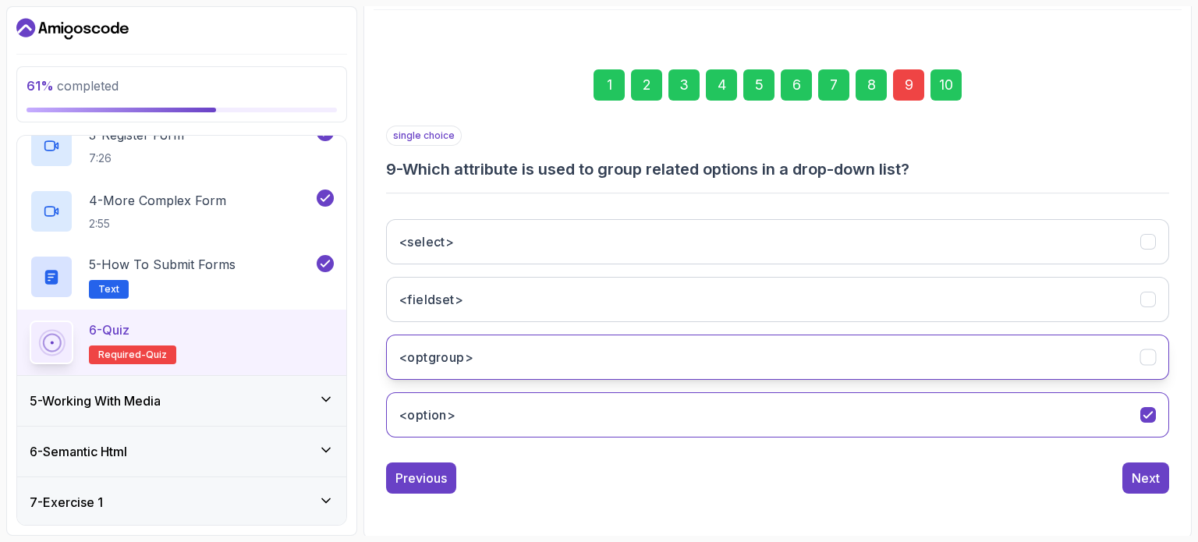
click at [523, 351] on button "<optgroup>" at bounding box center [777, 356] width 783 height 45
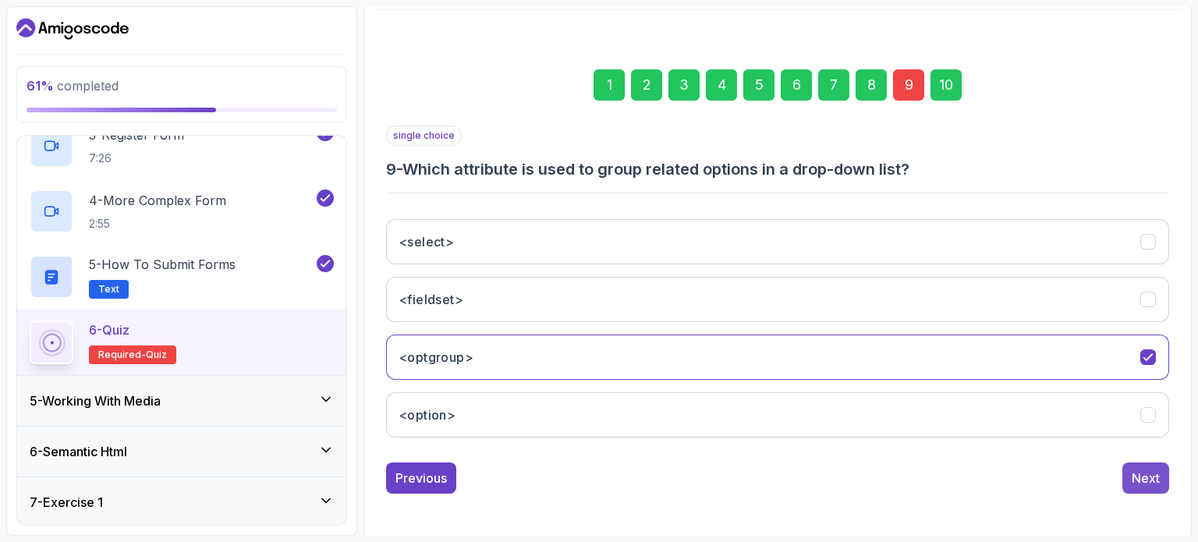
click at [597, 476] on div "Next" at bounding box center [1145, 478] width 28 height 19
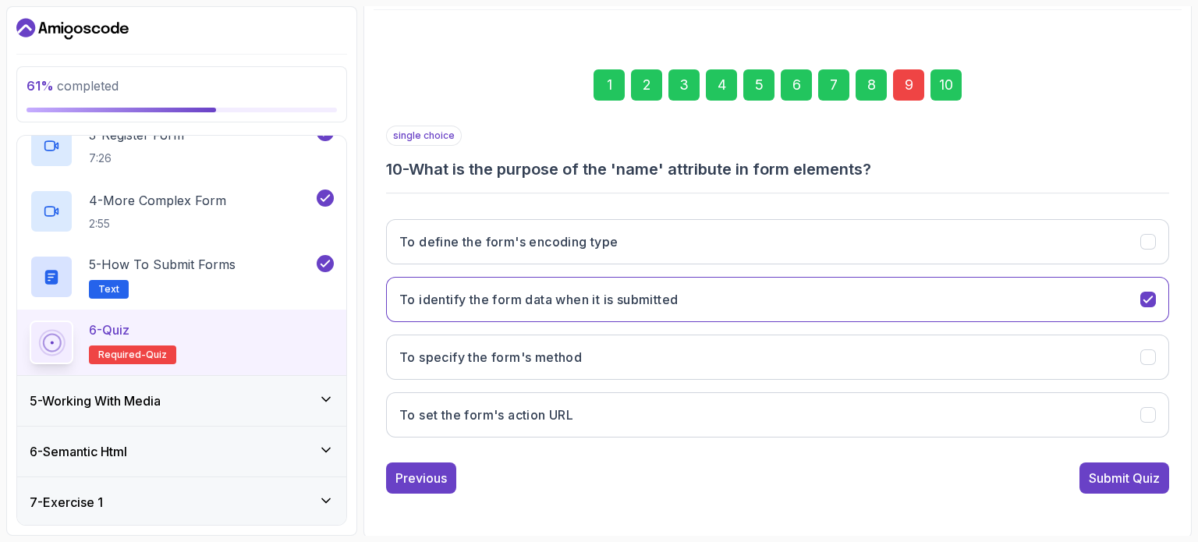
click at [597, 476] on div "Submit Quiz" at bounding box center [1123, 478] width 71 height 19
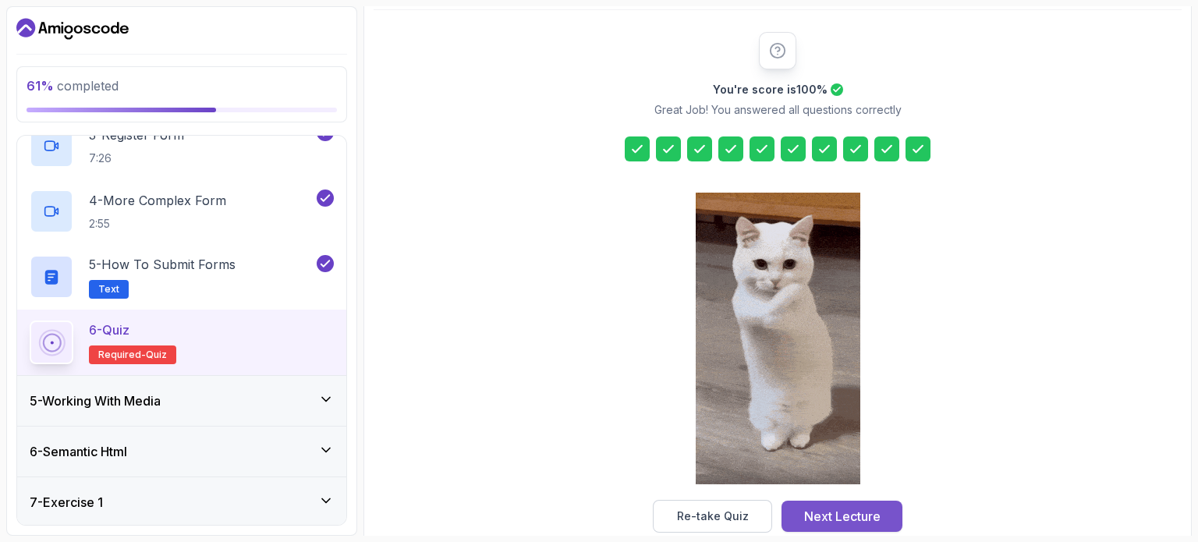
click at [597, 519] on div "Next Lecture" at bounding box center [842, 516] width 76 height 19
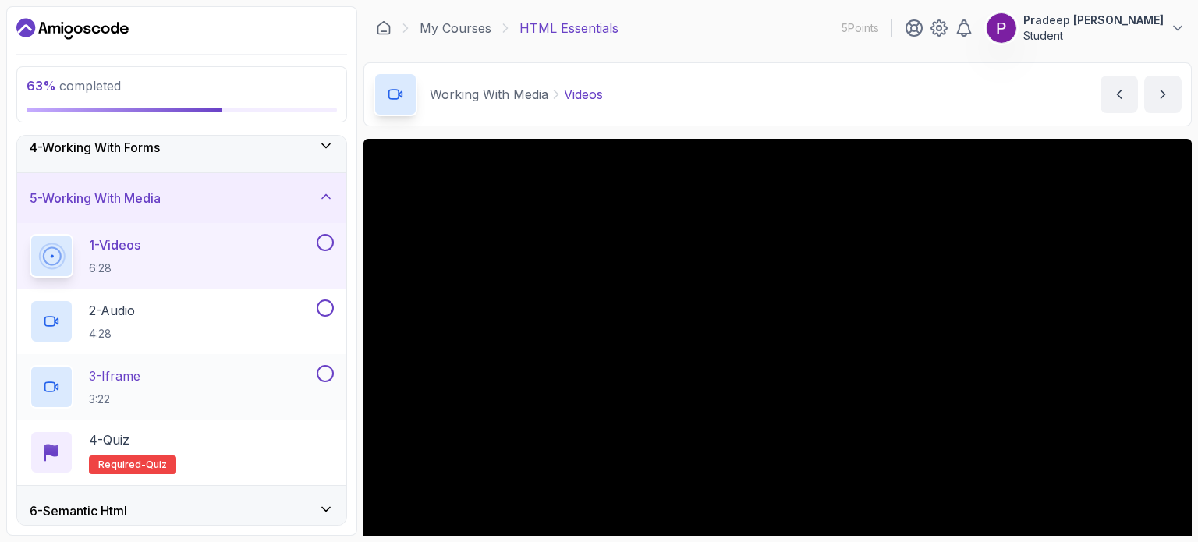
scroll to position [427, 0]
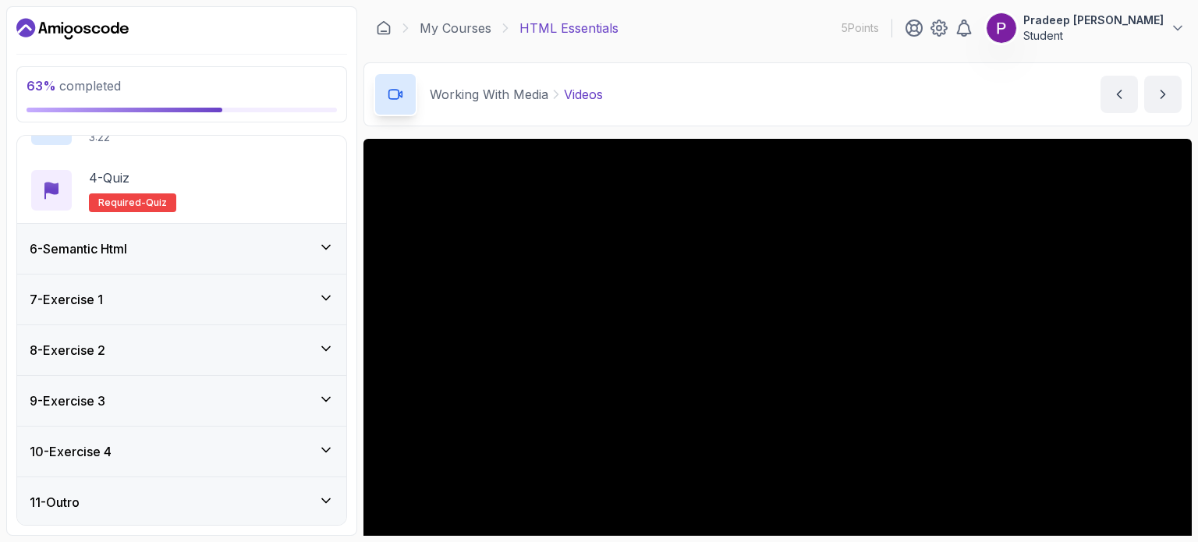
click at [233, 488] on div "11 - Outro" at bounding box center [181, 502] width 329 height 50
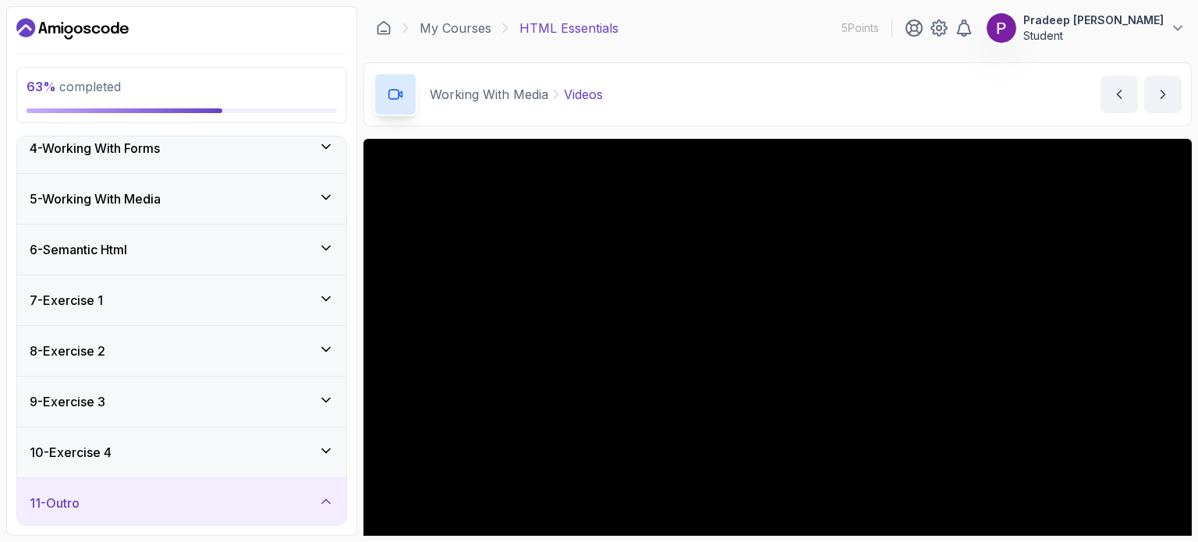
scroll to position [296, 0]
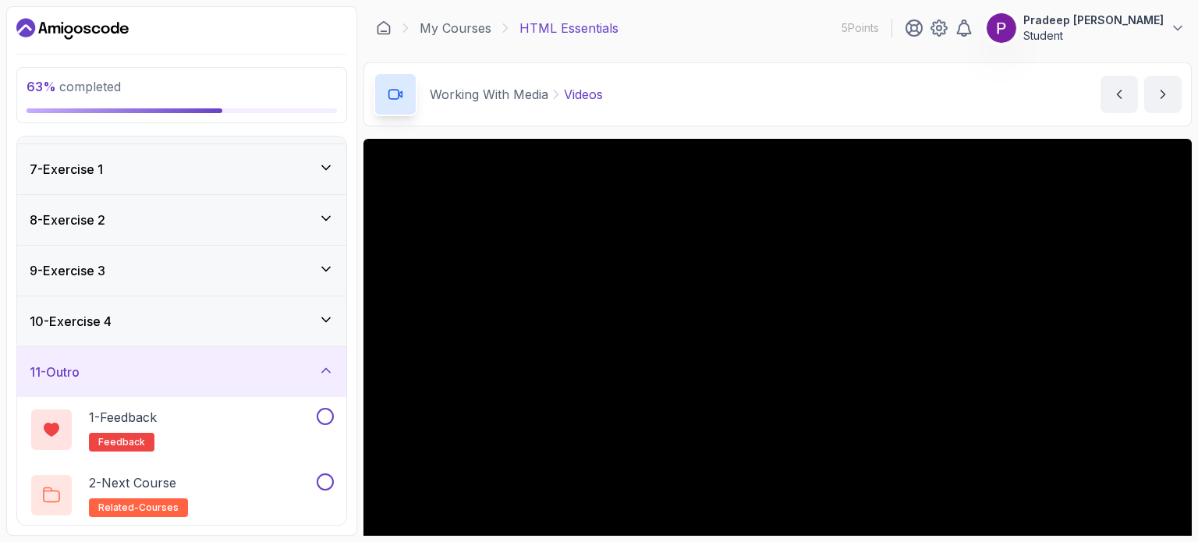
click at [312, 371] on div "11 - Outro" at bounding box center [182, 372] width 304 height 19
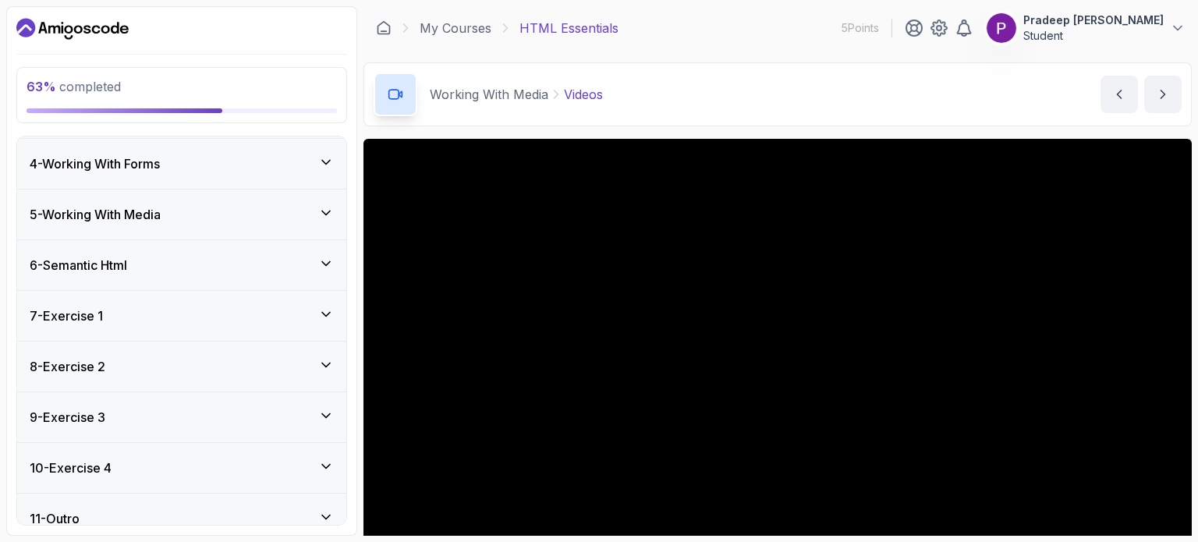
scroll to position [165, 0]
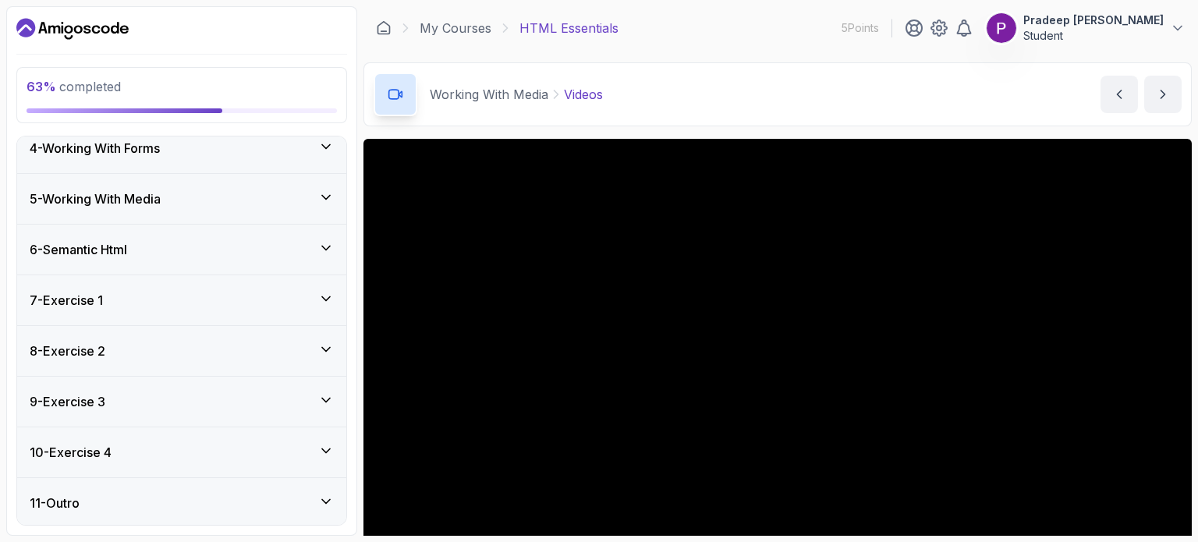
click at [239, 190] on div "5 - Working With Media" at bounding box center [182, 198] width 304 height 19
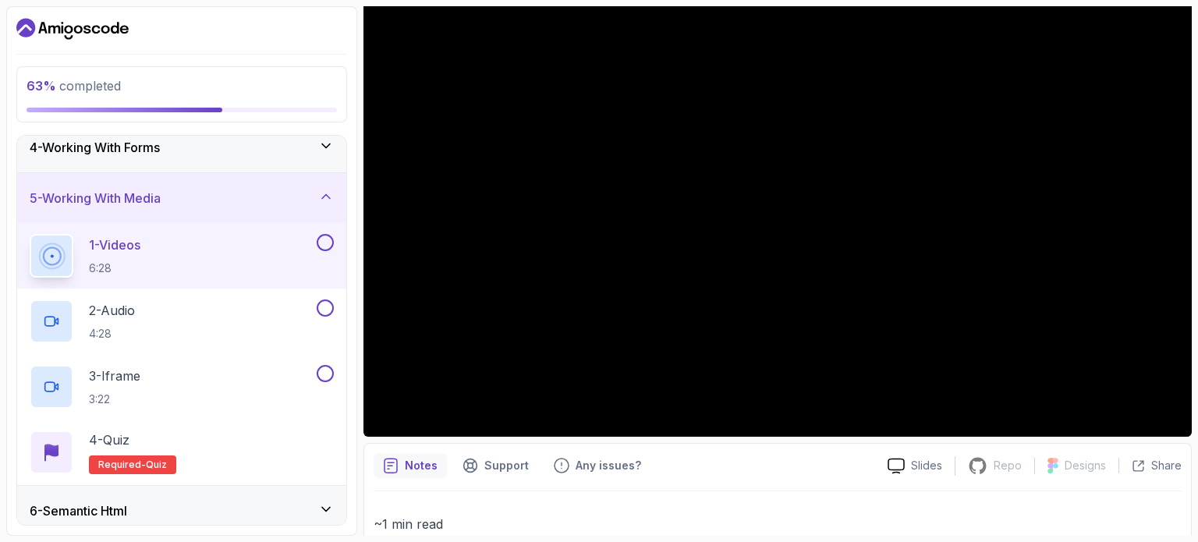
scroll to position [168, 0]
